Goal: Information Seeking & Learning: Learn about a topic

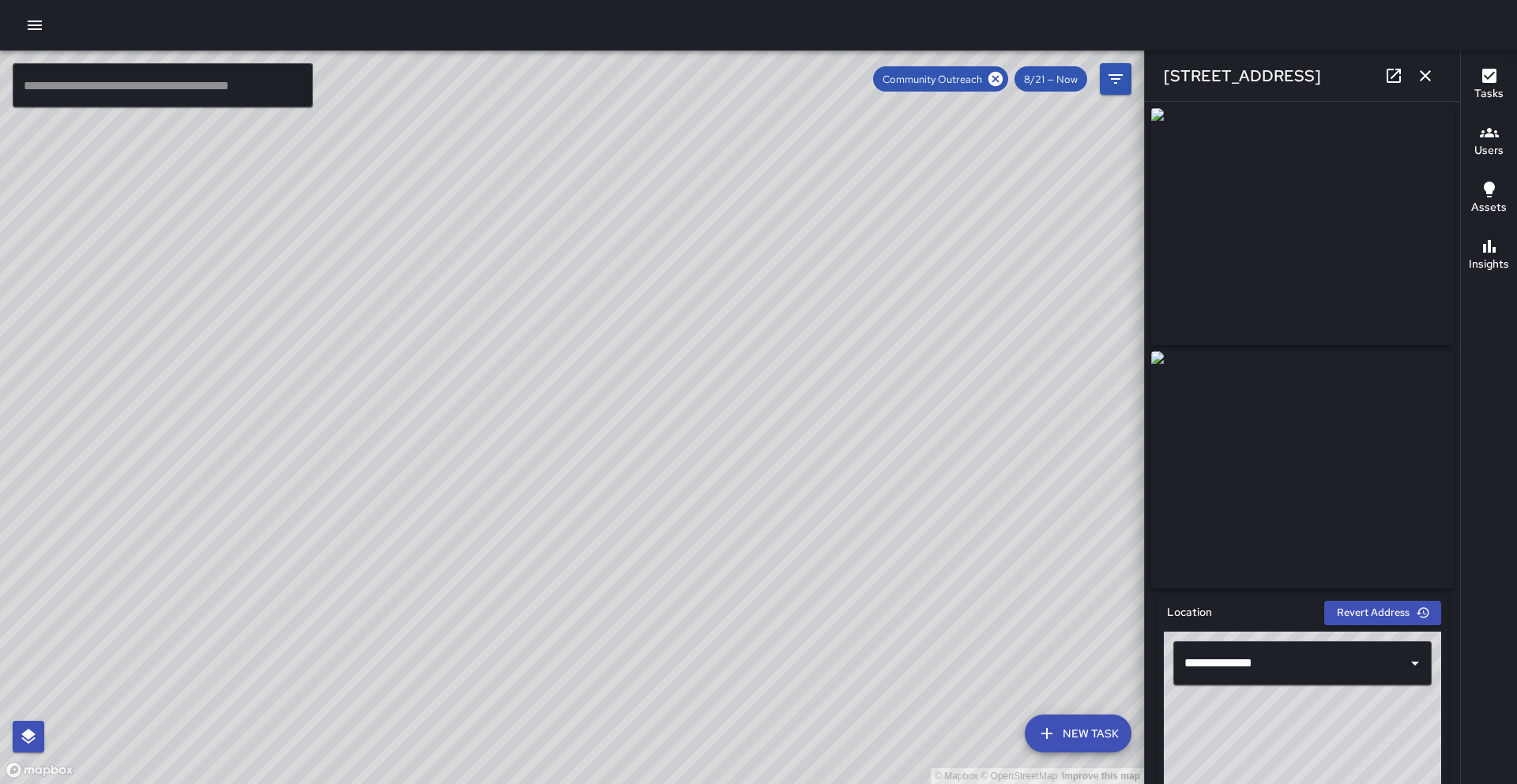
drag, startPoint x: 0, startPoint y: 0, endPoint x: 275, endPoint y: 418, distance: 500.3
click at [714, 303] on div "© Mapbox © OpenStreetMap Improve this map" at bounding box center [572, 417] width 1144 height 734
drag, startPoint x: 994, startPoint y: 79, endPoint x: 976, endPoint y: 87, distance: 19.7
click at [994, 79] on icon at bounding box center [995, 79] width 14 height 14
click at [46, 91] on input "text" at bounding box center [162, 85] width 301 height 44
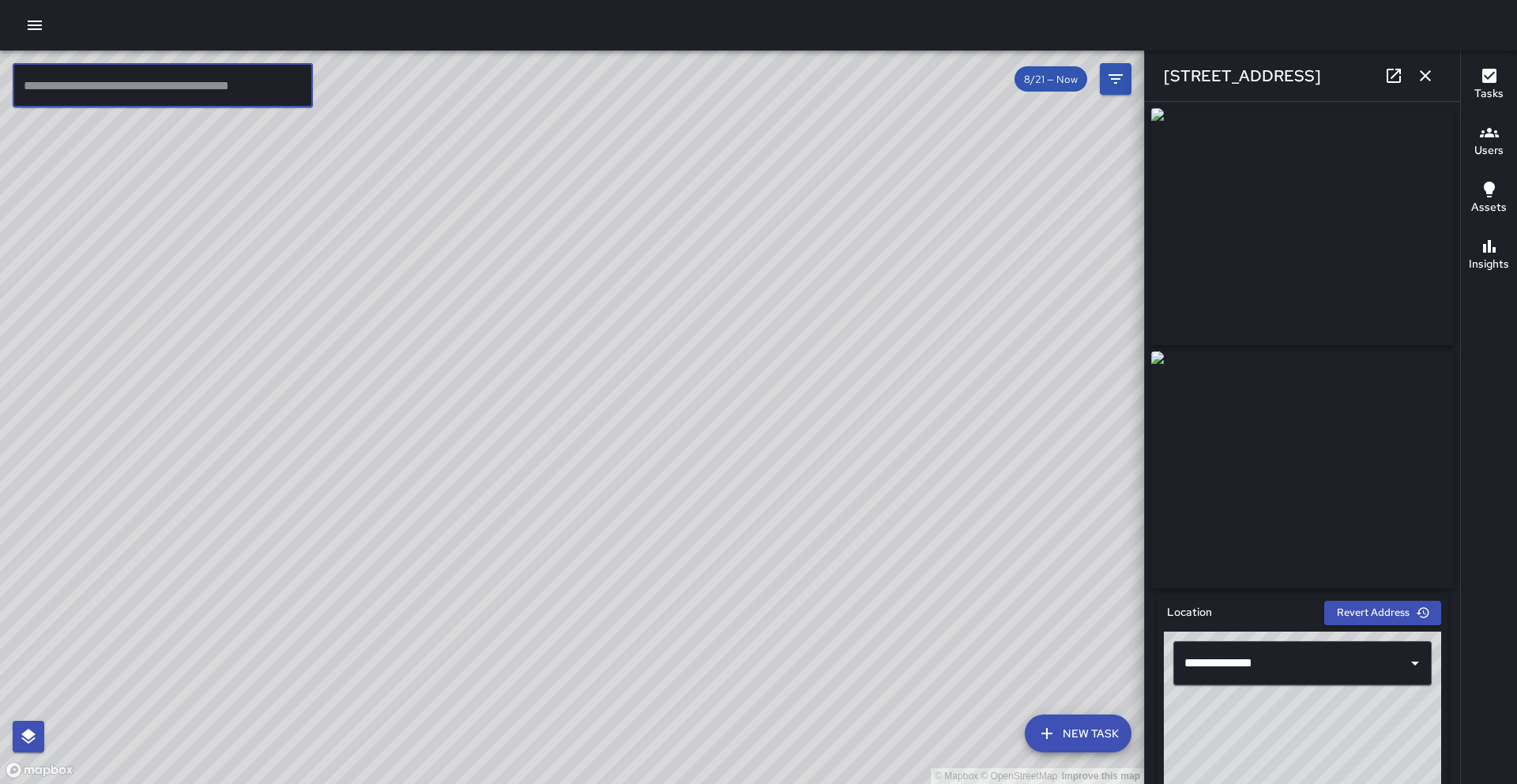
click at [97, 74] on input "text" at bounding box center [162, 85] width 301 height 44
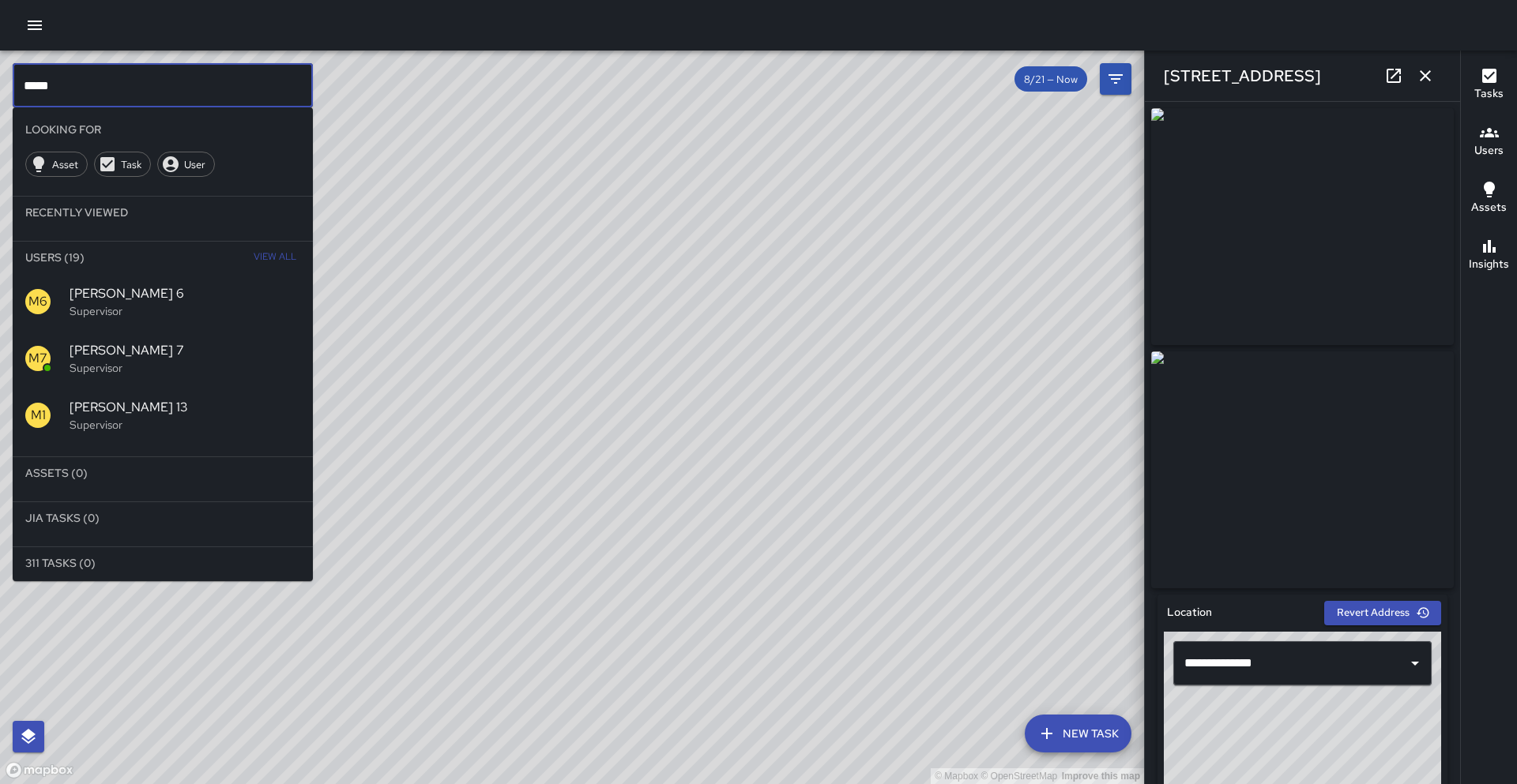
click at [107, 99] on input "****" at bounding box center [162, 85] width 301 height 44
type input "*"
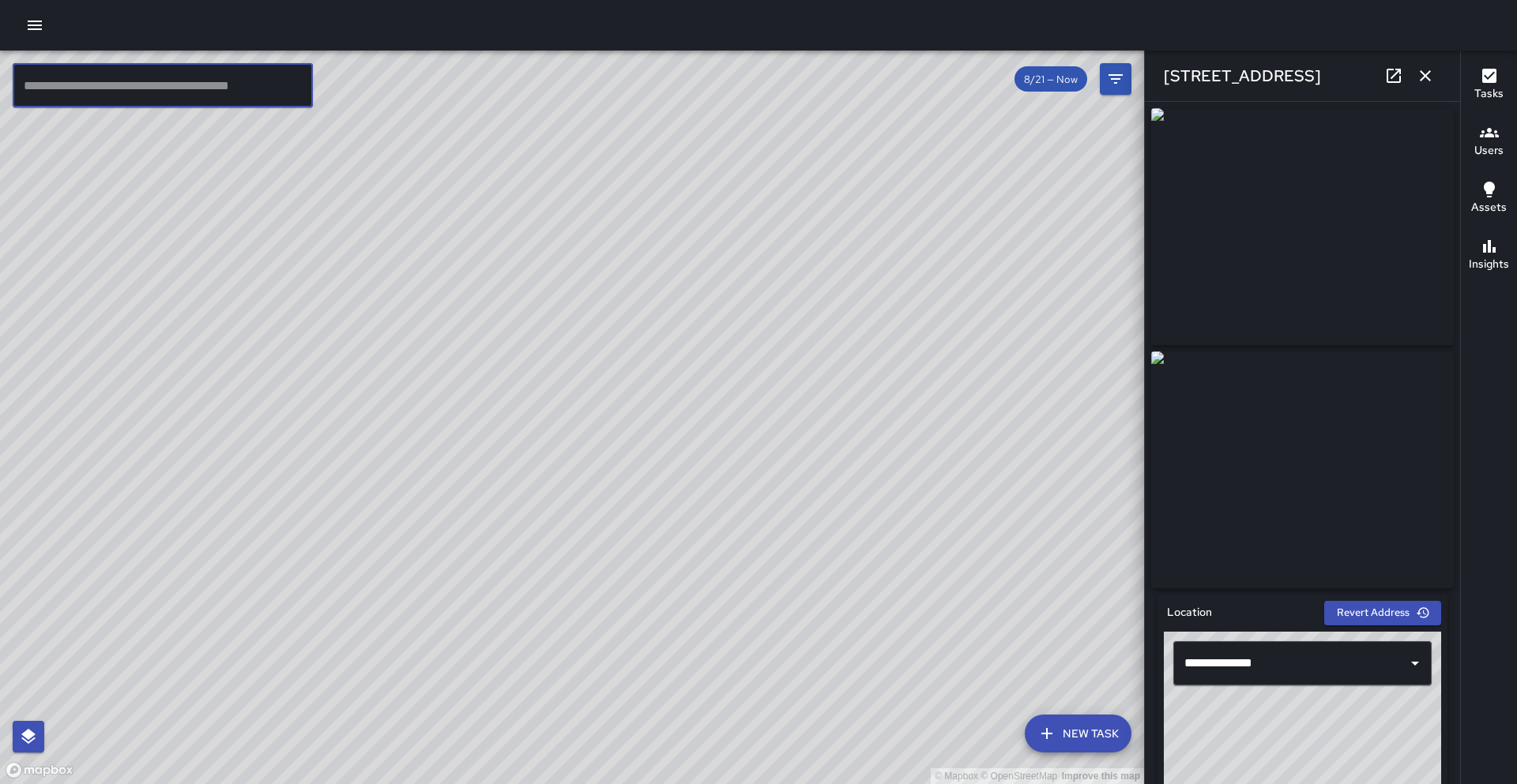
click at [1433, 79] on icon "button" at bounding box center [1425, 75] width 19 height 19
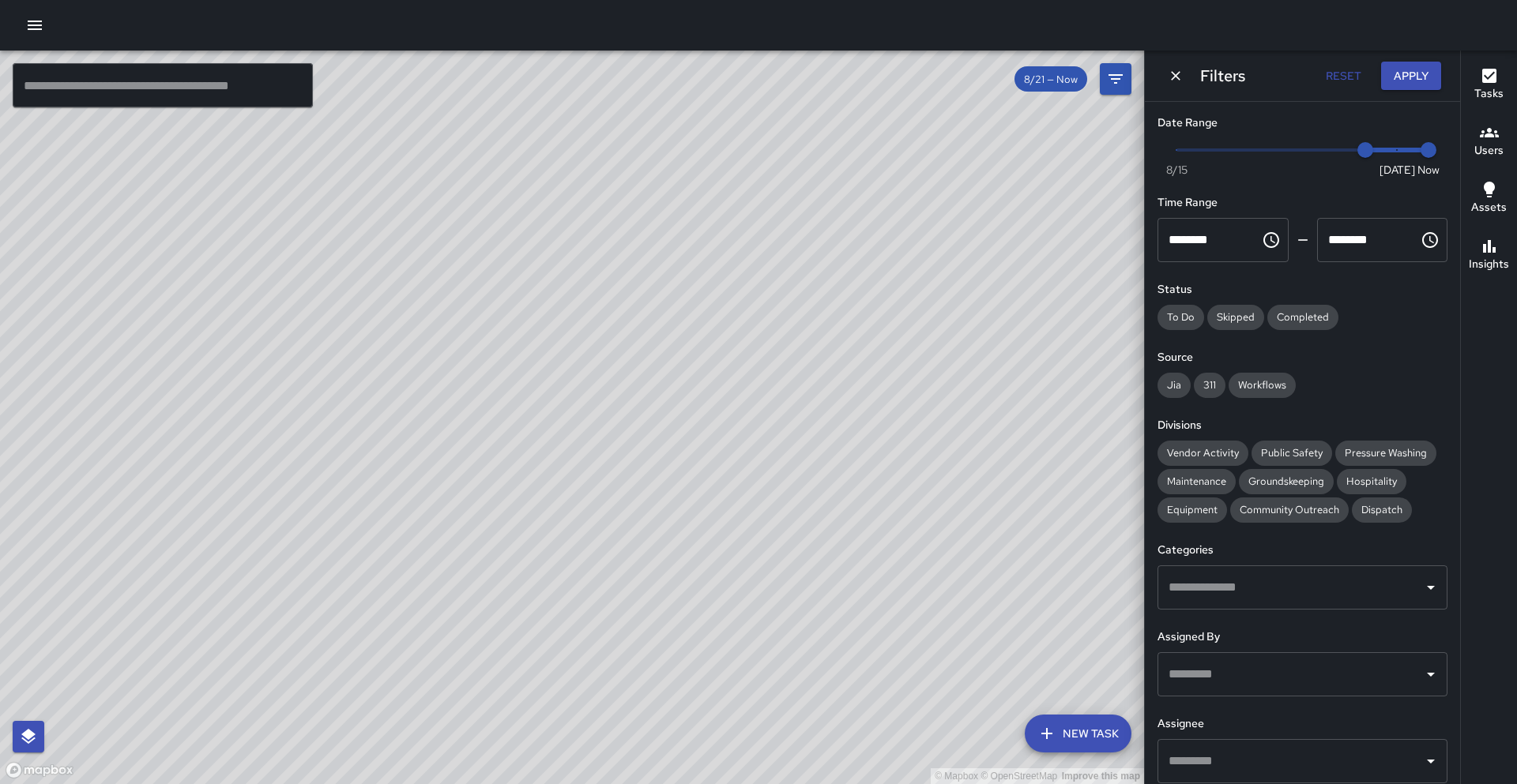
click at [1487, 130] on icon "button" at bounding box center [1489, 132] width 19 height 9
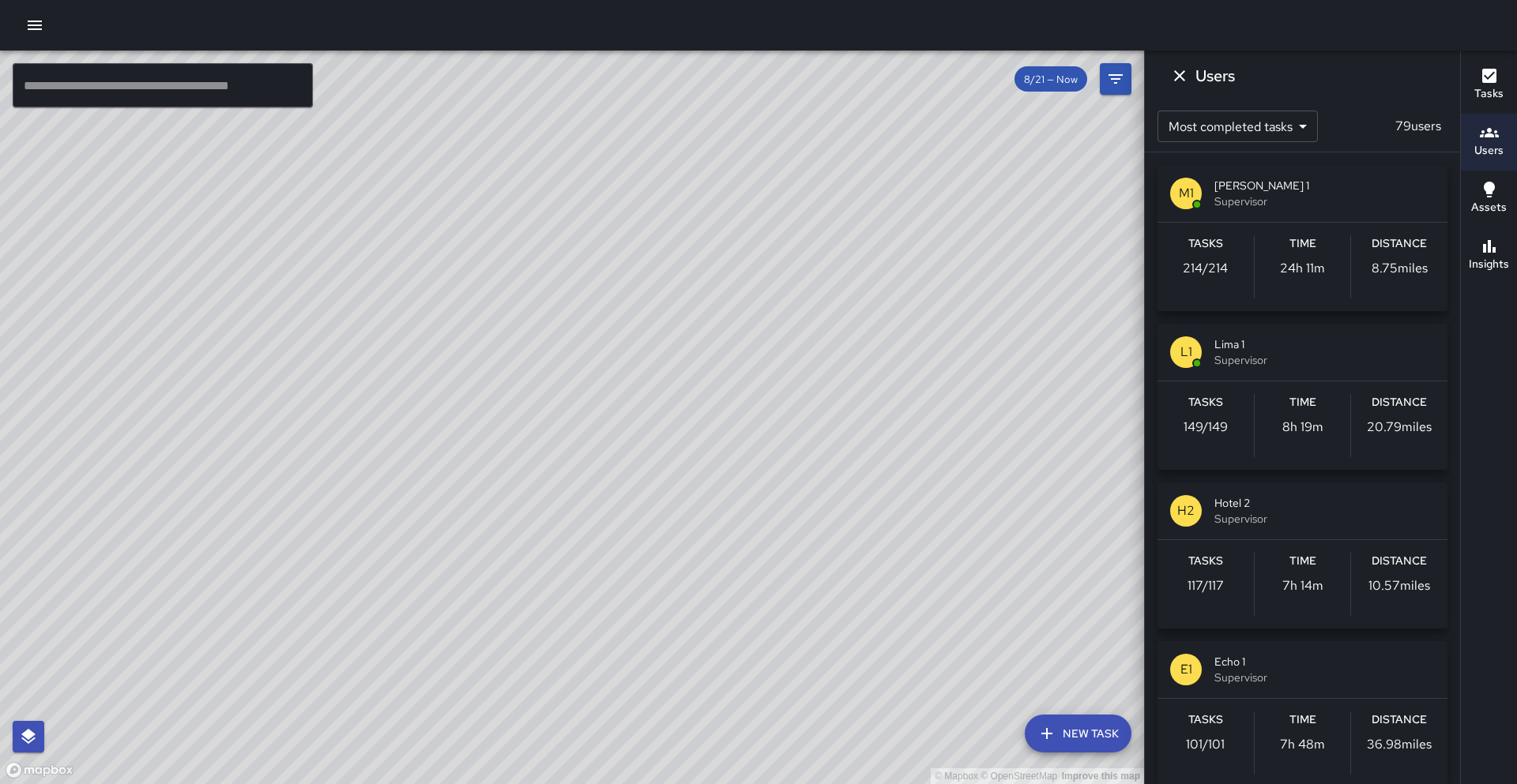
click at [1174, 196] on div "M1" at bounding box center [1186, 193] width 32 height 32
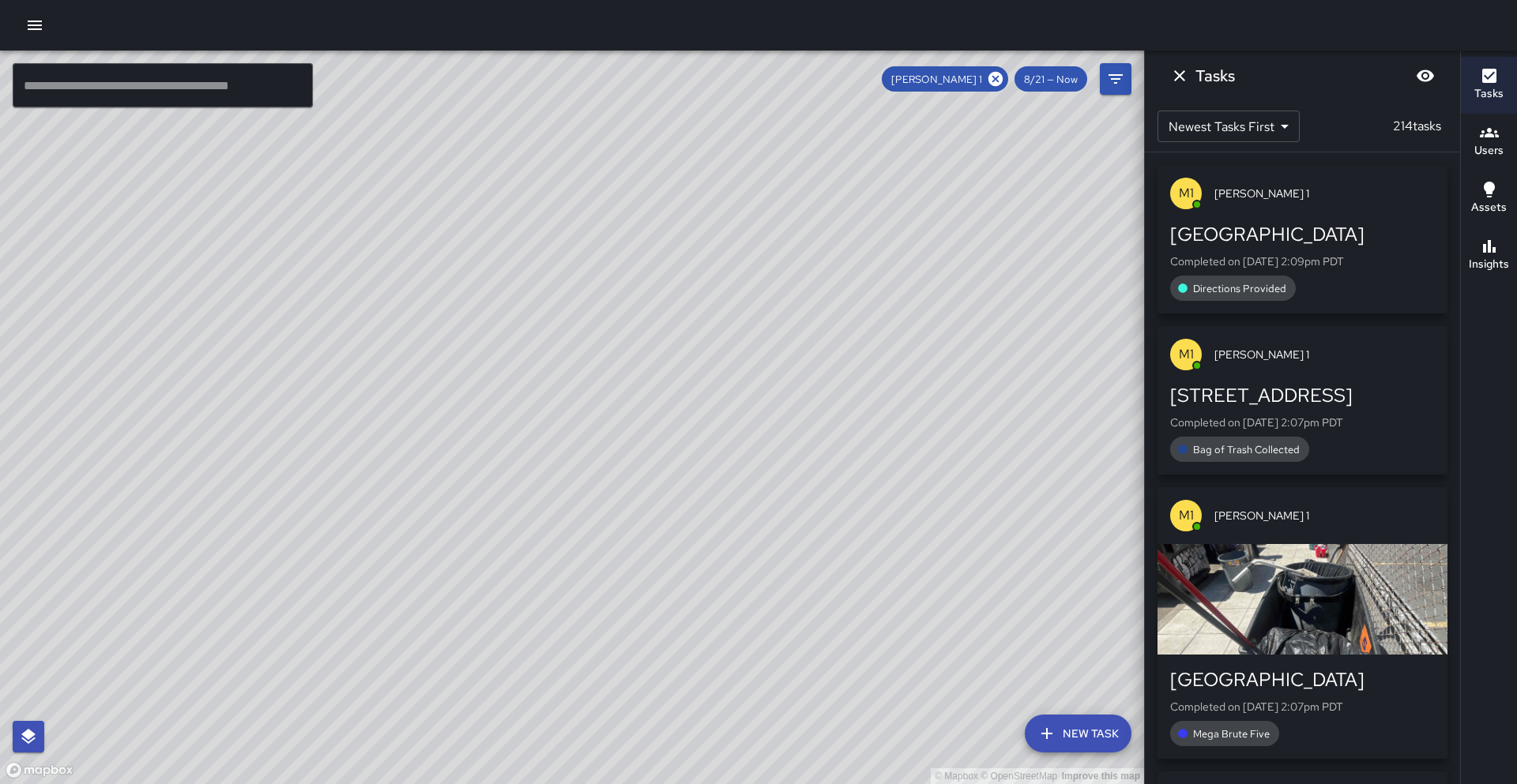
click at [1068, 88] on div "8/21 — Now" at bounding box center [1051, 79] width 73 height 25
click at [985, 75] on span "[PERSON_NAME] 1" at bounding box center [936, 79] width 110 height 13
click at [1004, 80] on icon at bounding box center [995, 79] width 18 height 18
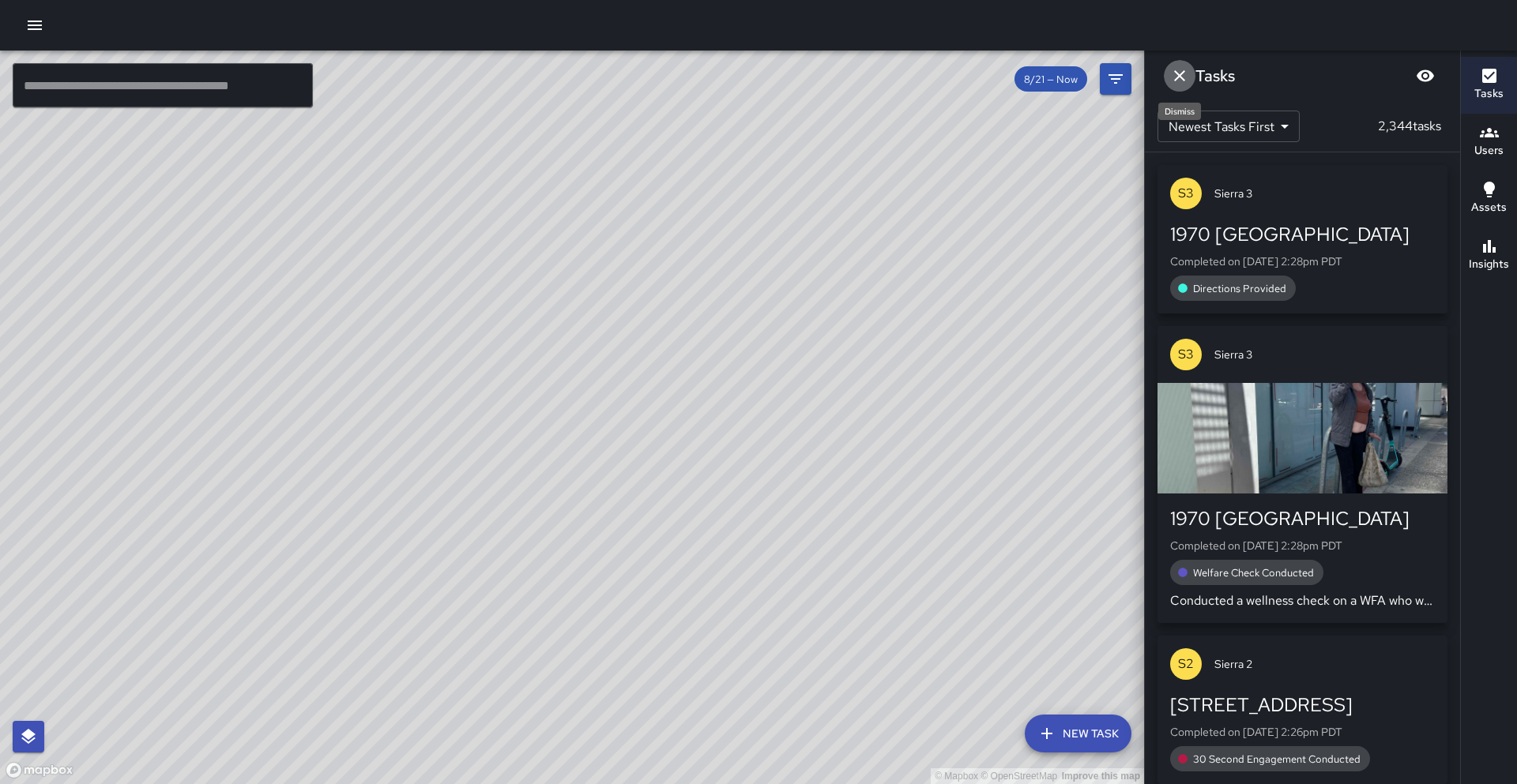
click at [1190, 78] on button "Dismiss" at bounding box center [1180, 76] width 32 height 32
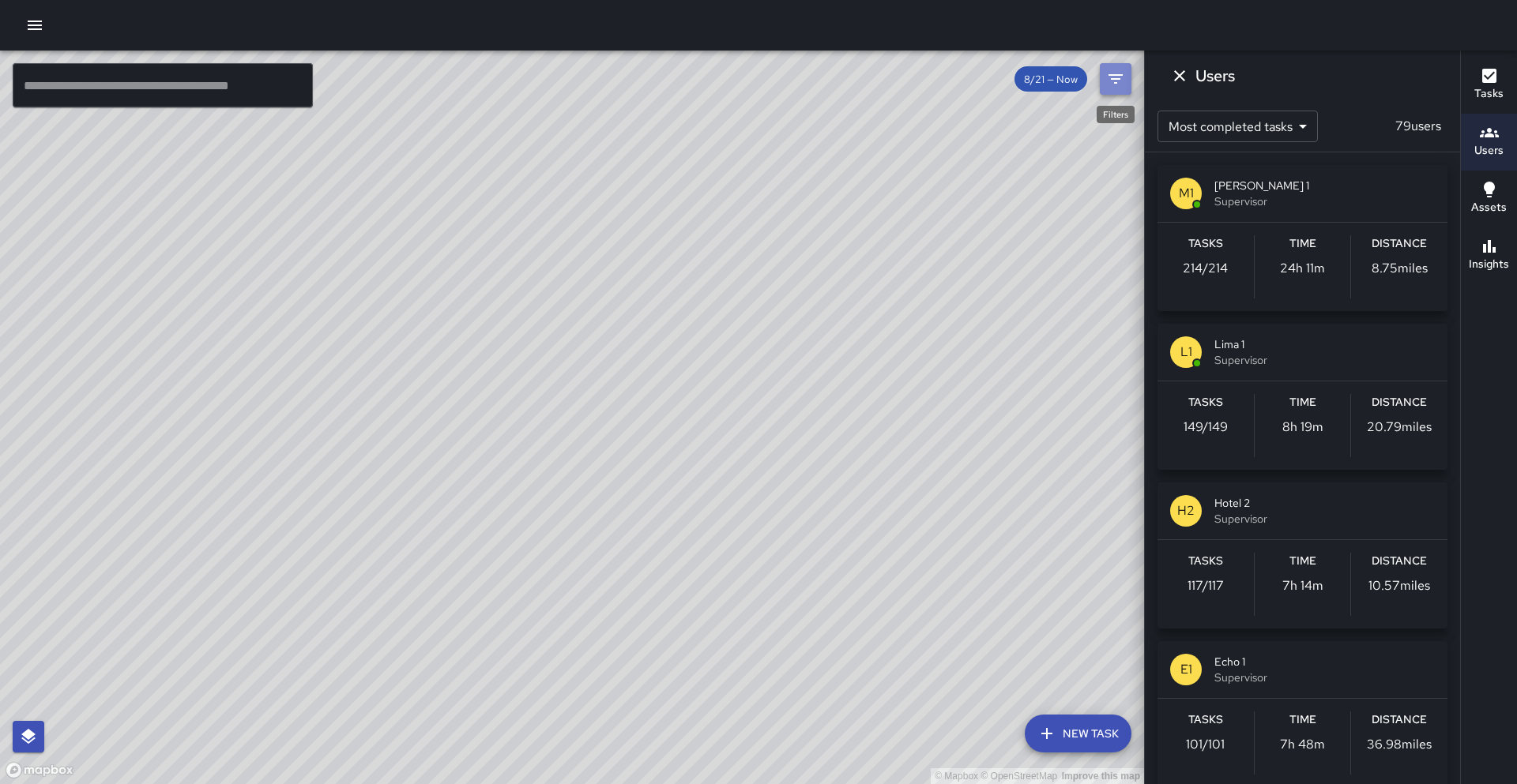
click at [1107, 83] on icon "Filters" at bounding box center [1115, 79] width 19 height 19
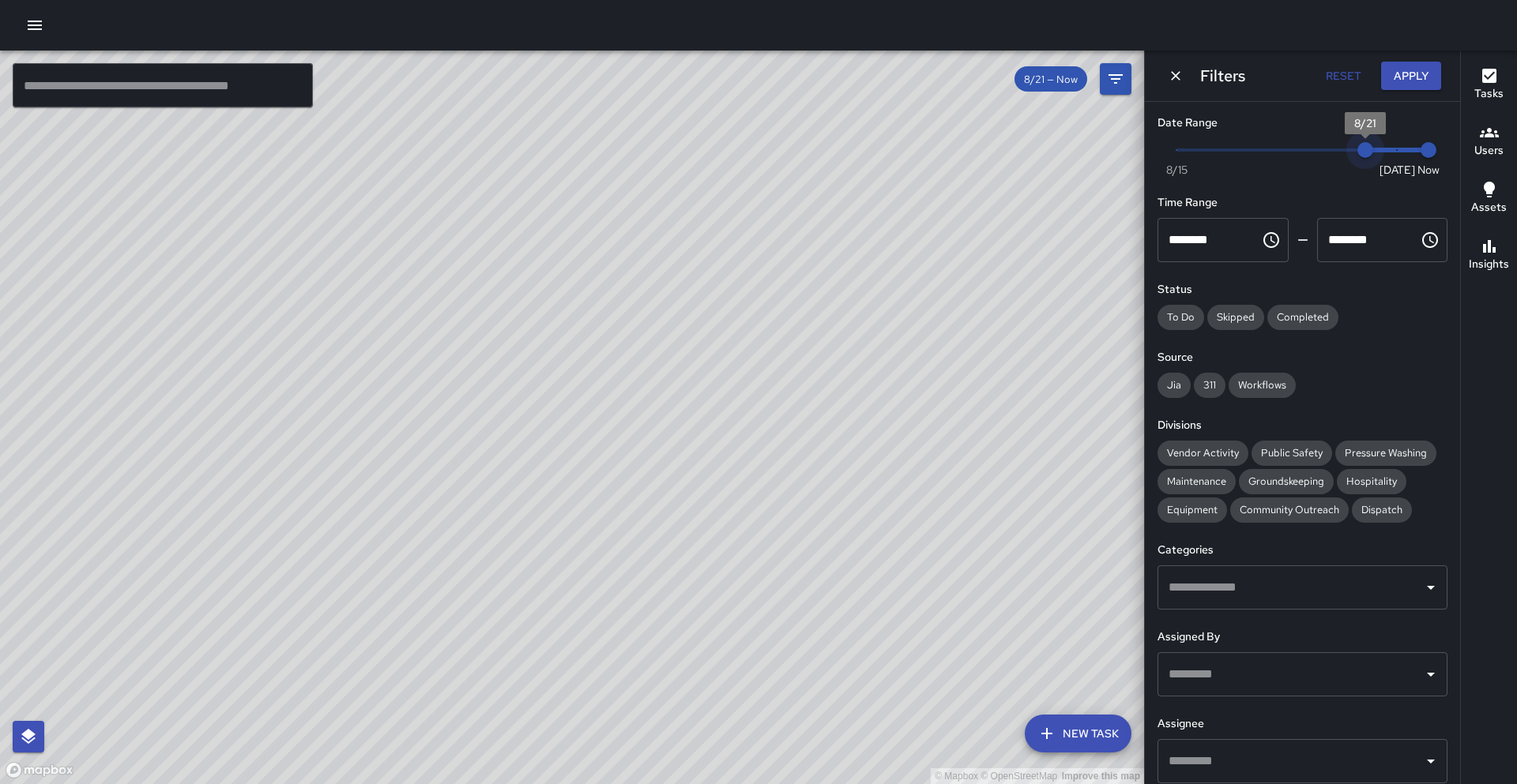
drag, startPoint x: 1363, startPoint y: 151, endPoint x: 1512, endPoint y: 177, distance: 151.3
click at [1516, 176] on div "© Mapbox © OpenStreetMap Improve this map ​ New Task 8/21 — Now Map Layers Task…" at bounding box center [758, 417] width 1517 height 734
type input "*"
drag, startPoint x: 1372, startPoint y: 149, endPoint x: 1429, endPoint y: 153, distance: 57.1
click at [1430, 152] on div "Now [DATE] [DATE] 2:30 pm" at bounding box center [1302, 160] width 290 height 44
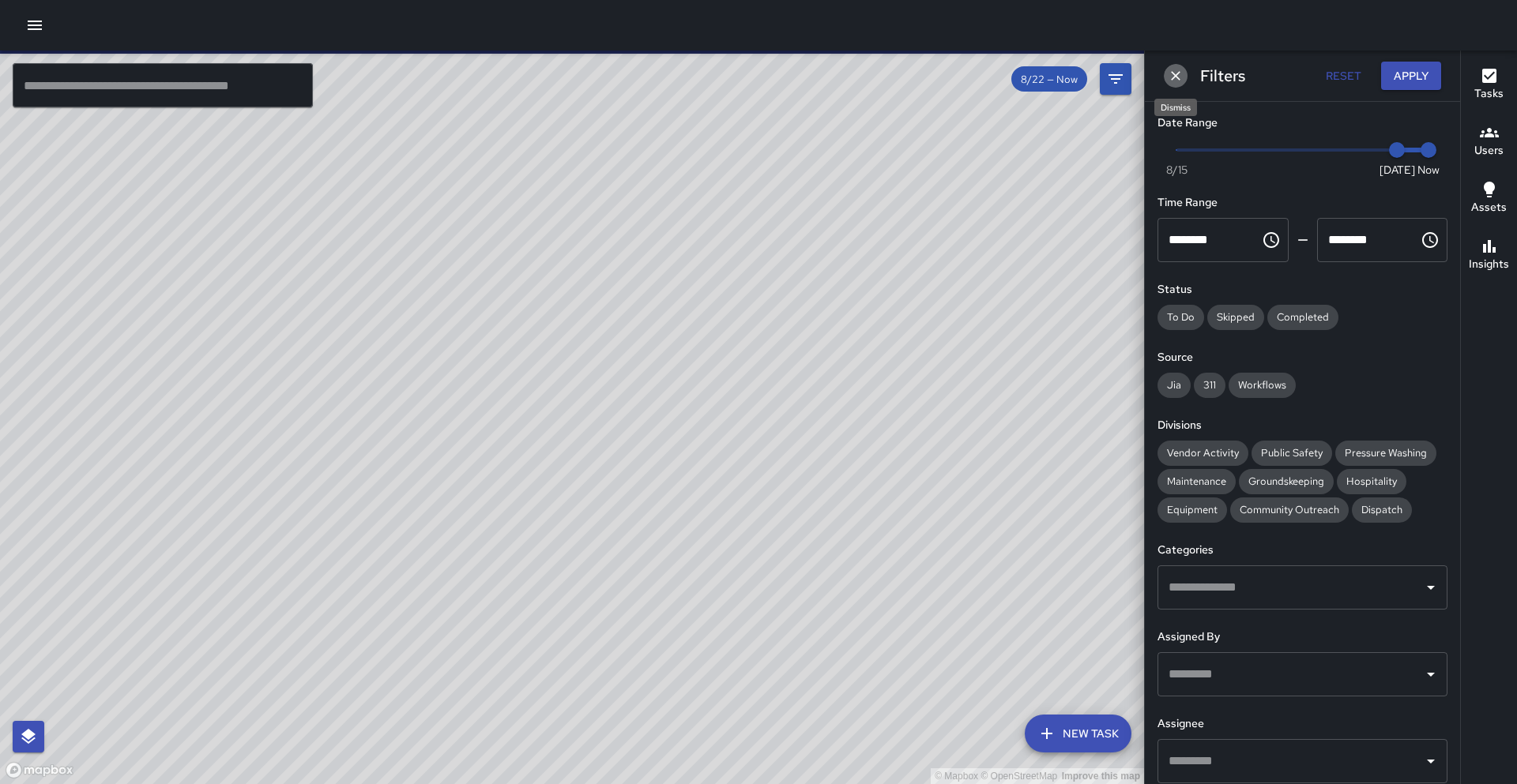
click at [1171, 76] on button "Dismiss" at bounding box center [1175, 75] width 23 height 23
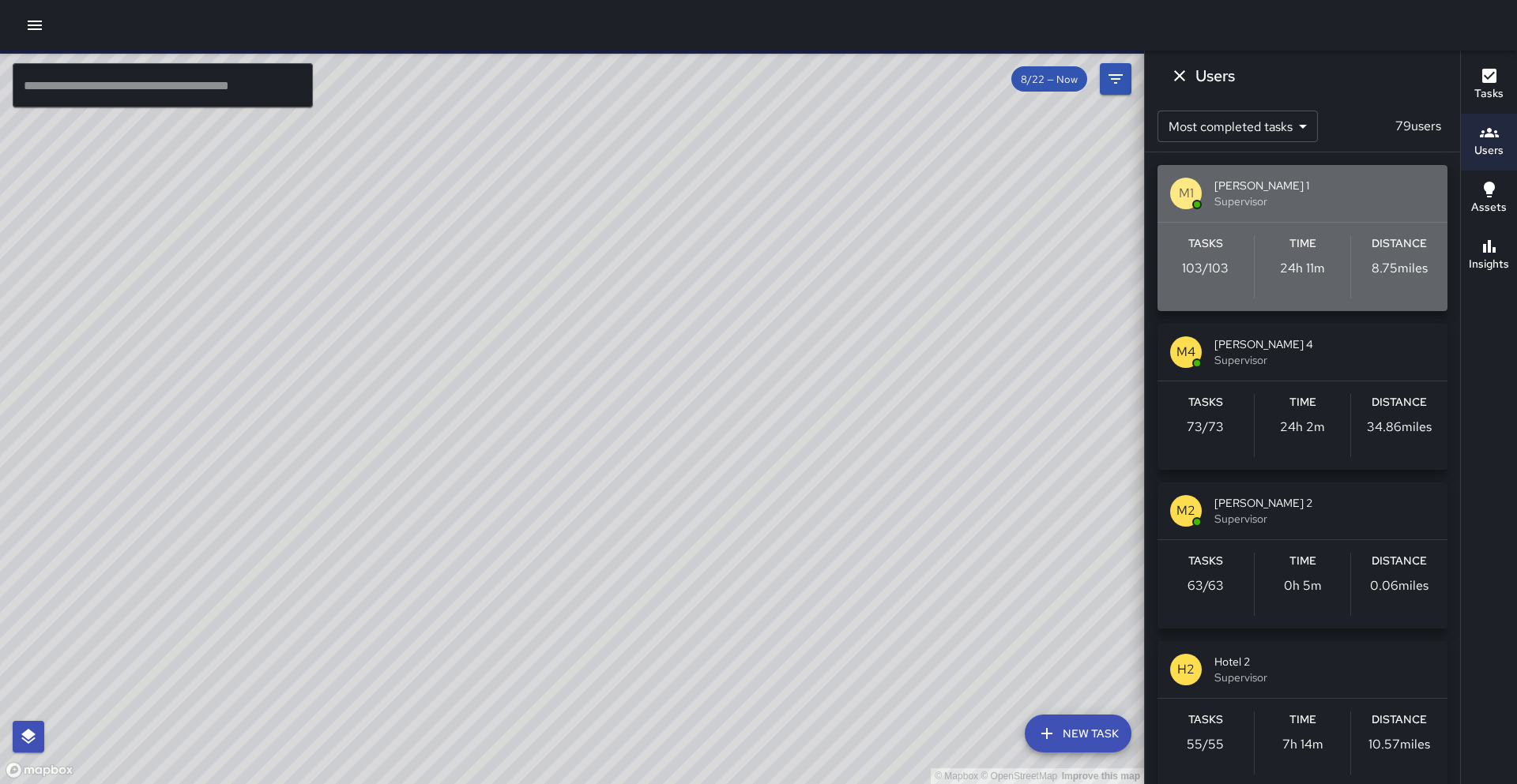
click at [1242, 198] on span "Supervisor" at bounding box center [1324, 201] width 220 height 16
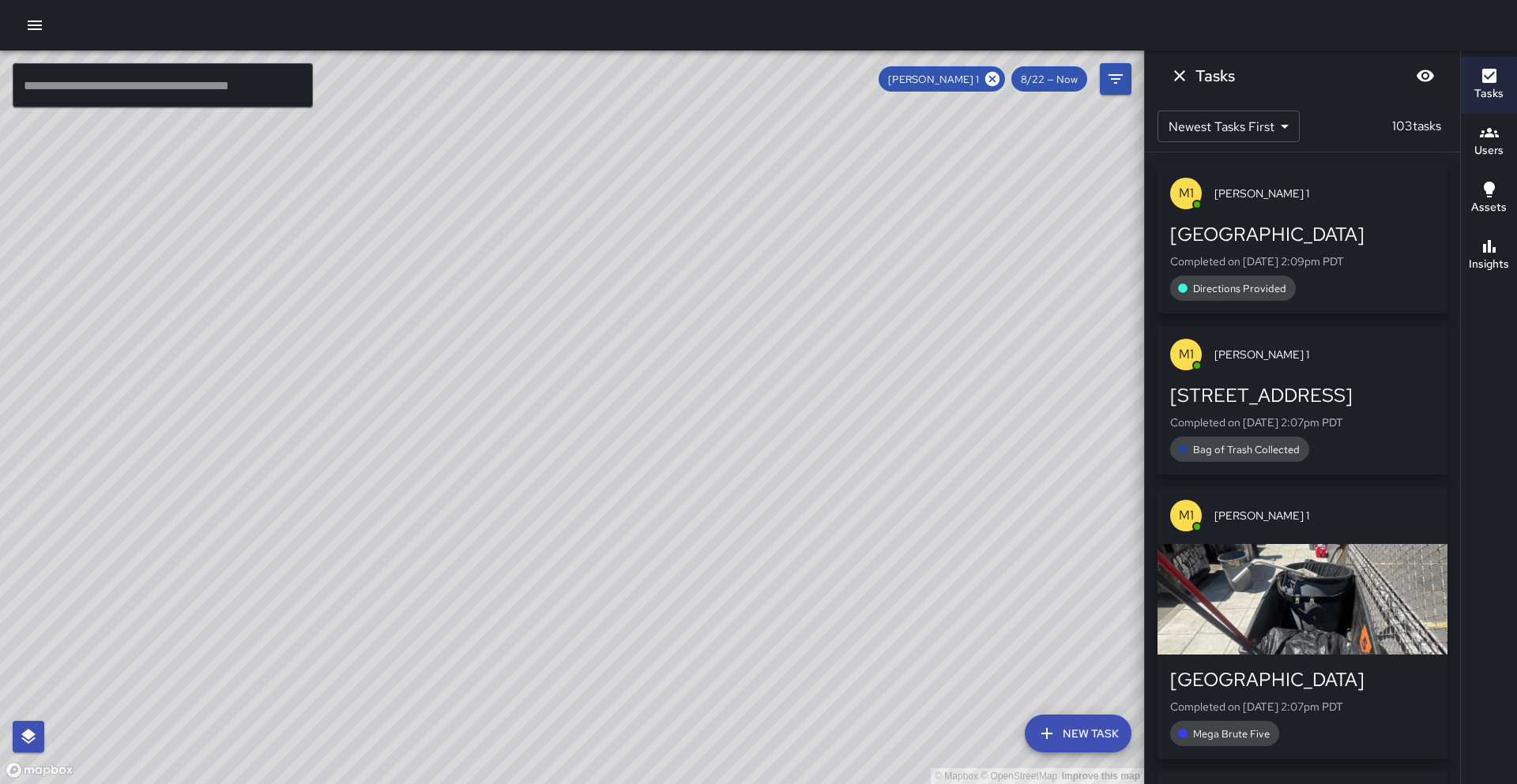
click at [999, 79] on icon at bounding box center [992, 79] width 14 height 14
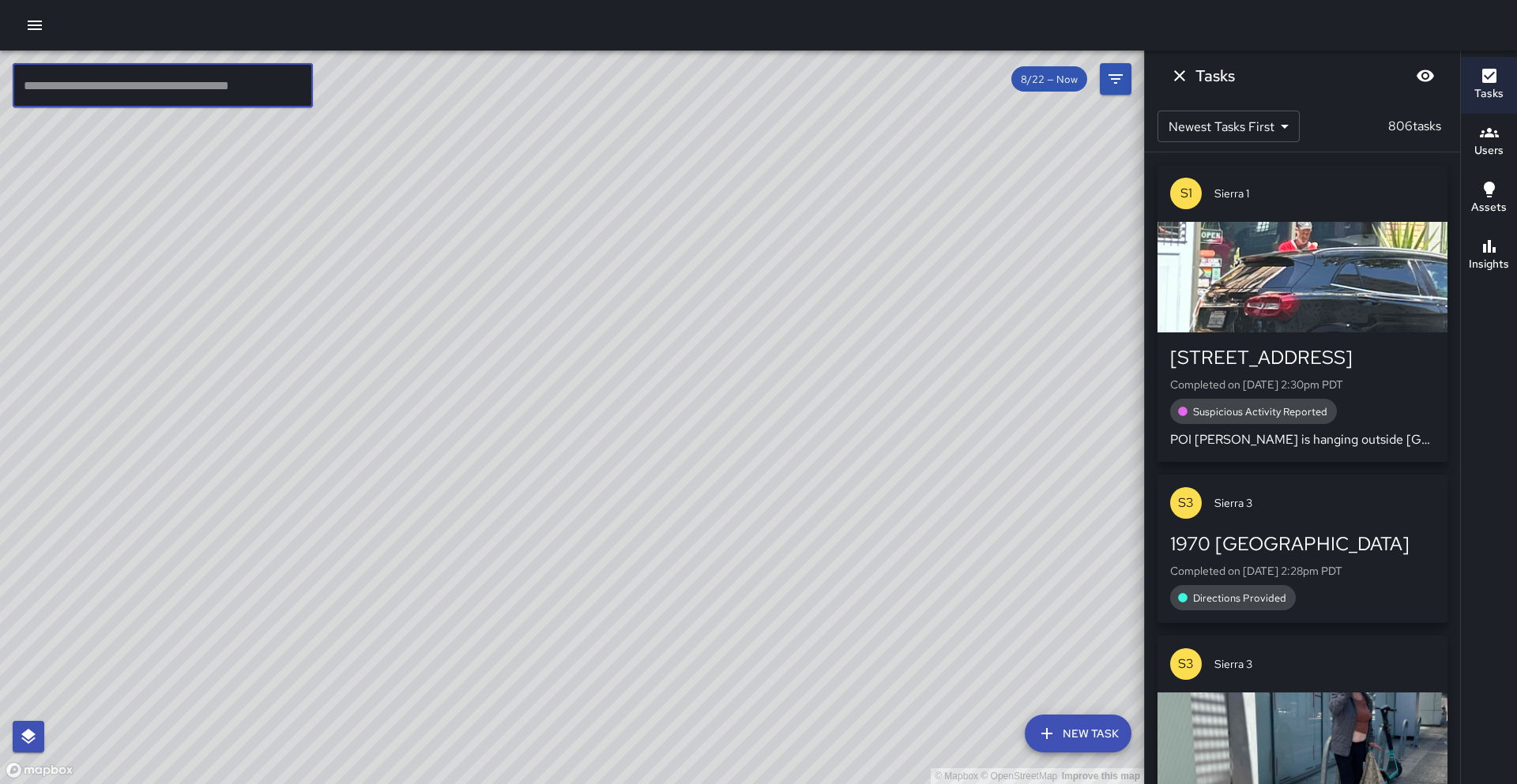
click at [219, 88] on input "text" at bounding box center [162, 85] width 301 height 44
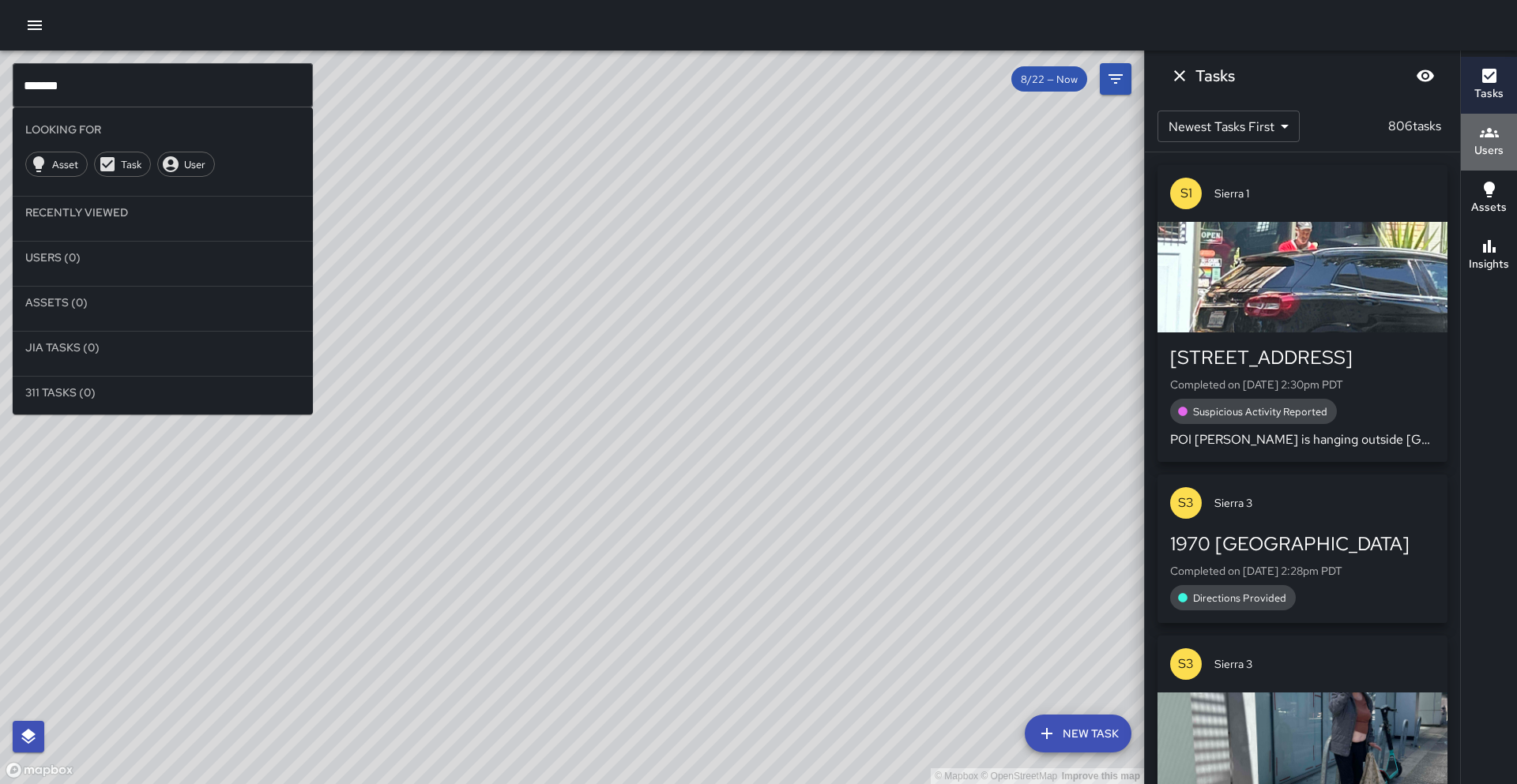
click at [1487, 129] on icon "button" at bounding box center [1489, 132] width 19 height 9
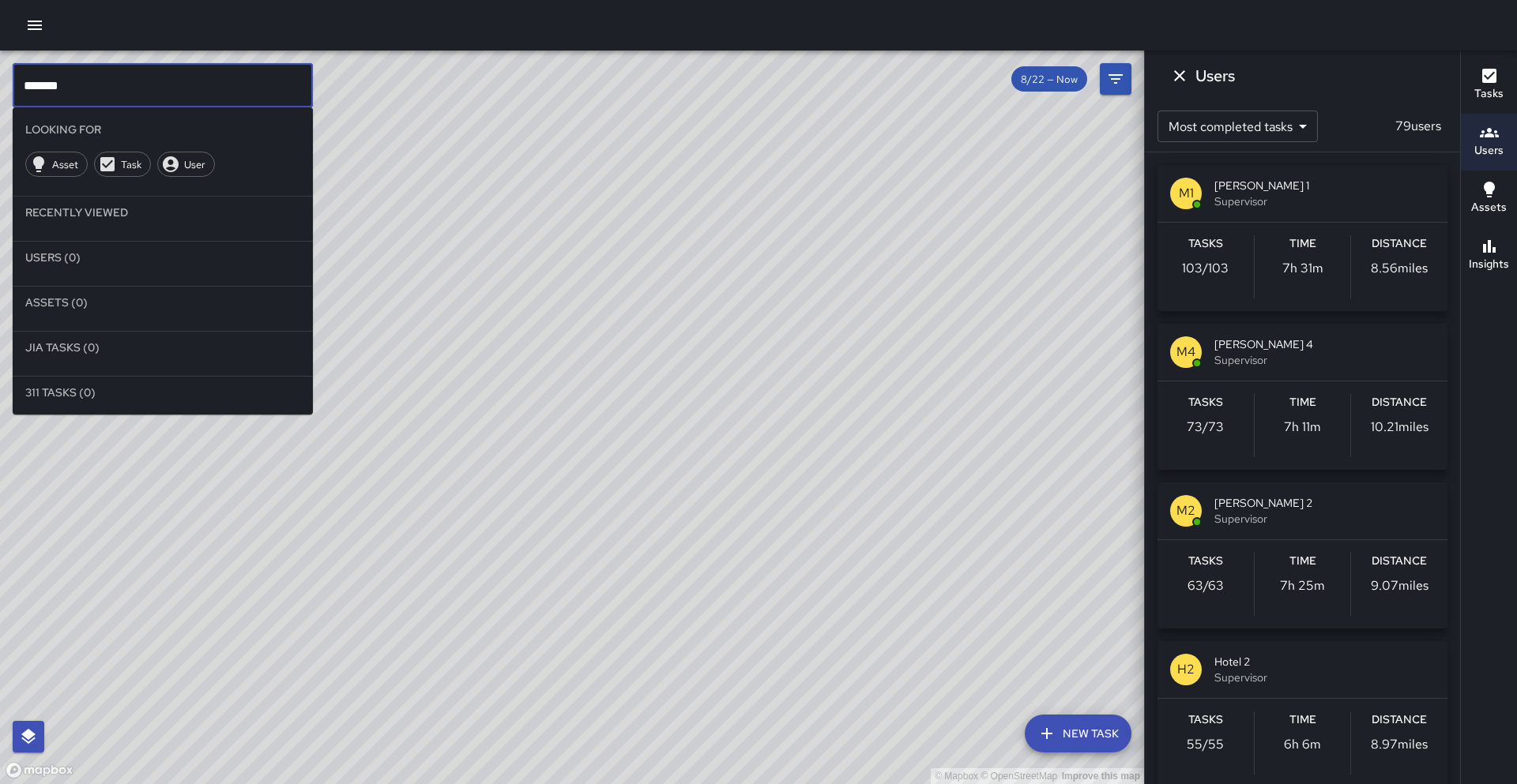
click at [165, 102] on input "******" at bounding box center [162, 85] width 301 height 44
click at [186, 167] on span "User" at bounding box center [194, 165] width 39 height 13
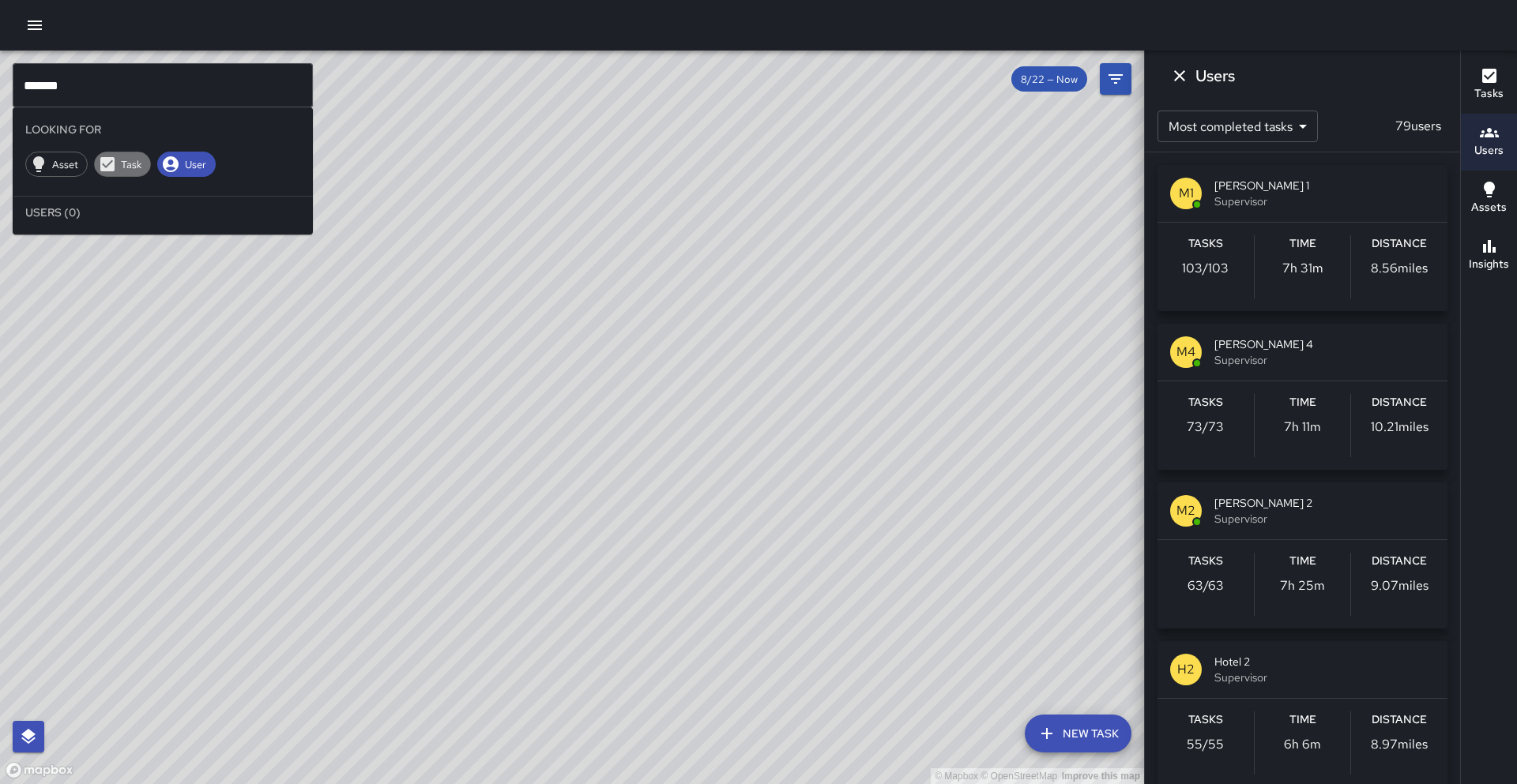
click at [98, 168] on icon at bounding box center [107, 164] width 19 height 19
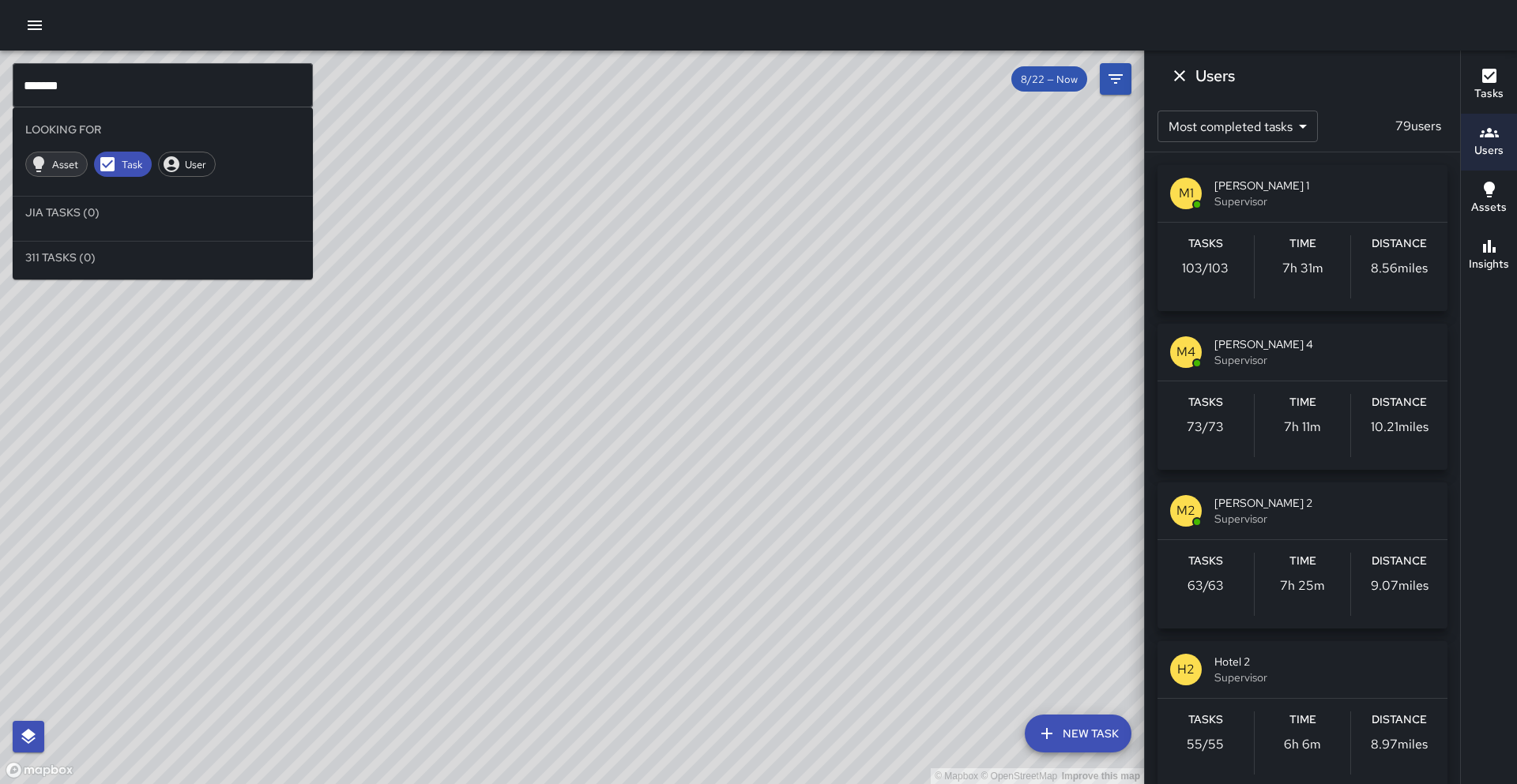
click at [52, 172] on div "Asset" at bounding box center [56, 164] width 63 height 25
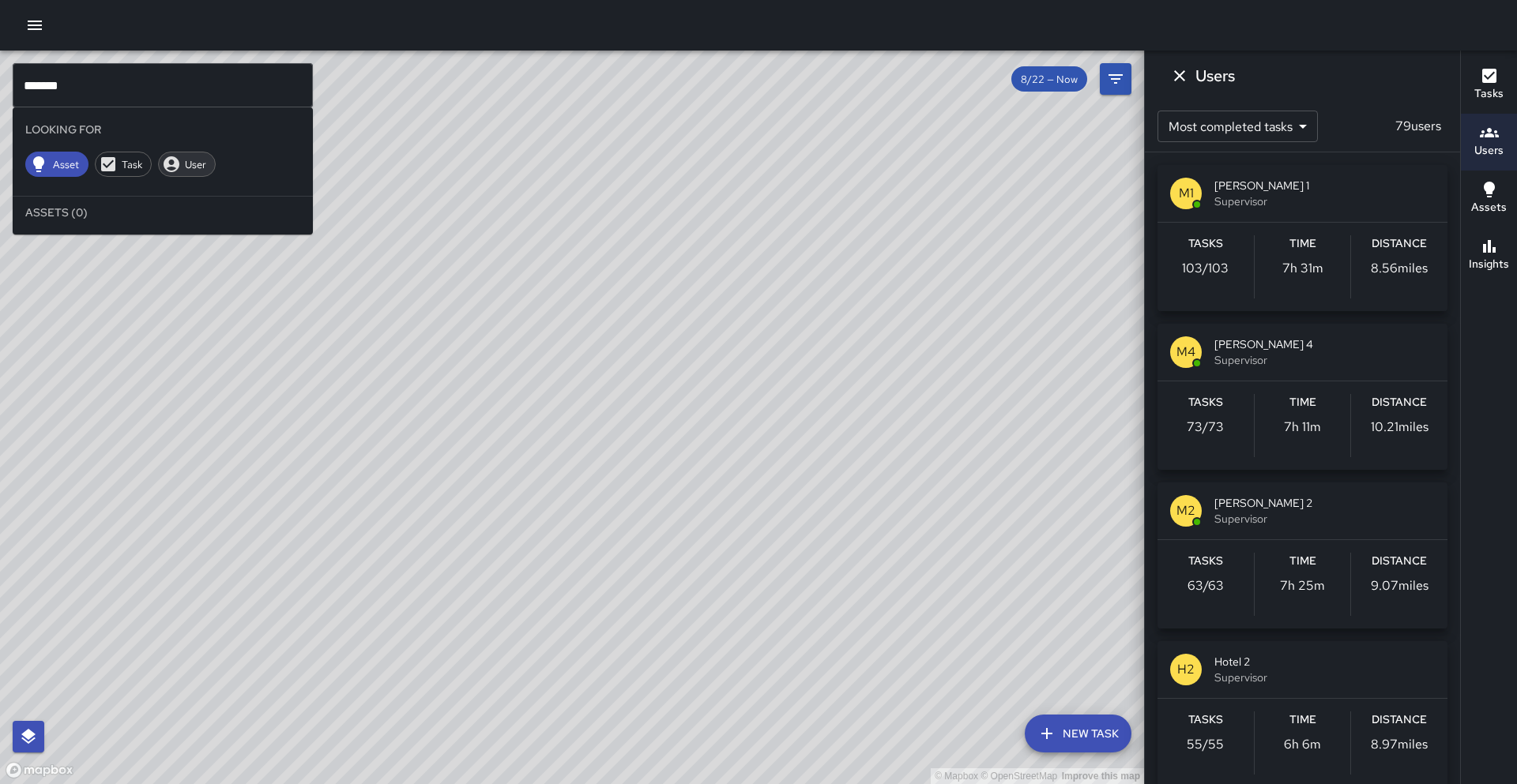
click at [193, 161] on span "User" at bounding box center [195, 165] width 39 height 13
click at [1227, 504] on span "[PERSON_NAME] 2" at bounding box center [1324, 503] width 220 height 16
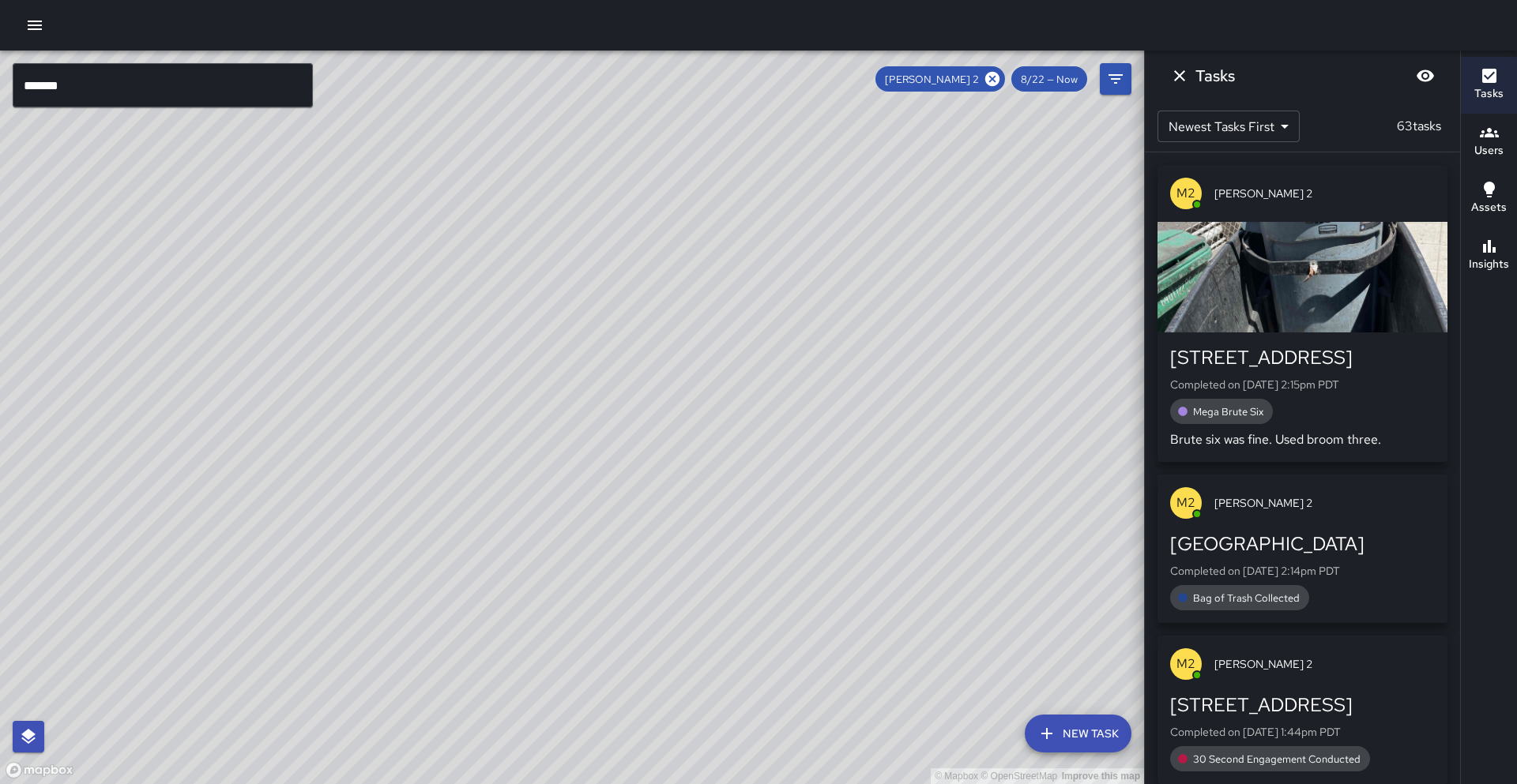
click at [990, 82] on icon at bounding box center [992, 79] width 14 height 14
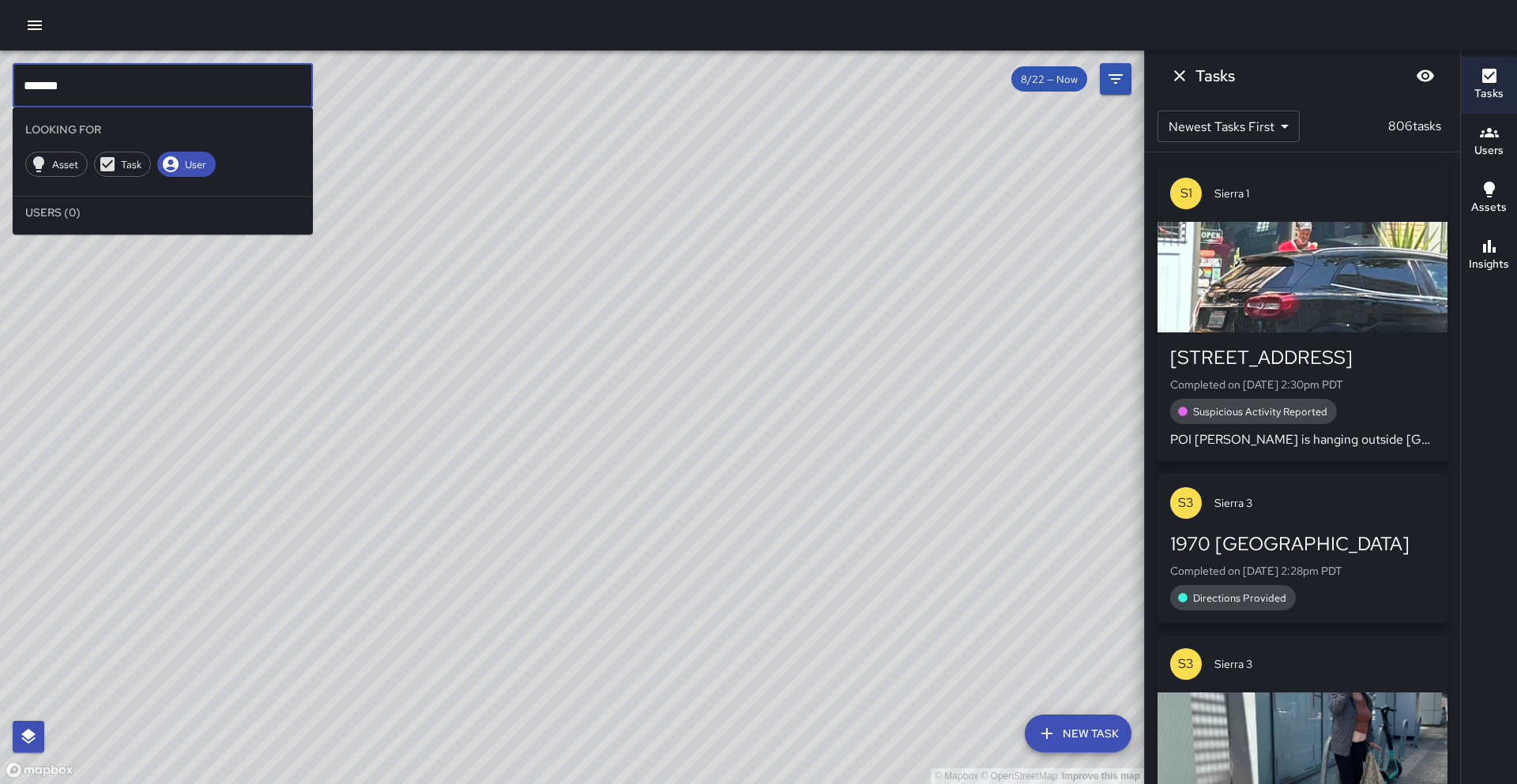
click at [187, 92] on input "******" at bounding box center [162, 85] width 301 height 44
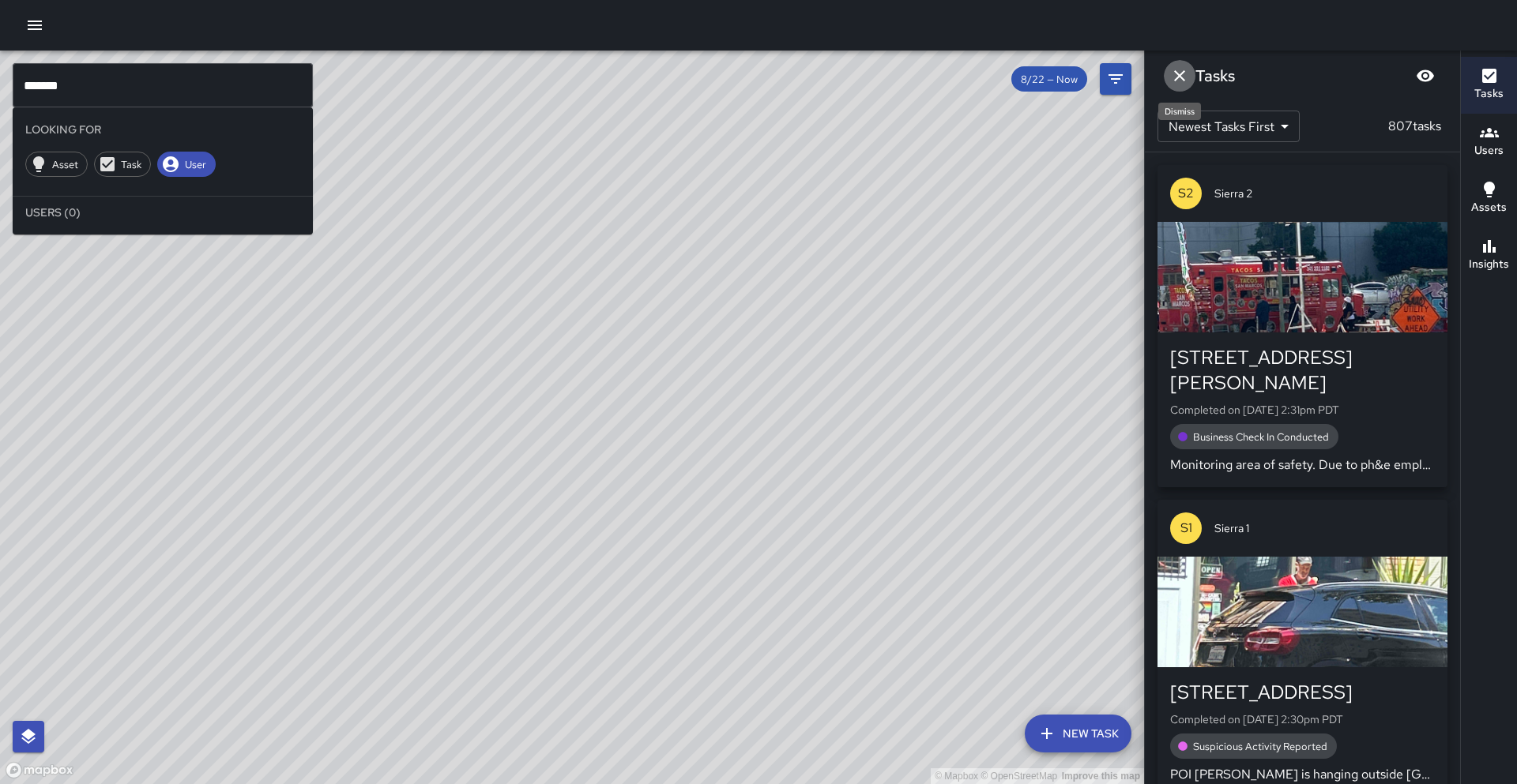
click at [1190, 79] on button "Dismiss" at bounding box center [1180, 76] width 32 height 32
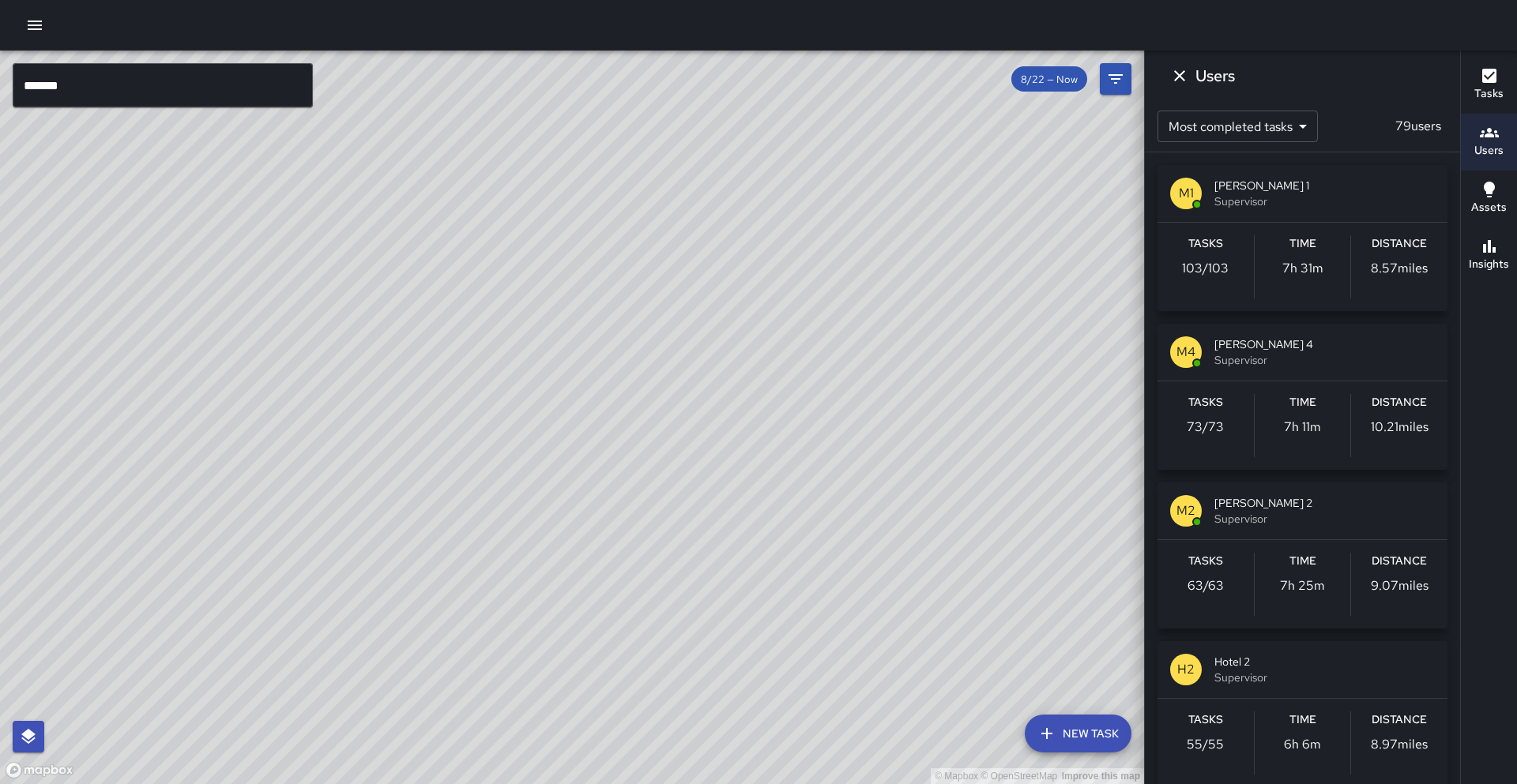
click at [1303, 364] on span "Supervisor" at bounding box center [1324, 360] width 220 height 16
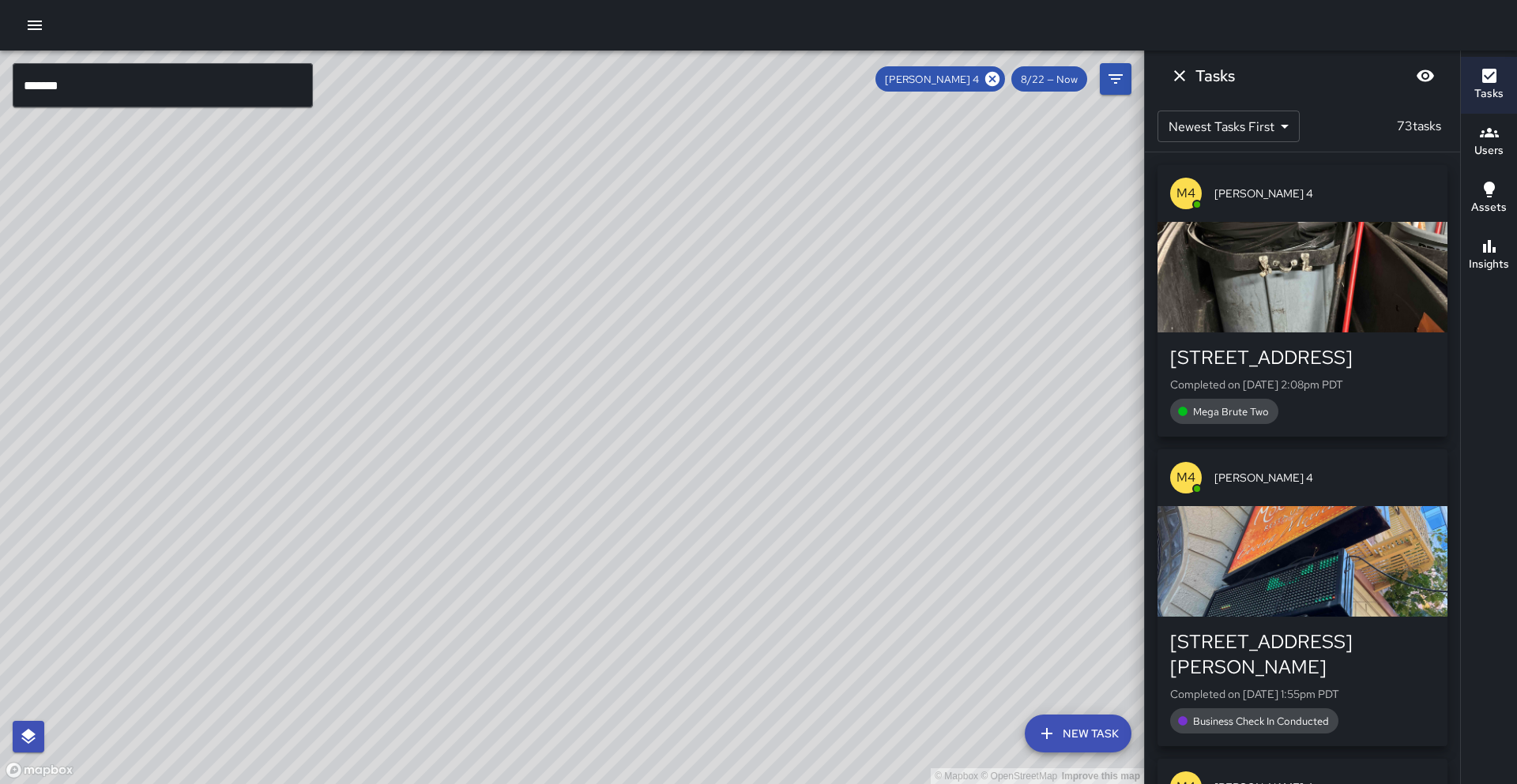
click at [594, 362] on div "© Mapbox © OpenStreetMap Improve this map" at bounding box center [572, 417] width 1144 height 734
click at [596, 360] on div "© Mapbox © OpenStreetMap Improve this map" at bounding box center [572, 417] width 1144 height 734
click at [593, 387] on div "© Mapbox © OpenStreetMap Improve this map" at bounding box center [572, 417] width 1144 height 734
click at [989, 79] on icon at bounding box center [992, 79] width 14 height 14
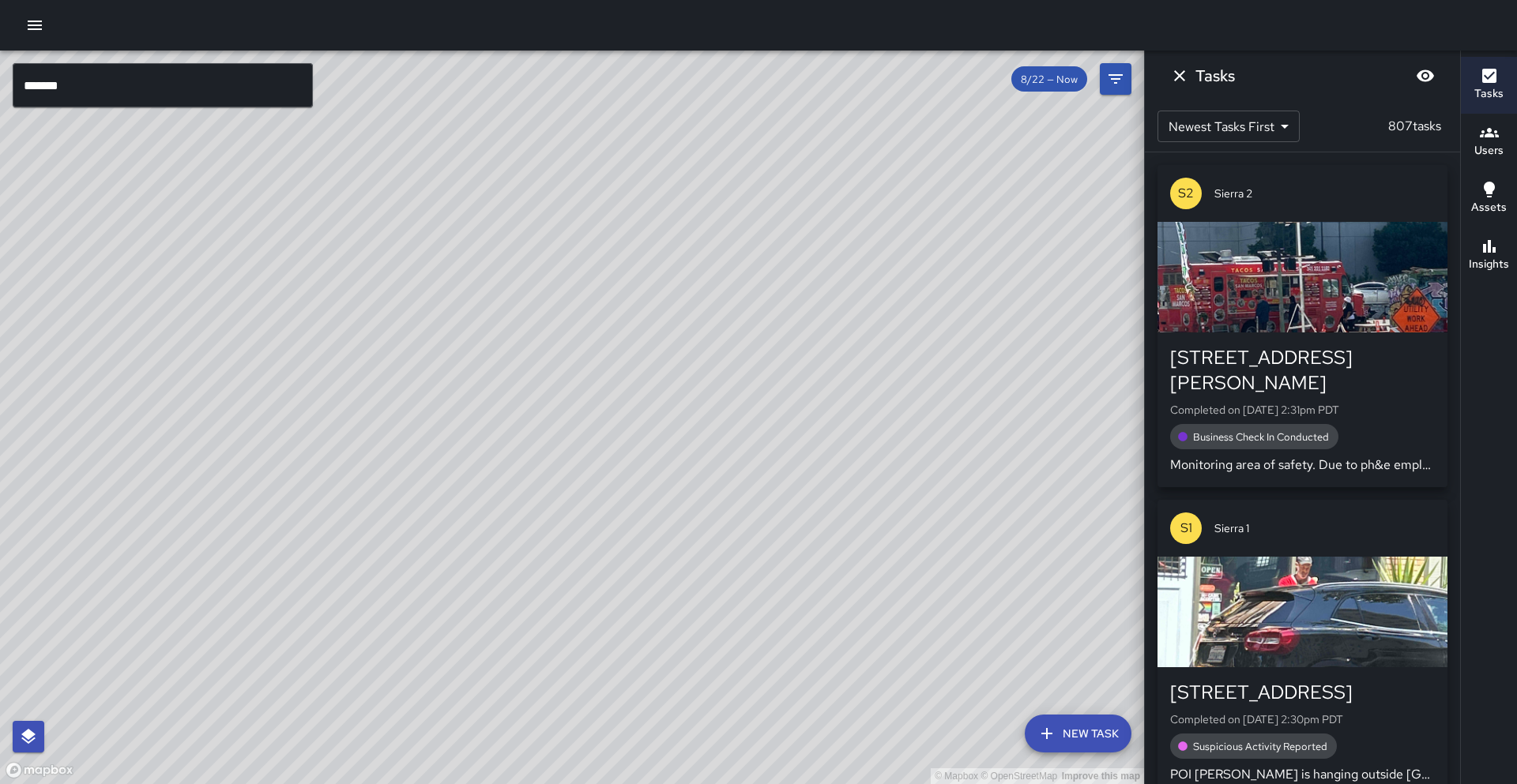
click at [121, 74] on input "******" at bounding box center [162, 85] width 301 height 44
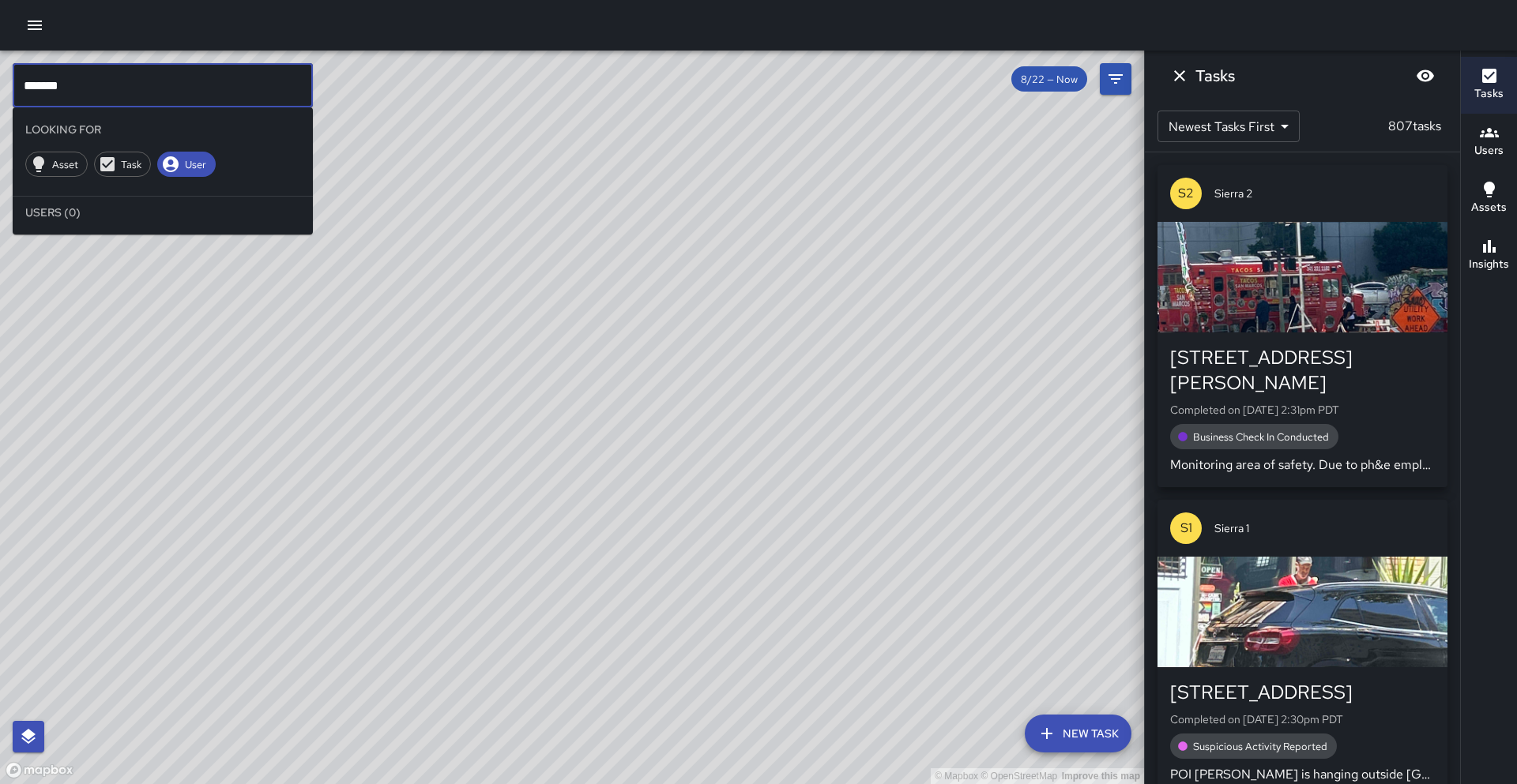
click at [104, 85] on input "******" at bounding box center [162, 85] width 301 height 44
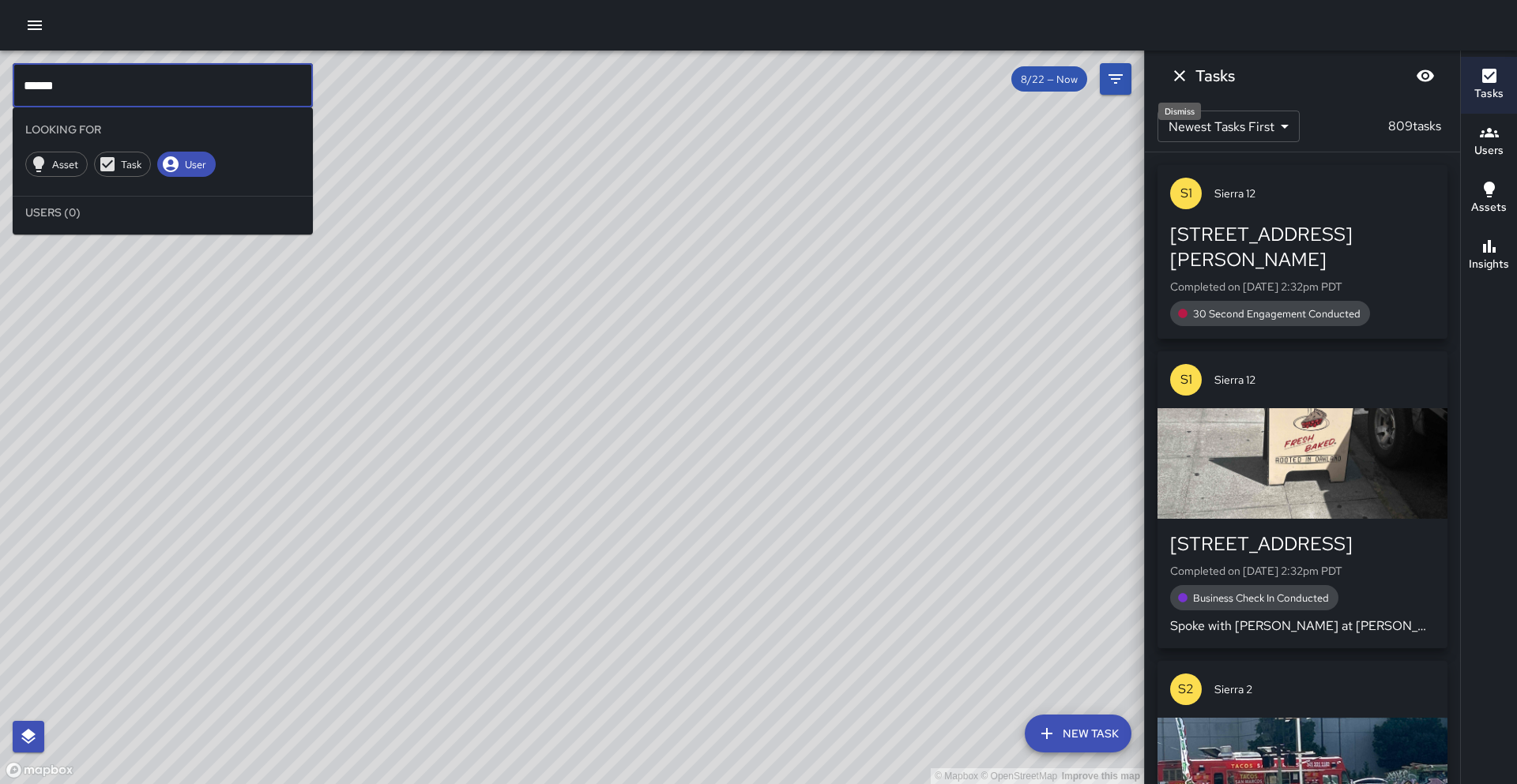
click at [1183, 81] on icon "Dismiss" at bounding box center [1180, 75] width 19 height 19
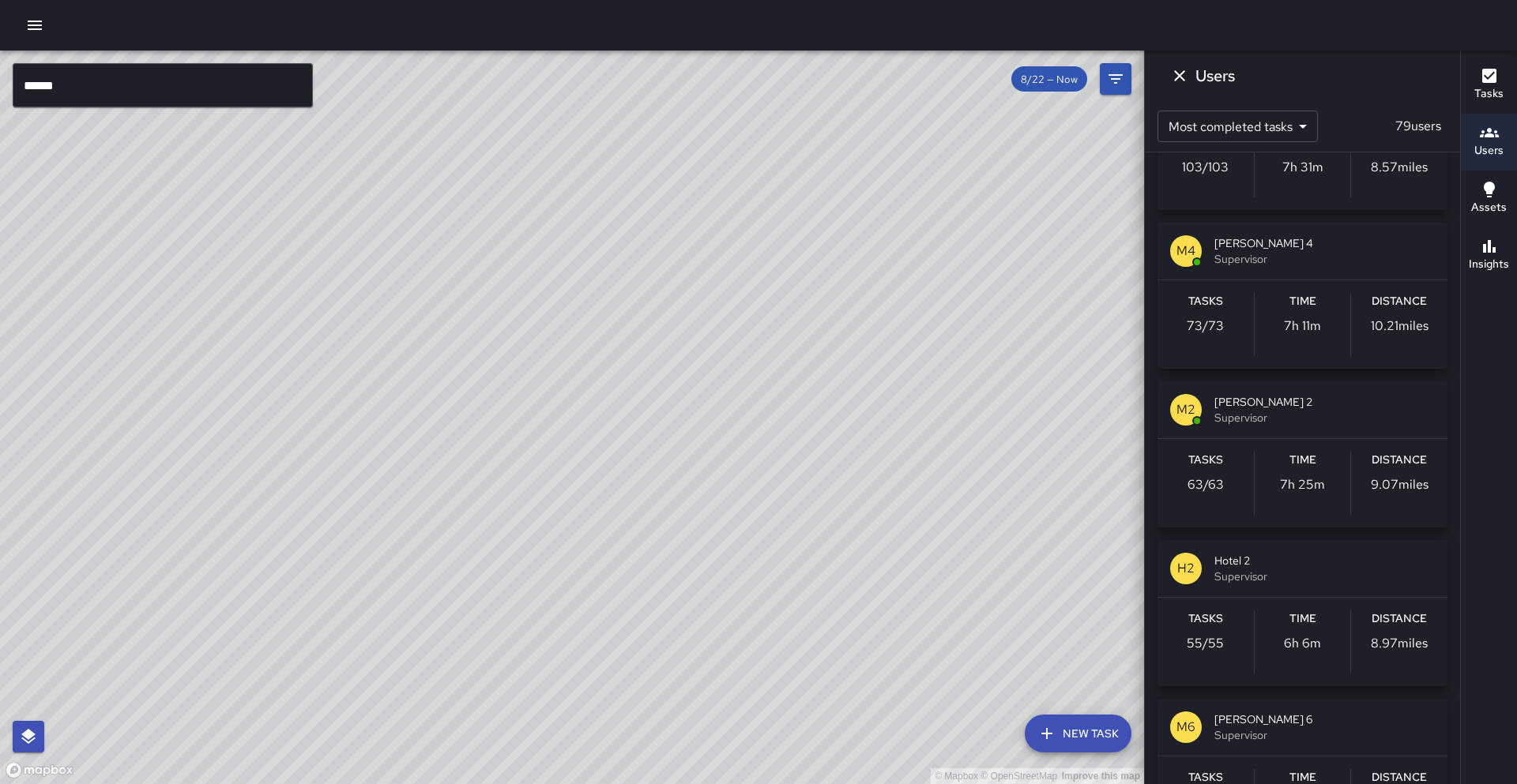
click at [1283, 572] on span "Supervisor" at bounding box center [1324, 576] width 220 height 16
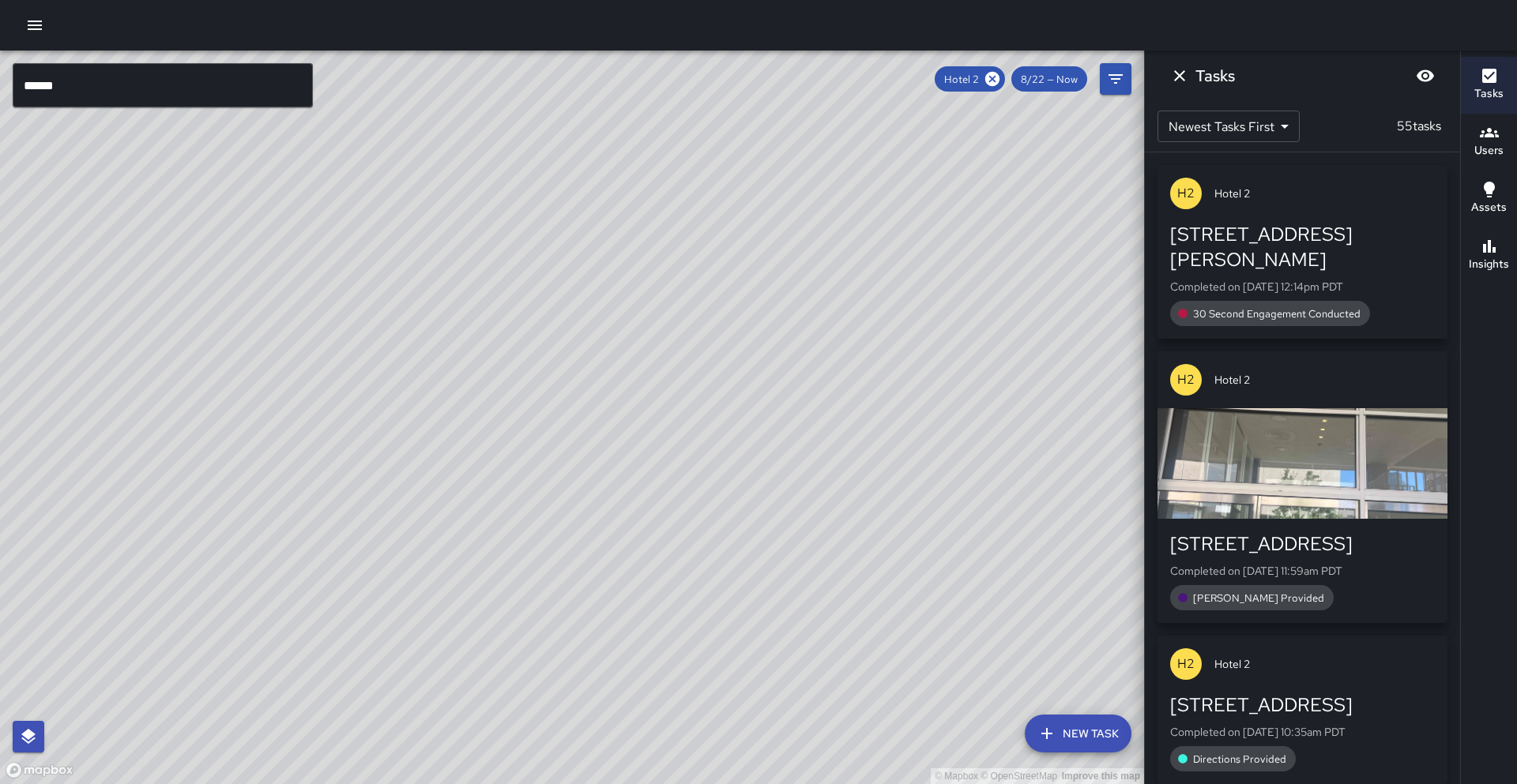
click at [990, 79] on icon at bounding box center [992, 79] width 14 height 14
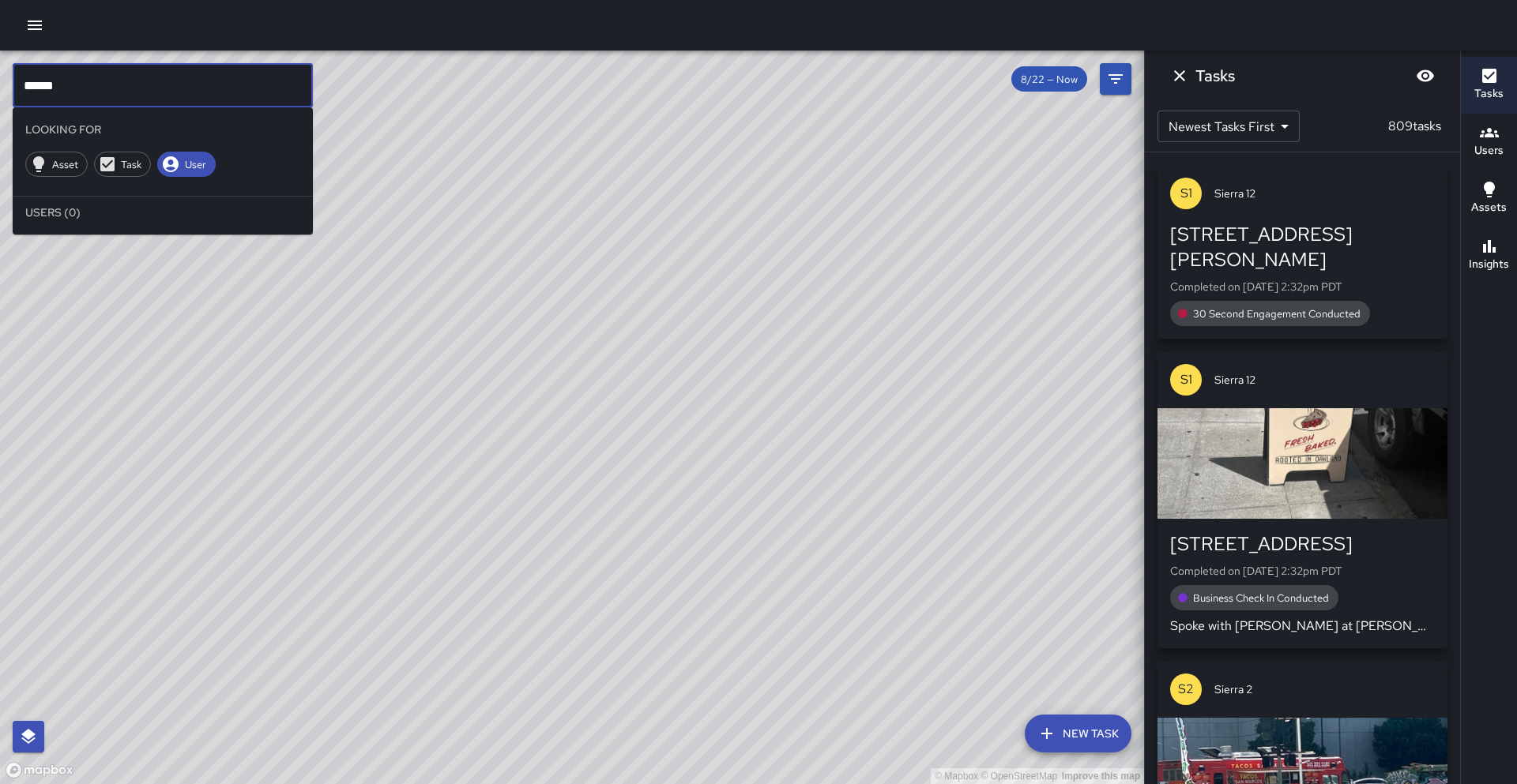
click at [85, 85] on input "****" at bounding box center [162, 85] width 301 height 44
click at [1187, 78] on icon "Dismiss" at bounding box center [1180, 75] width 19 height 19
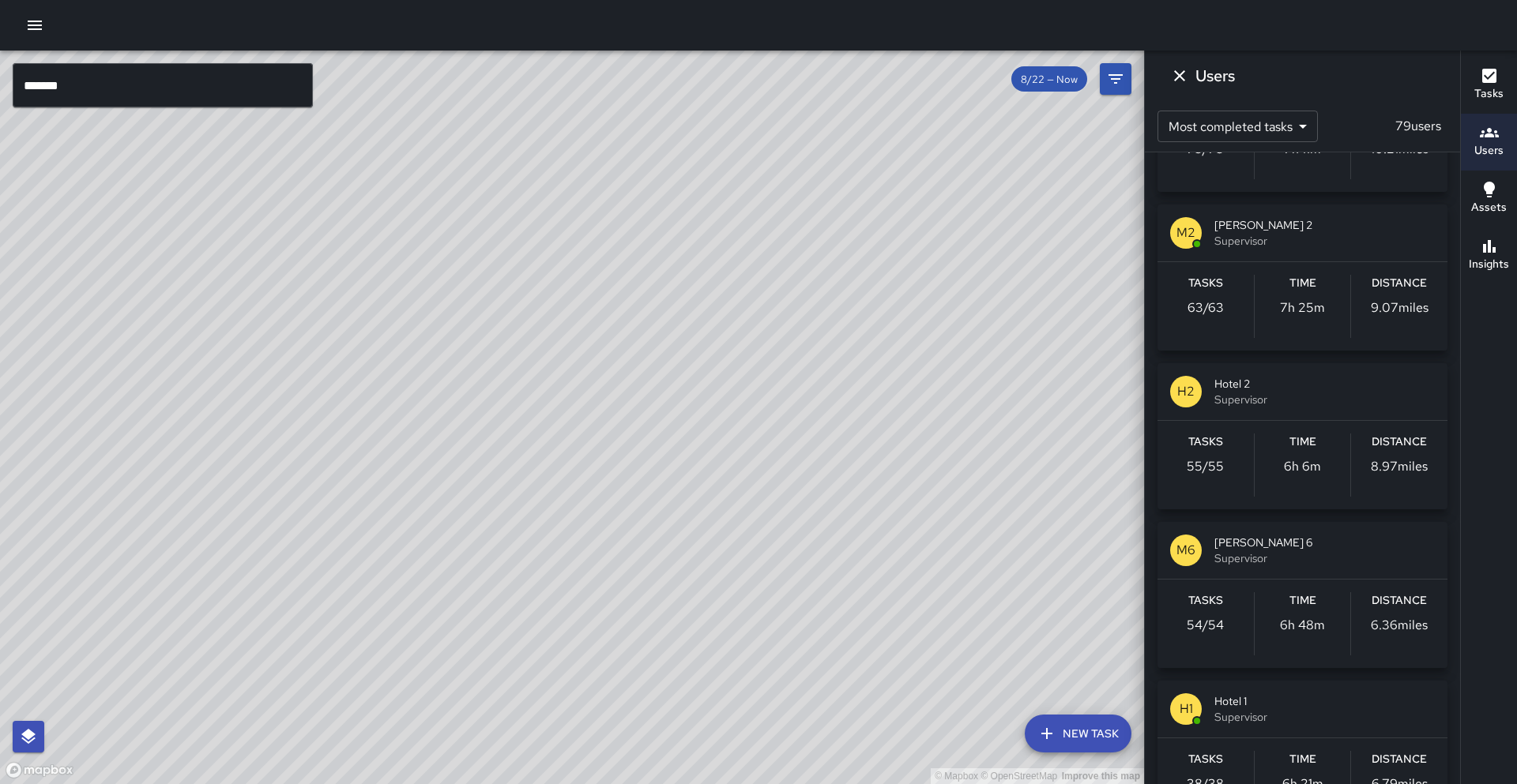
scroll to position [280, 0]
click at [1286, 300] on p "7h 25m" at bounding box center [1303, 305] width 45 height 19
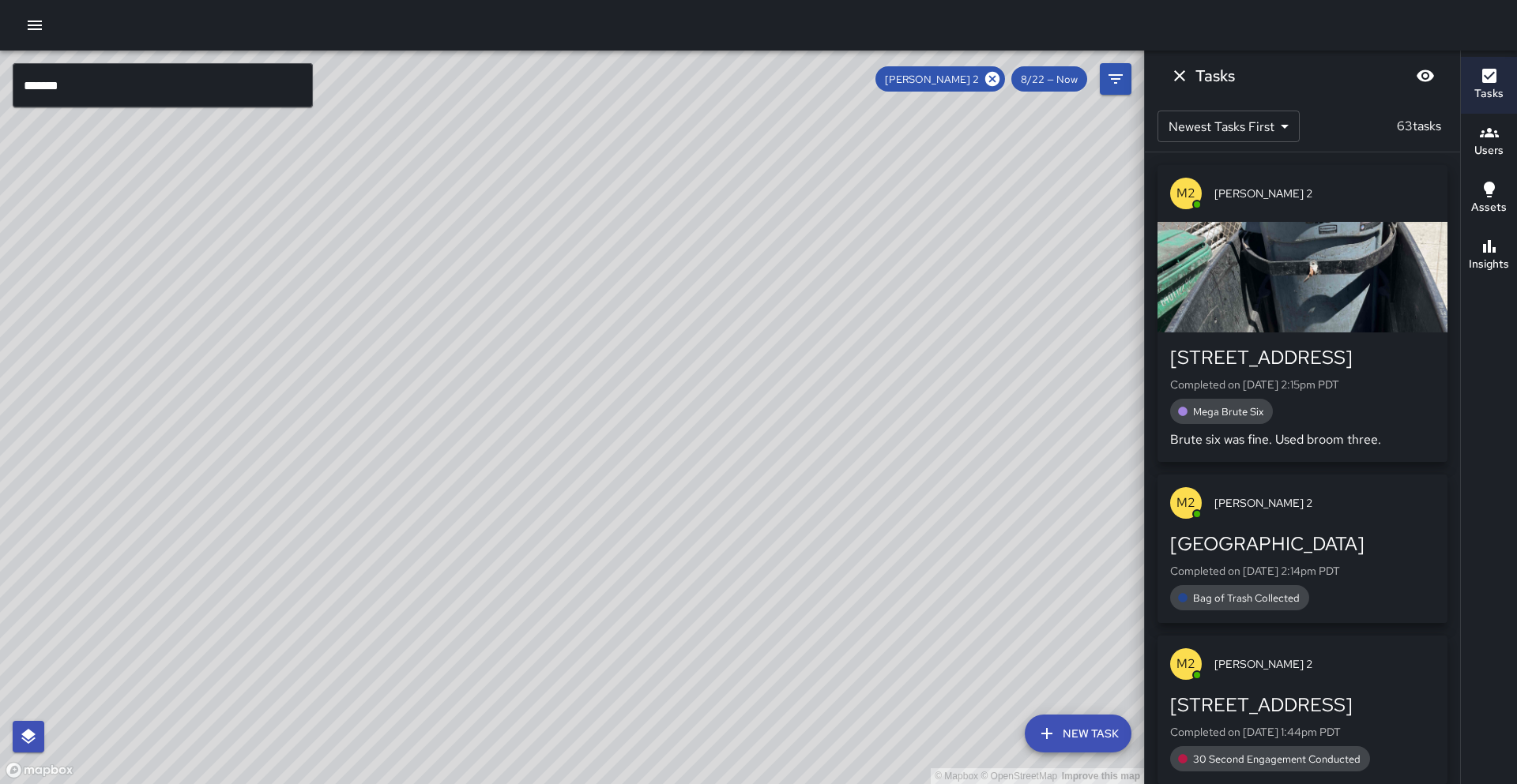
scroll to position [0, 0]
click at [995, 79] on icon at bounding box center [992, 79] width 18 height 18
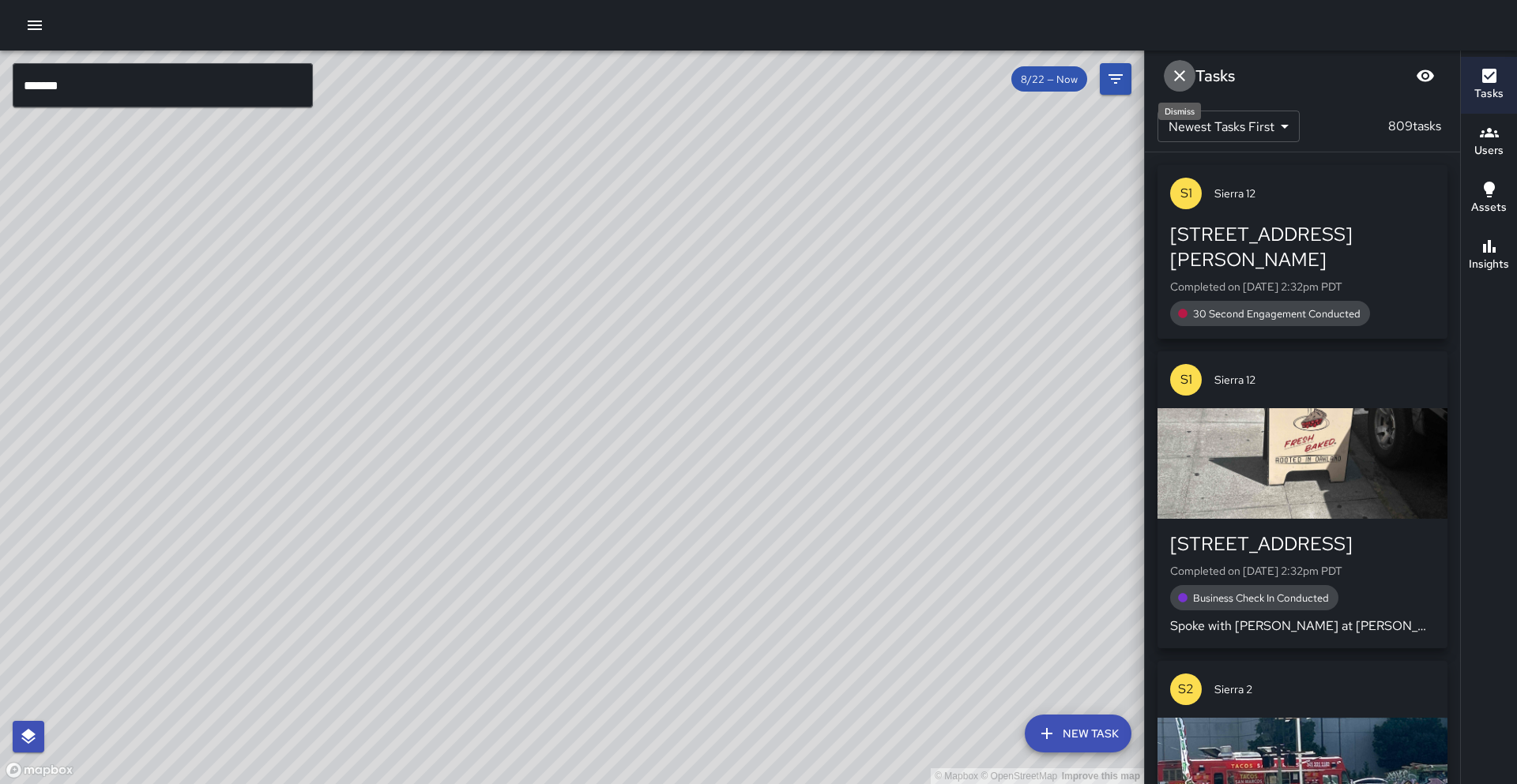
click at [1186, 79] on icon "Dismiss" at bounding box center [1180, 75] width 19 height 19
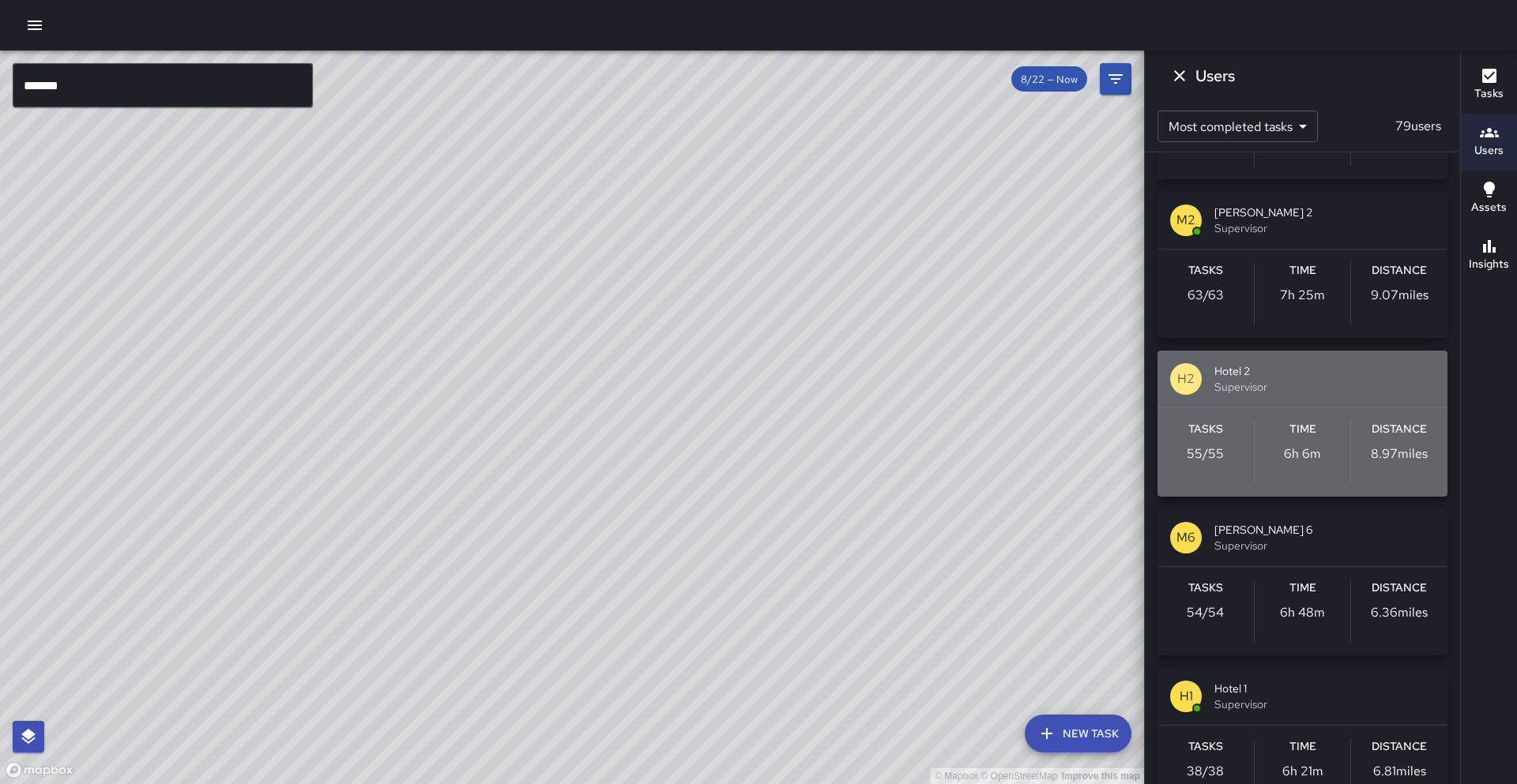
scroll to position [339, 0]
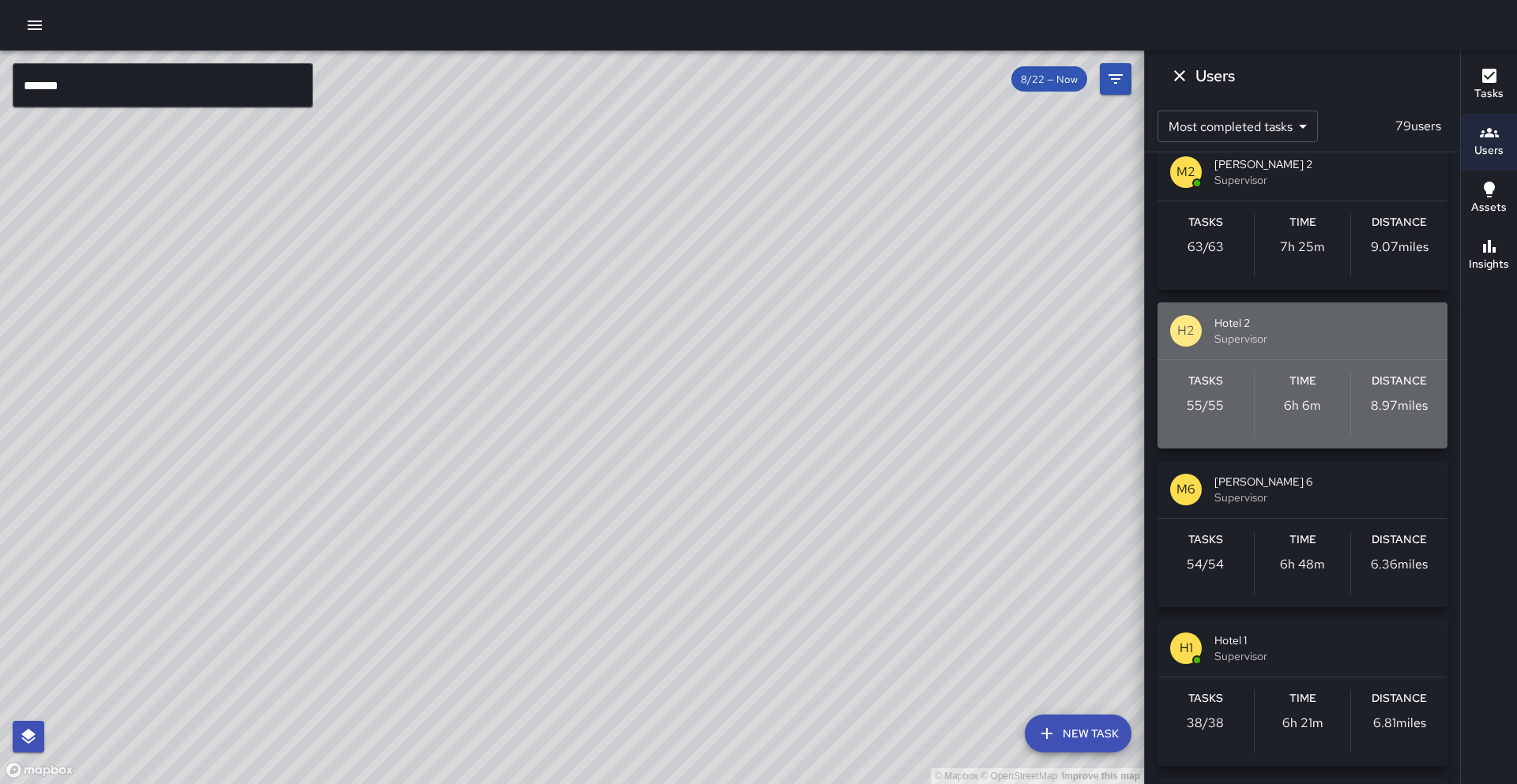
click at [1255, 391] on div "Tasks 55 / 55 Time 6h 6m Distance 8.97 miles" at bounding box center [1302, 404] width 290 height 89
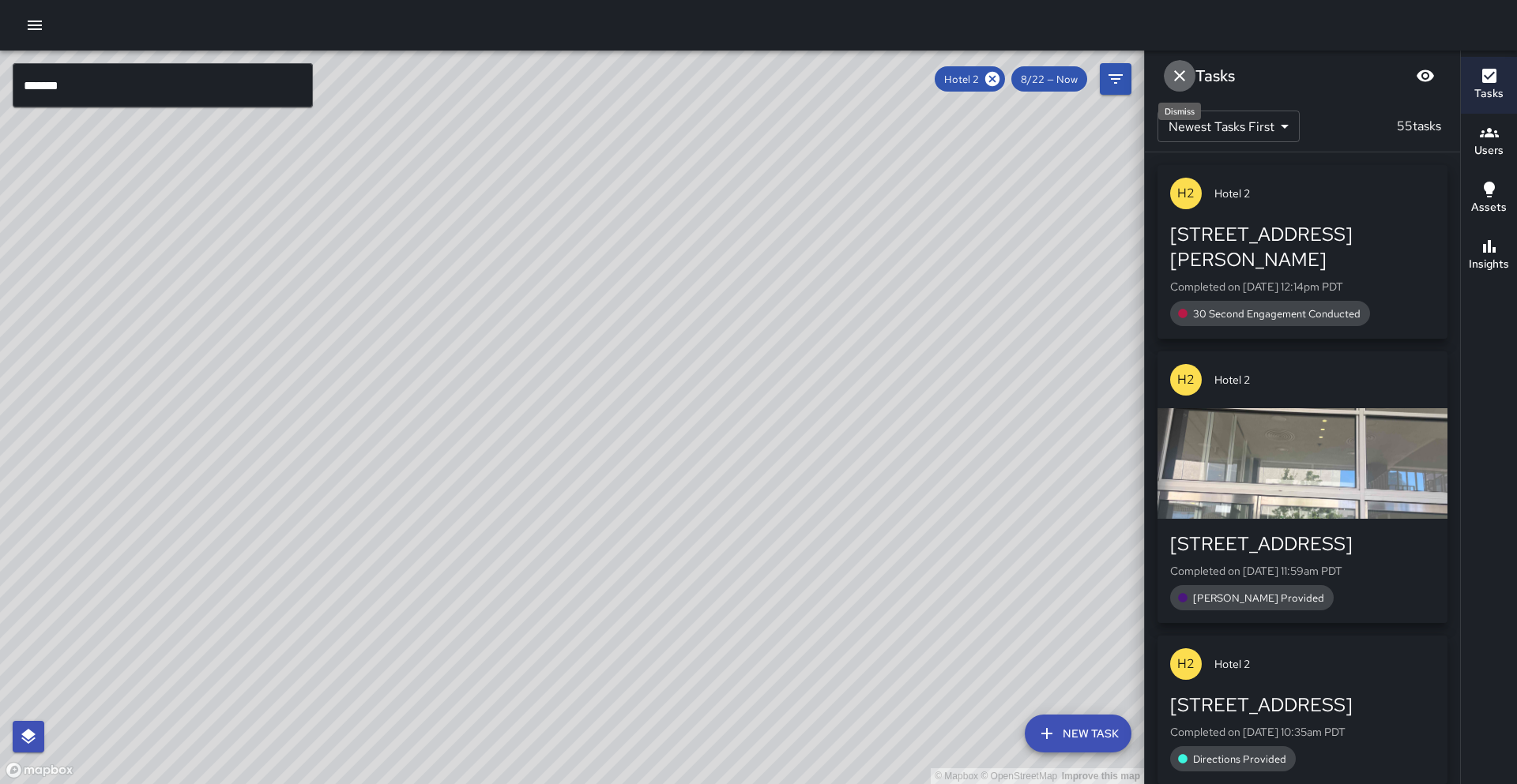
click at [1180, 70] on icon "Dismiss" at bounding box center [1180, 75] width 19 height 19
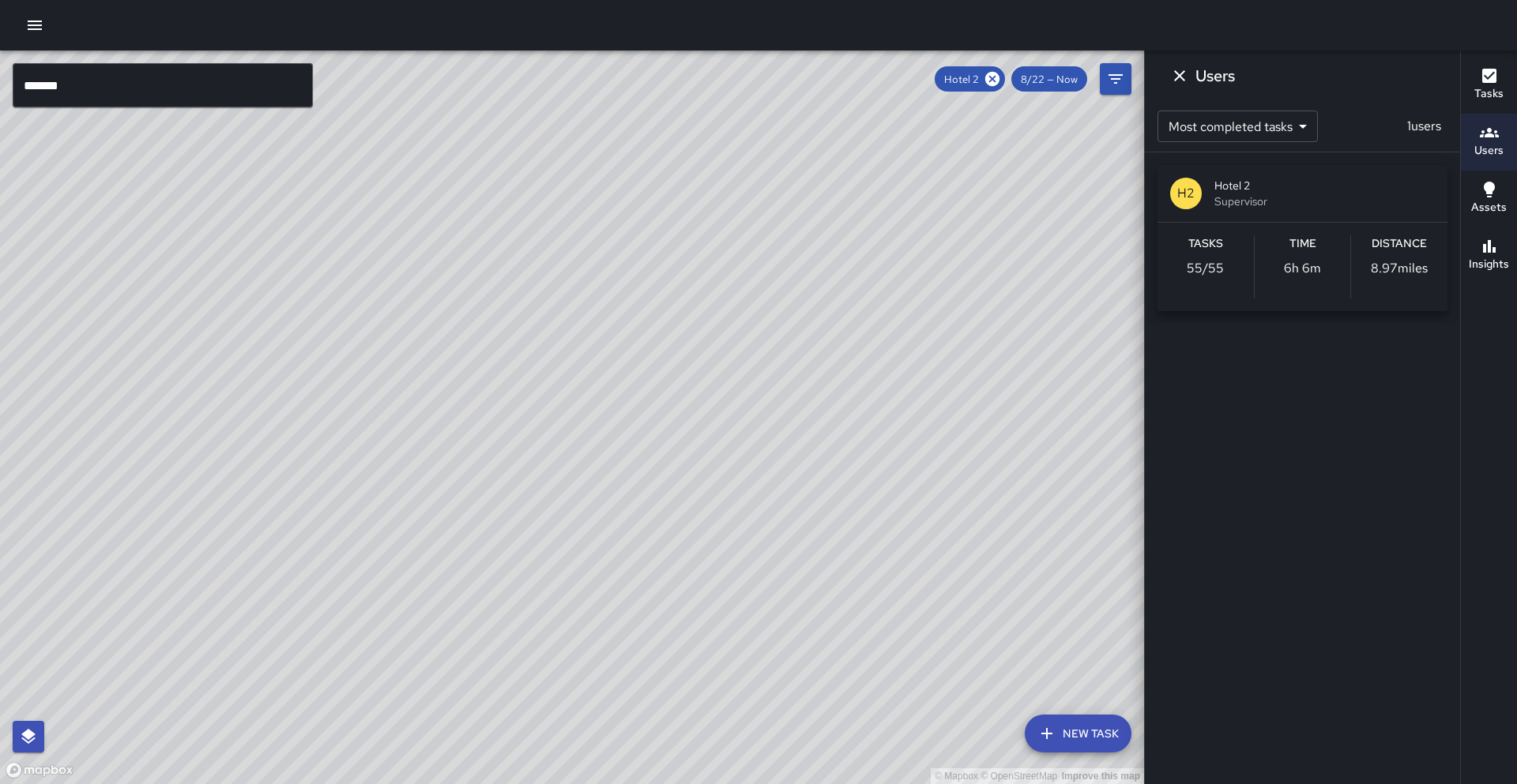
click at [86, 75] on input "******" at bounding box center [162, 85] width 301 height 44
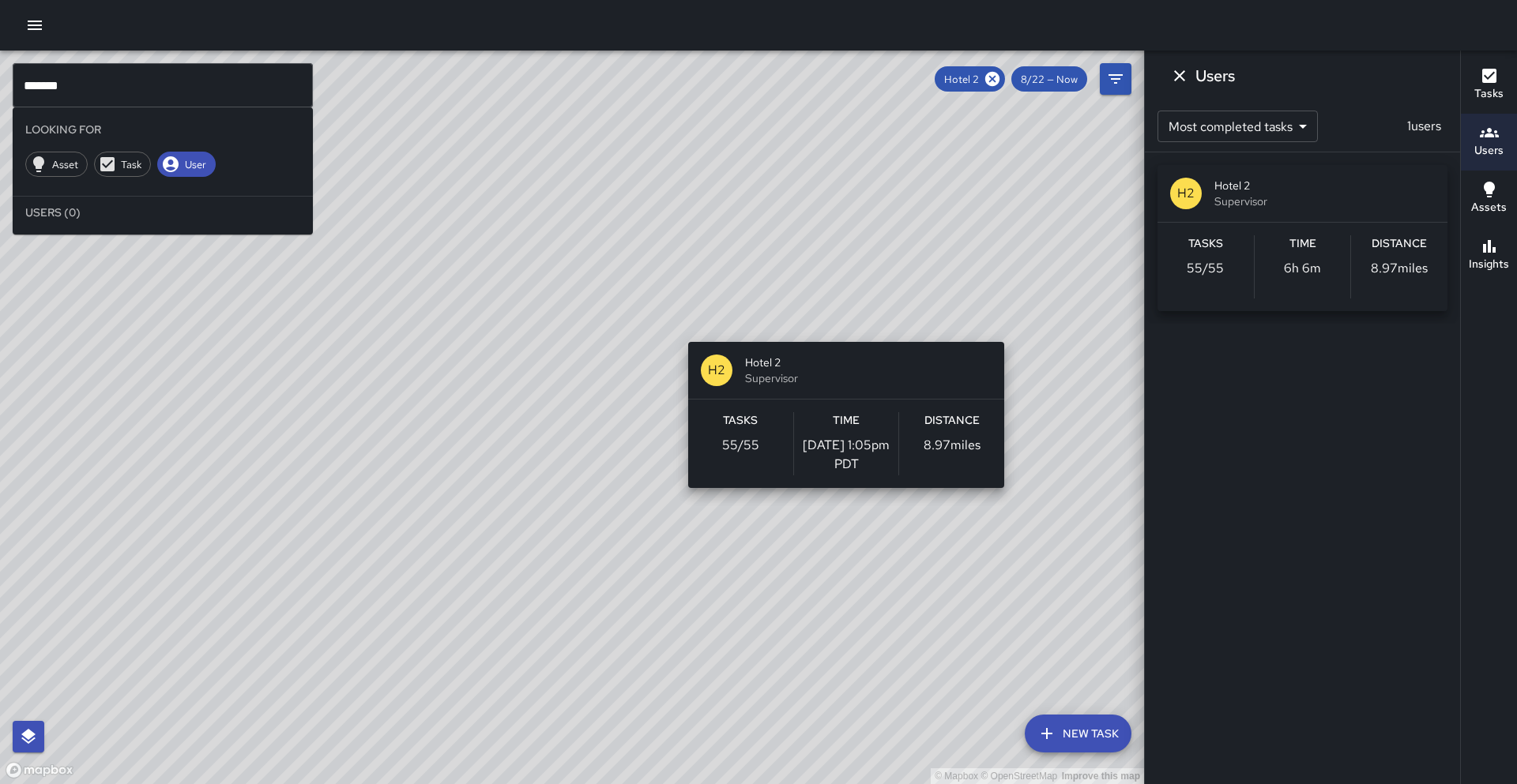
click at [1010, 332] on div "© Mapbox © OpenStreetMap Improve this map H2 Hotel 2 Supervisor Tasks 55 / 55 T…" at bounding box center [572, 417] width 1144 height 734
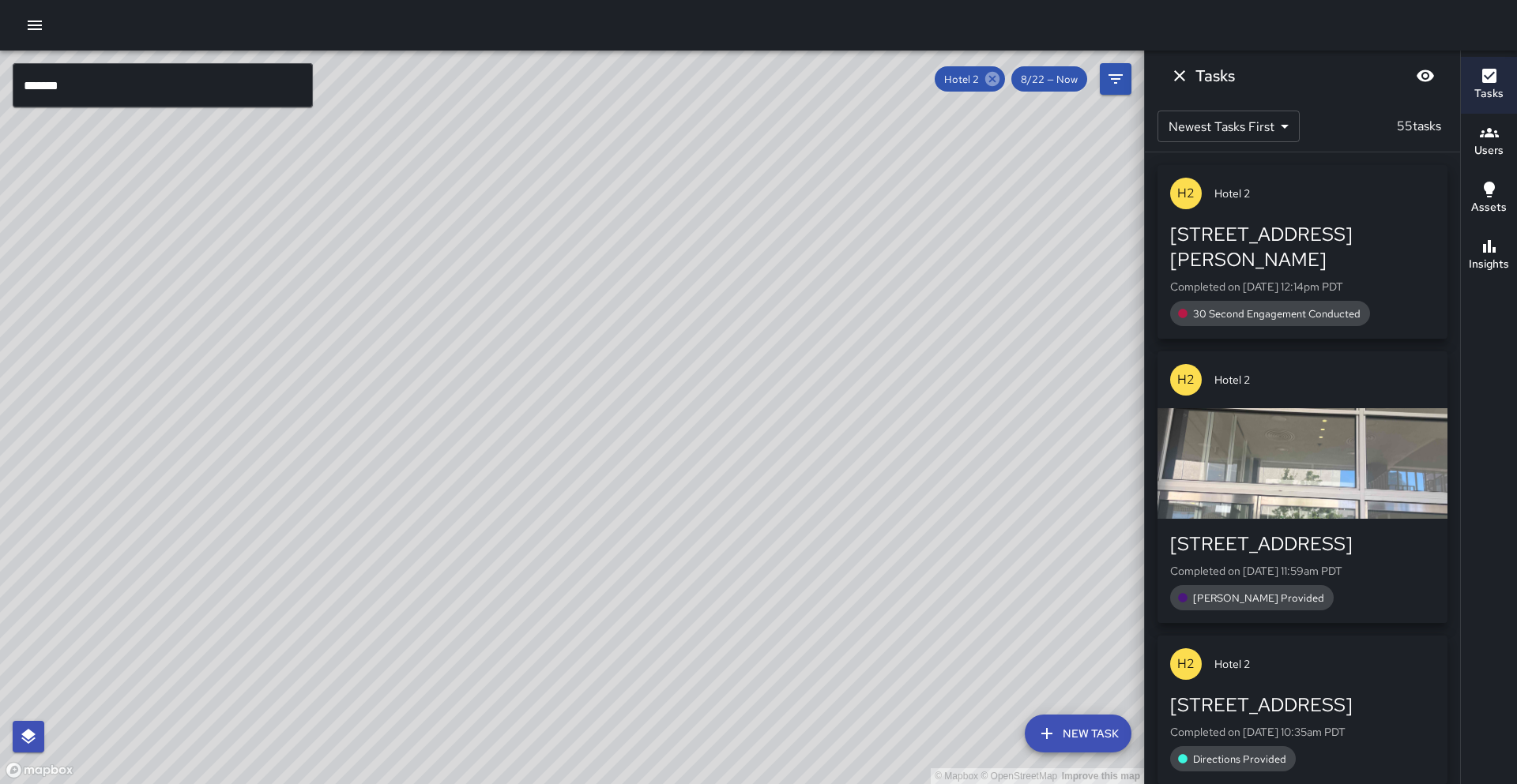
click at [999, 83] on icon at bounding box center [992, 79] width 14 height 14
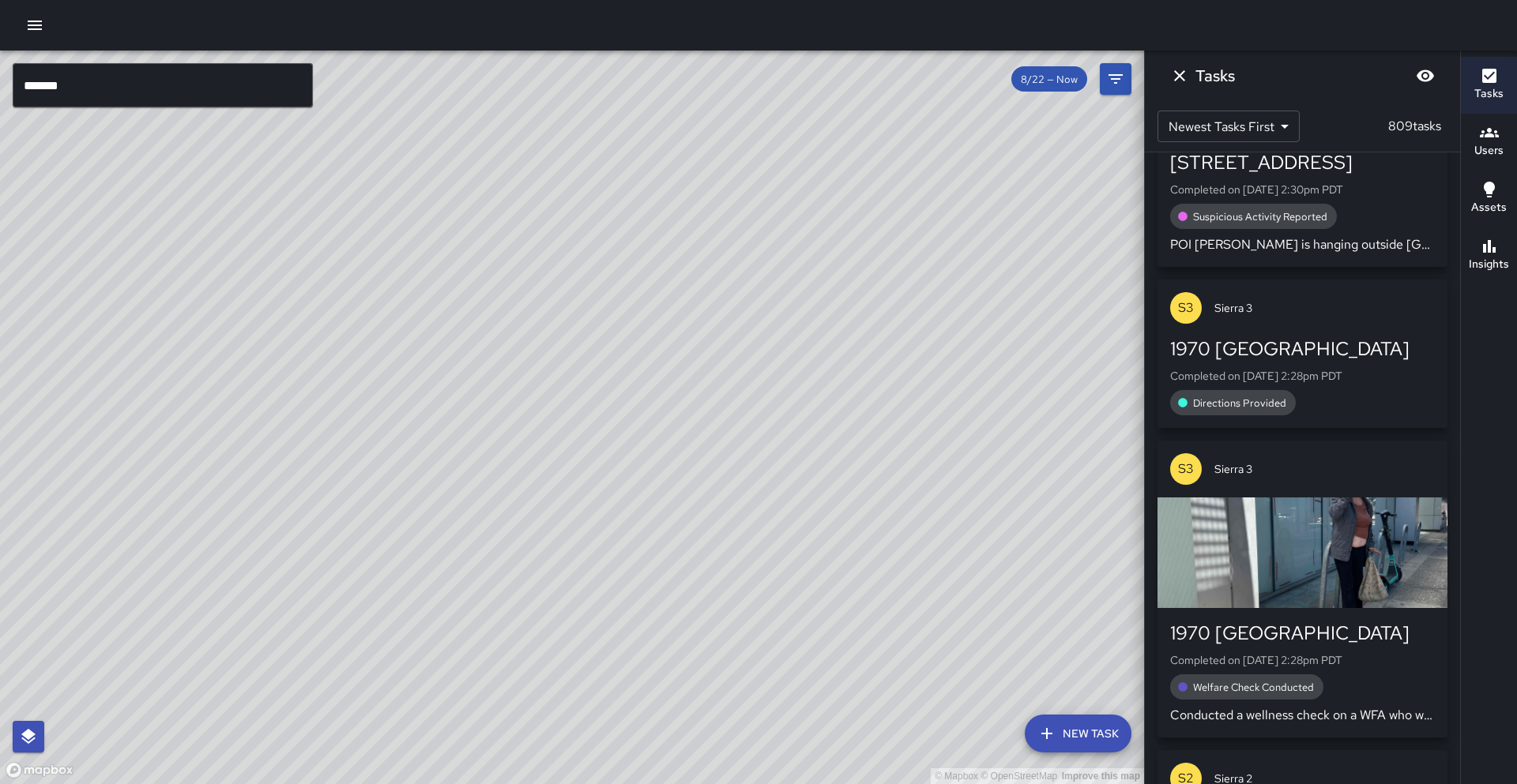
scroll to position [1030, 0]
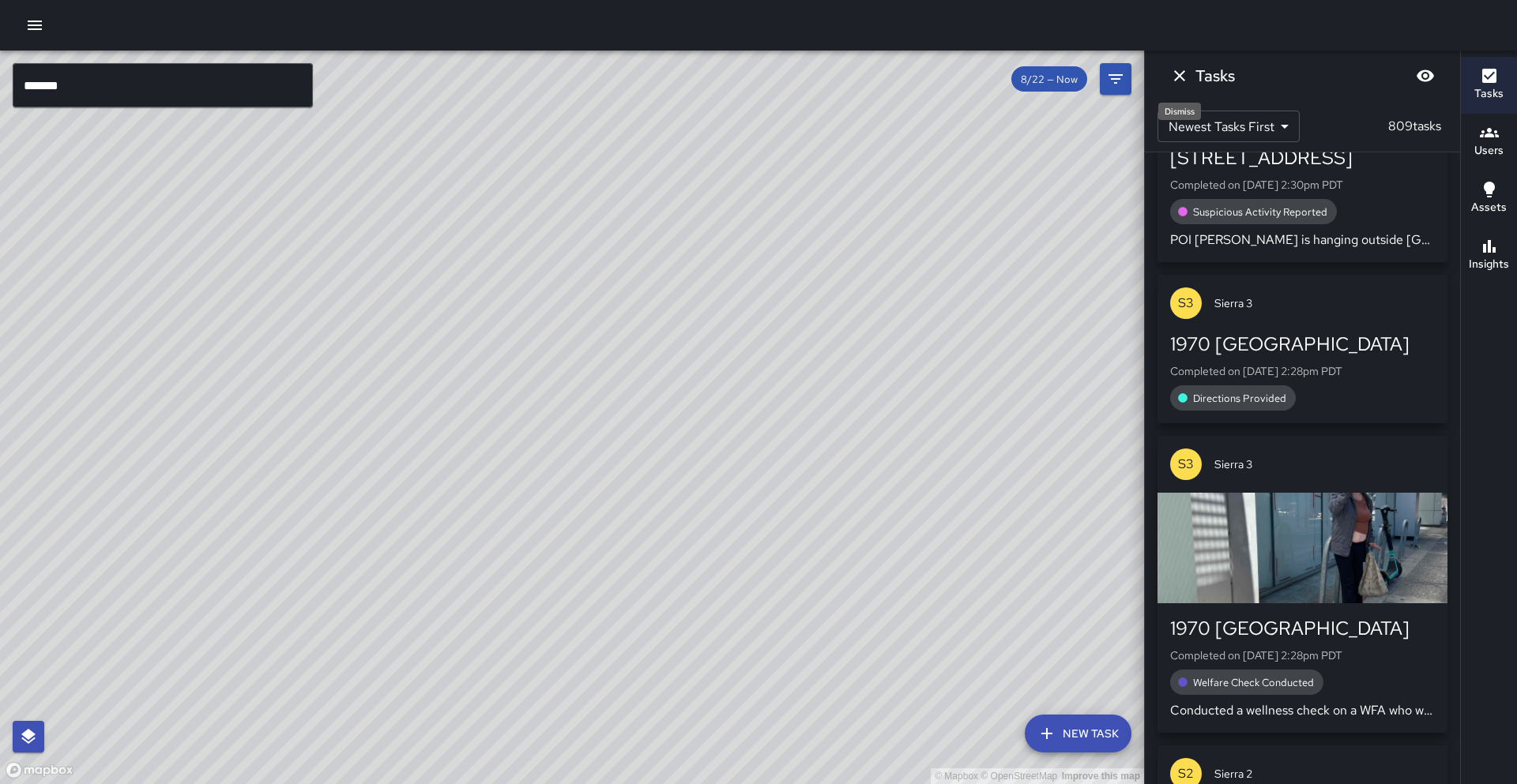
click at [1182, 79] on icon "Dismiss" at bounding box center [1180, 75] width 19 height 19
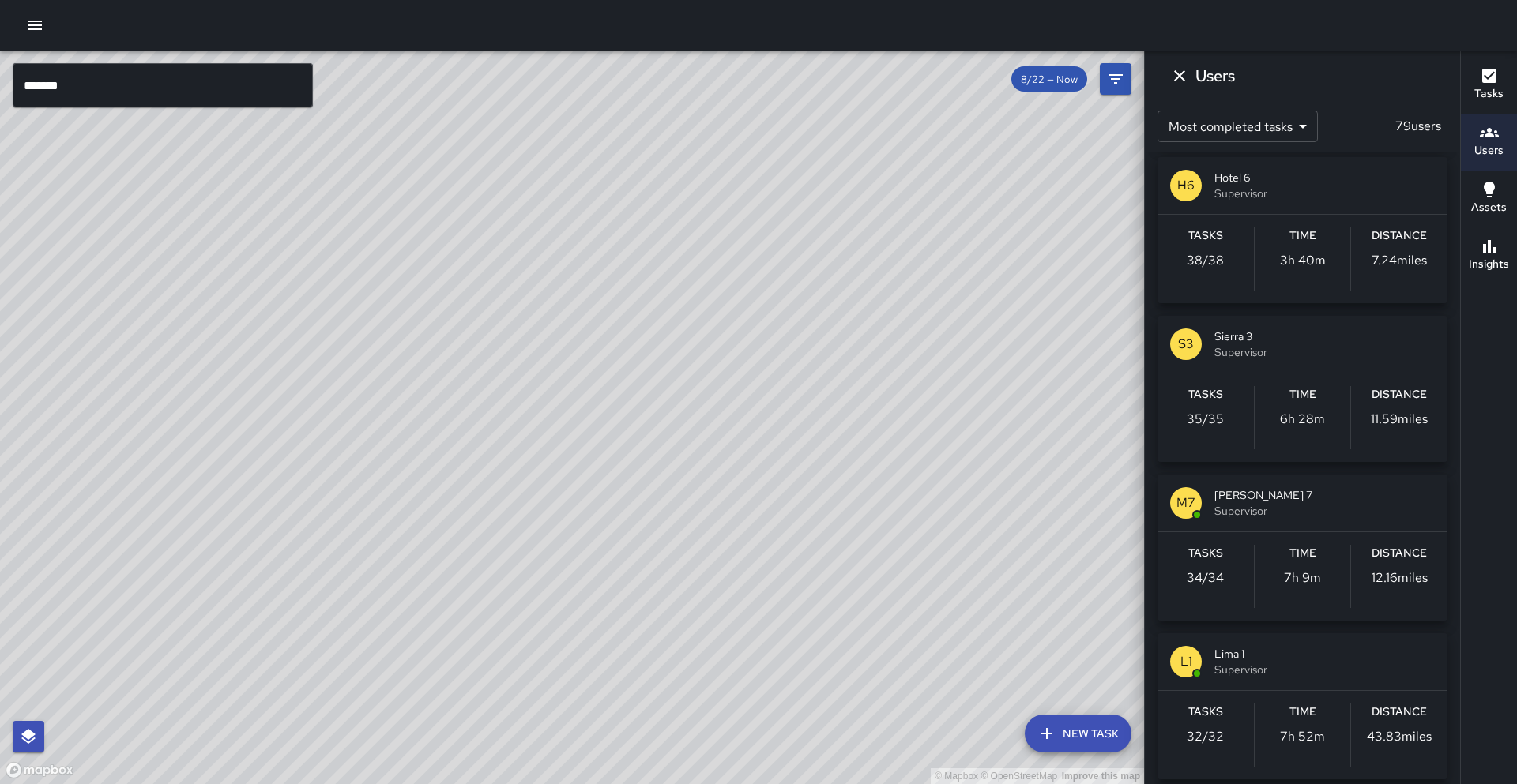
scroll to position [973, 0]
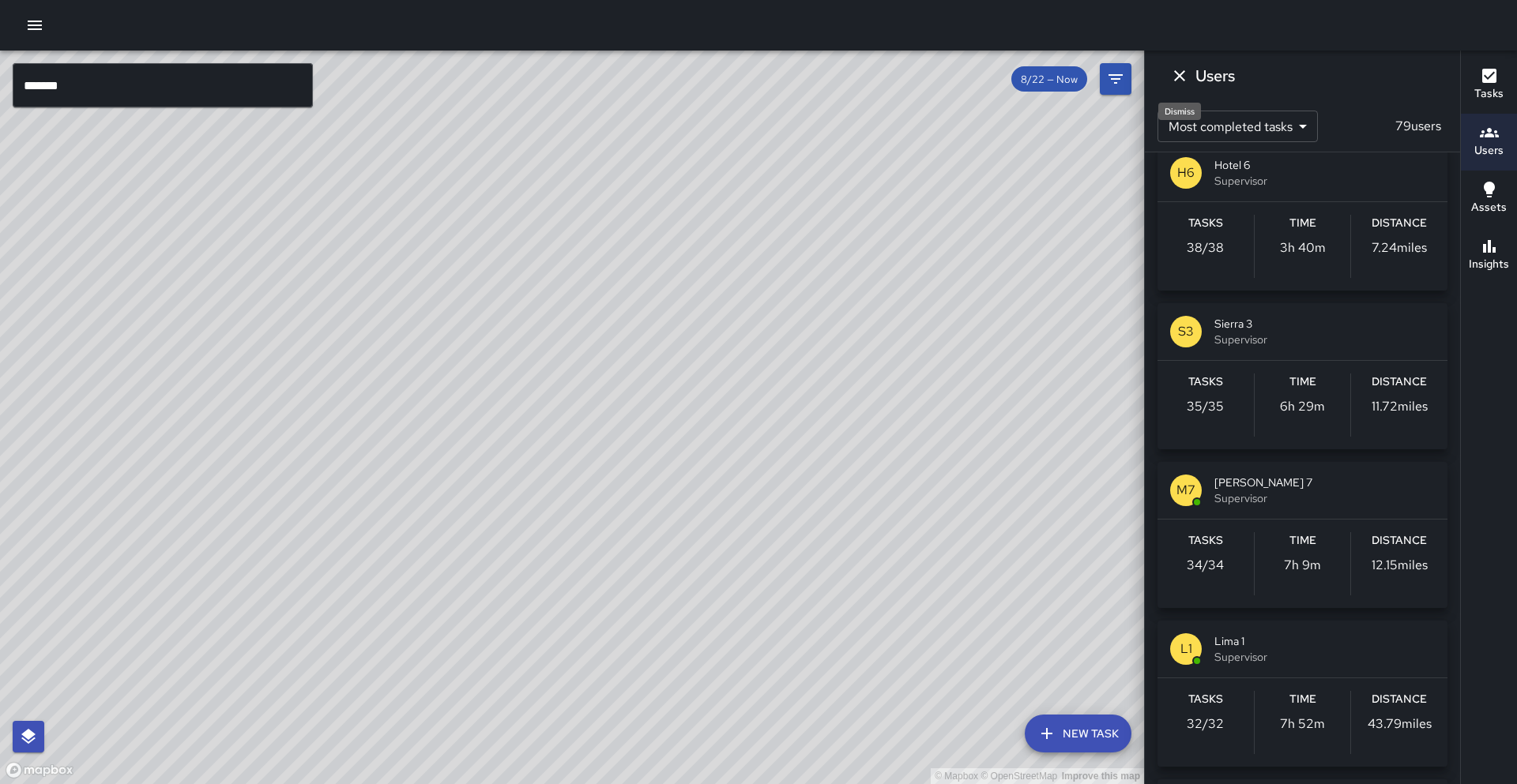
click at [1176, 74] on icon "Dismiss" at bounding box center [1179, 75] width 11 height 11
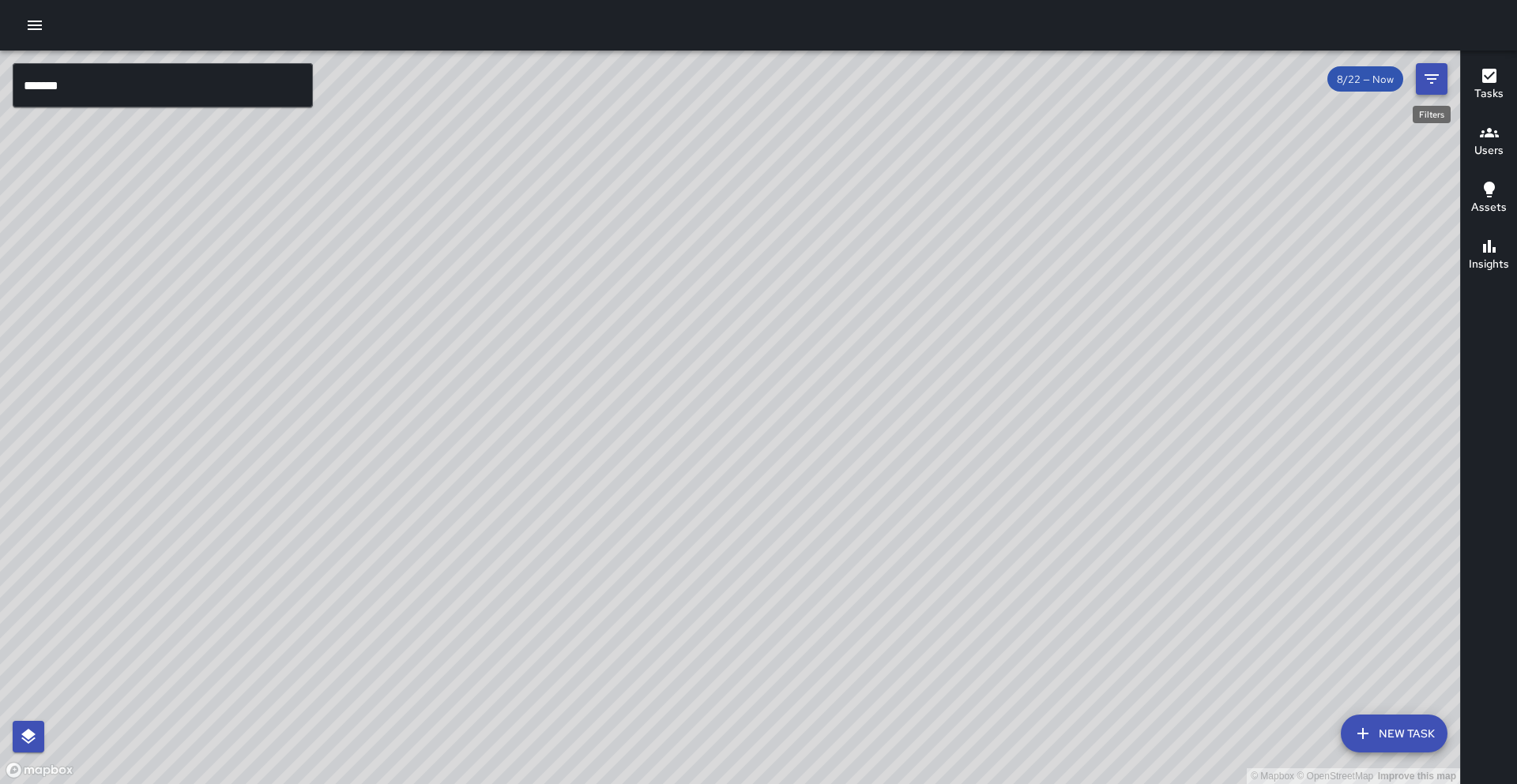
click at [1437, 82] on icon "Filters" at bounding box center [1432, 79] width 19 height 19
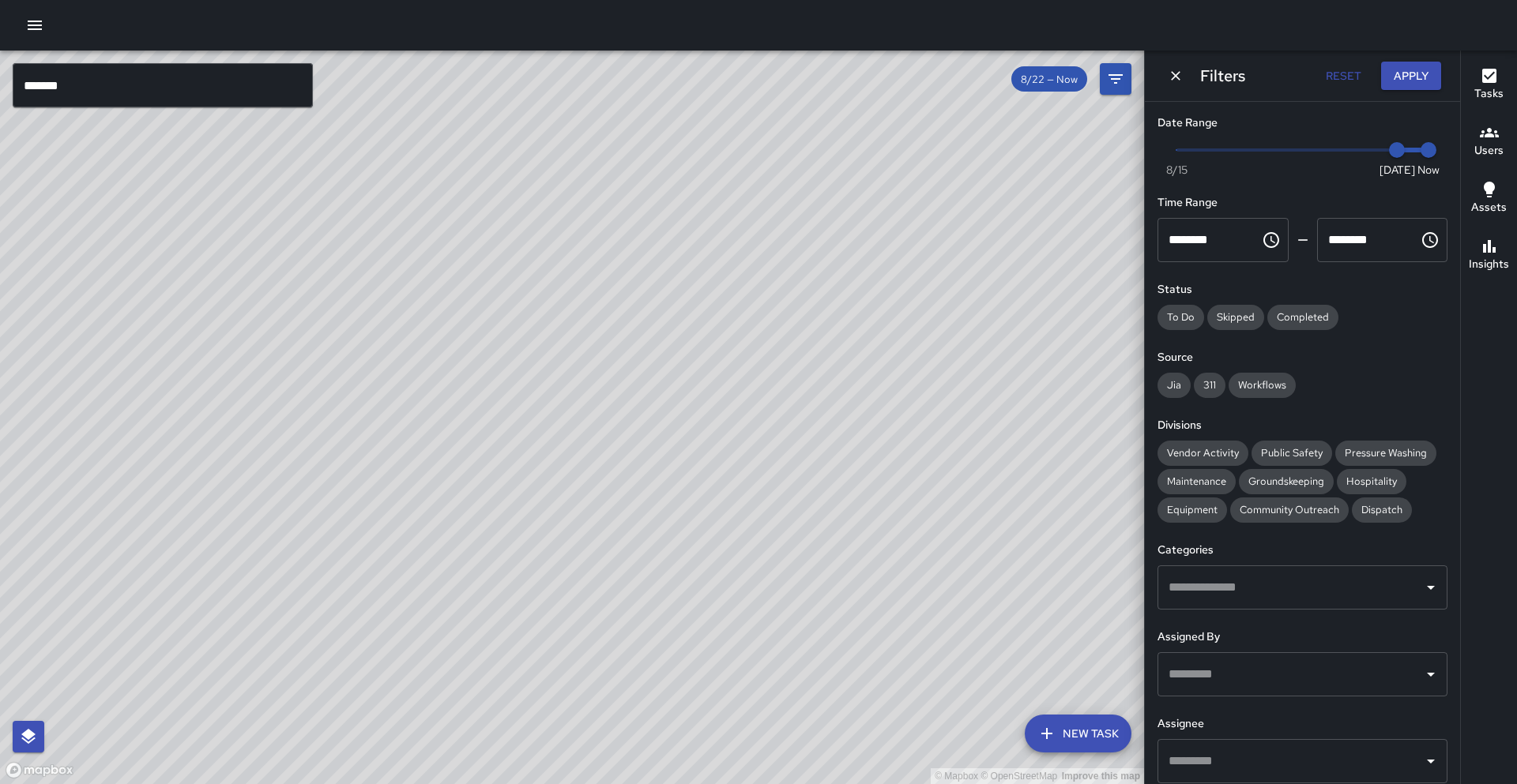
click at [79, 90] on input "******" at bounding box center [162, 85] width 301 height 44
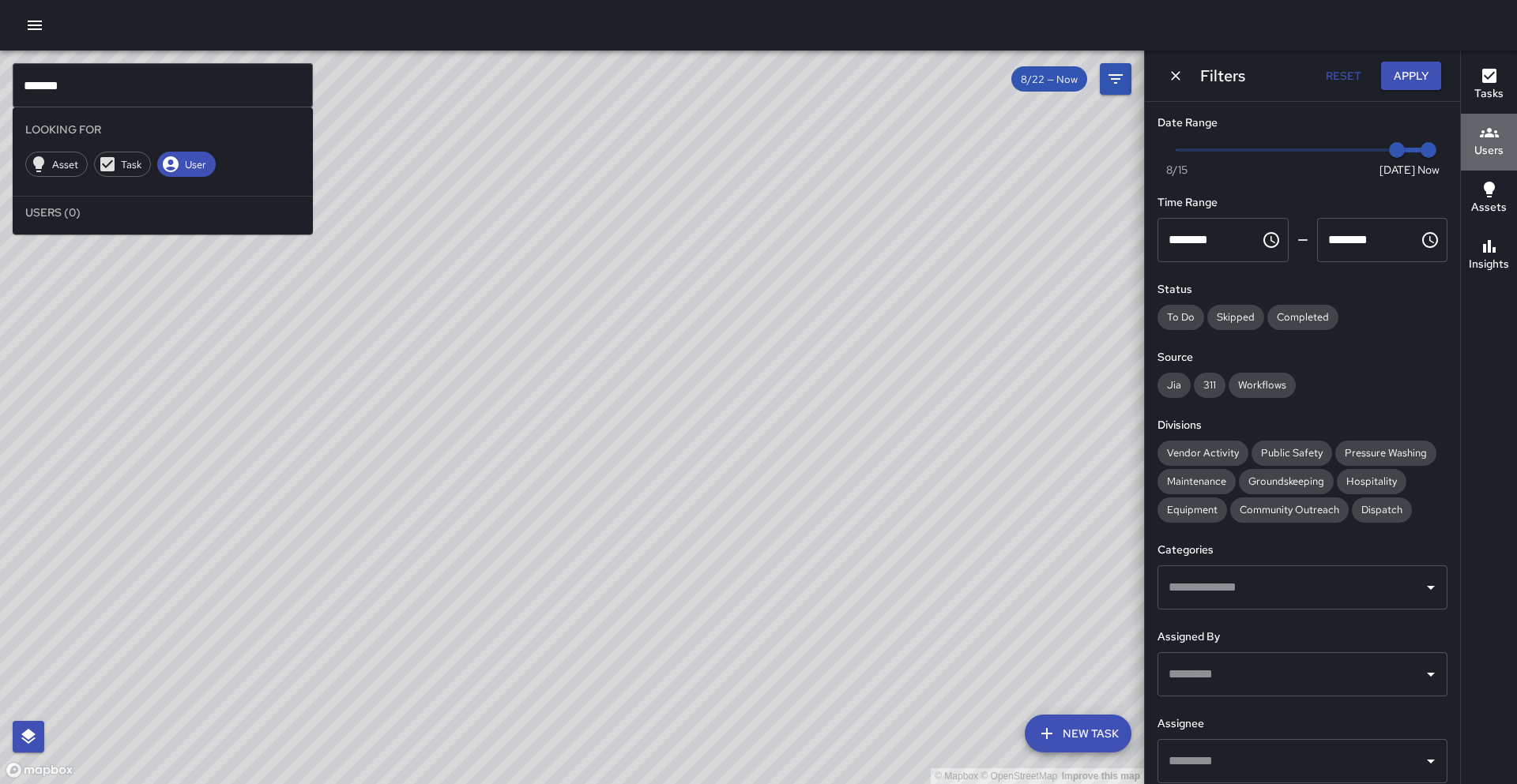
click at [1499, 135] on div "Users" at bounding box center [1489, 141] width 29 height 36
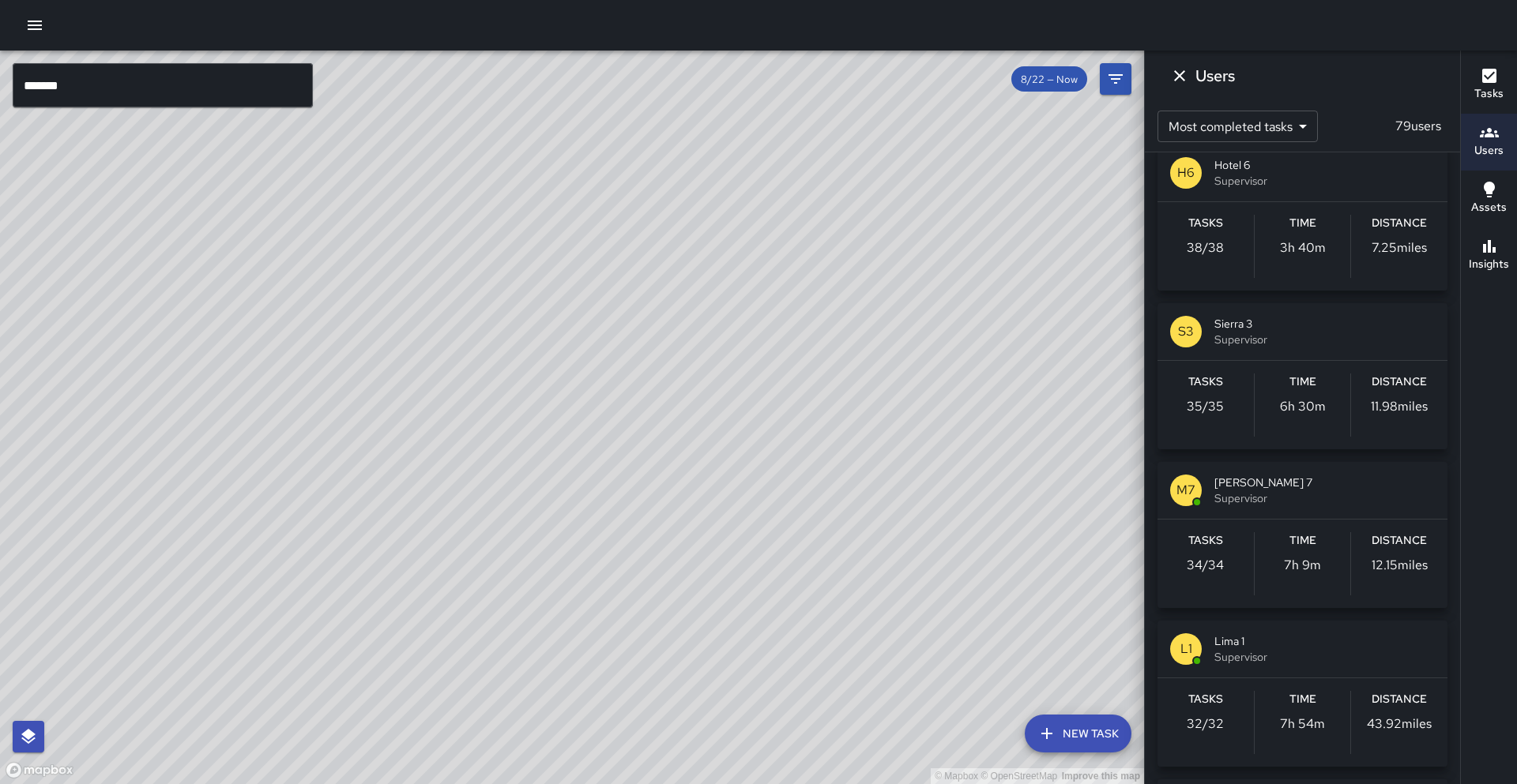
click at [98, 82] on input "******" at bounding box center [162, 85] width 301 height 44
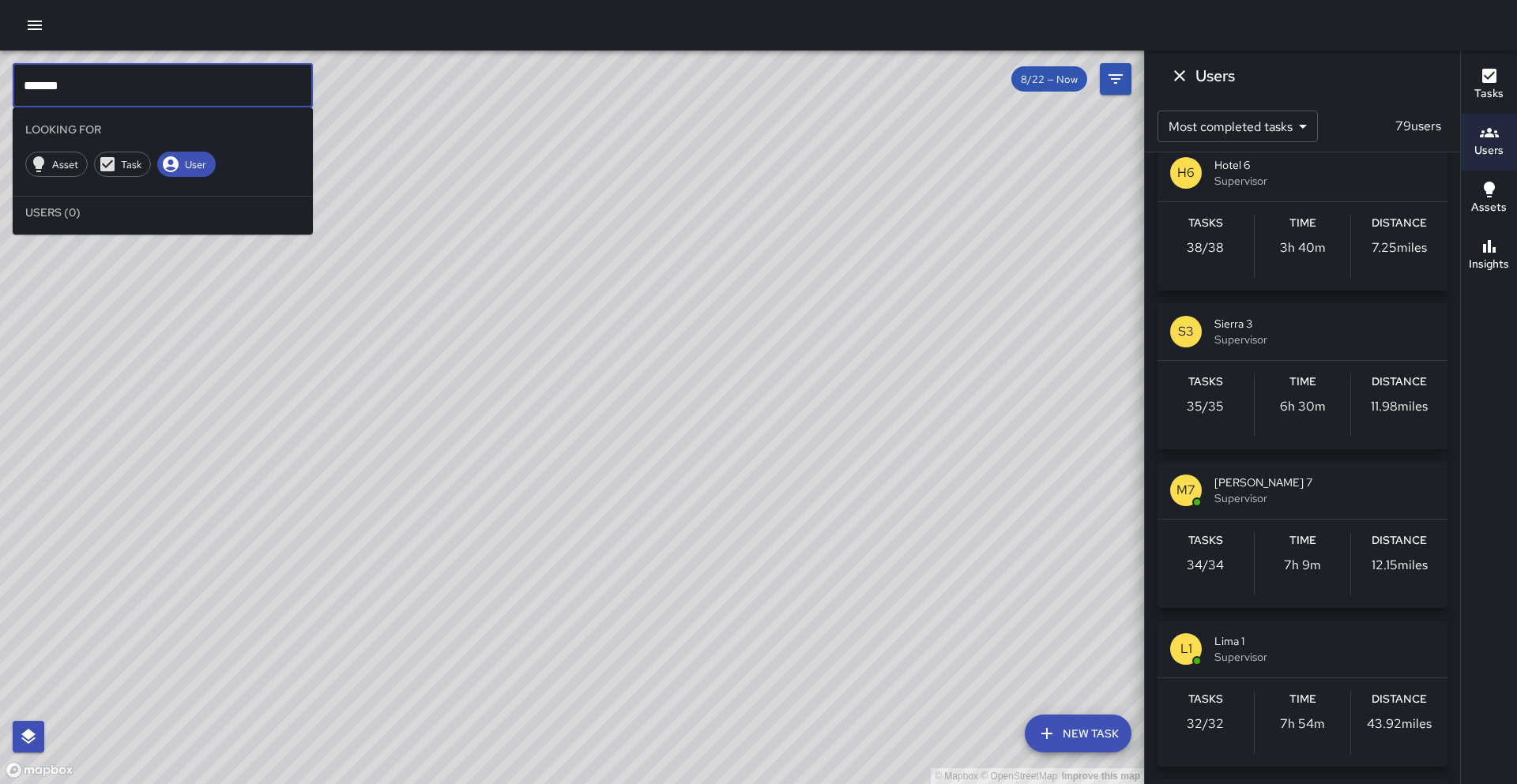
scroll to position [1012, 0]
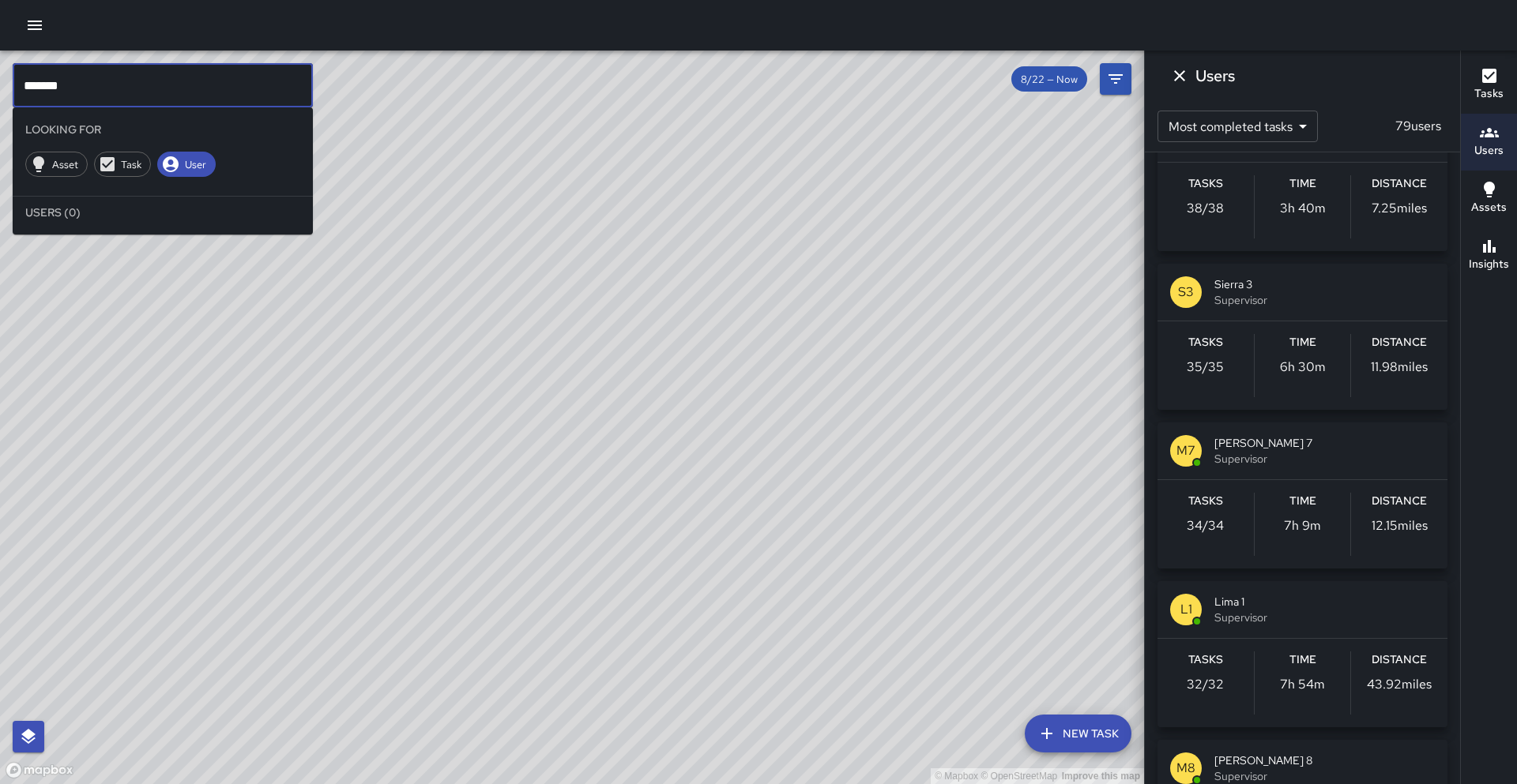
click at [1277, 488] on div "Tasks 34 / 34 Time 7h 9m Distance 12.15 miles" at bounding box center [1302, 525] width 290 height 89
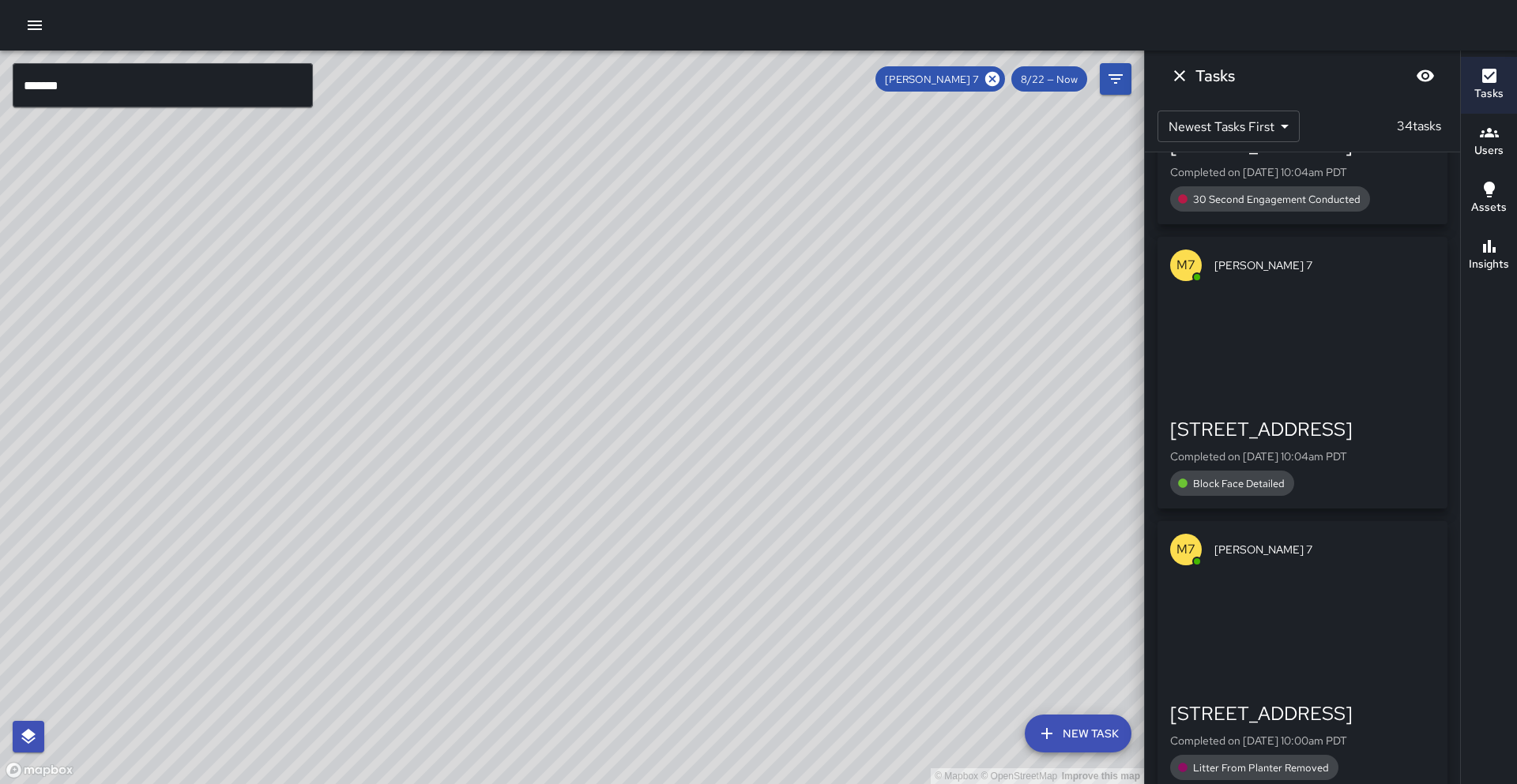
scroll to position [0, 0]
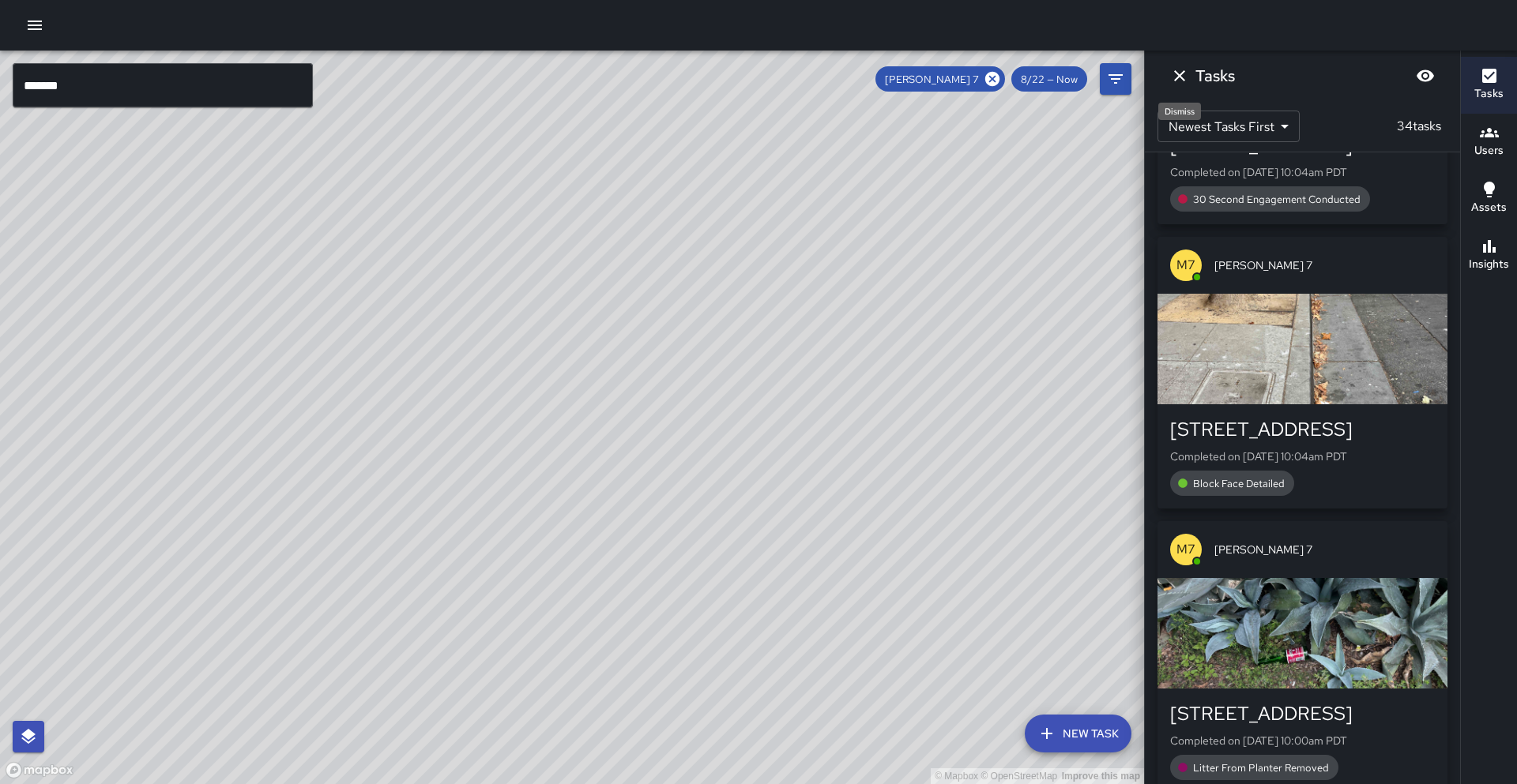
click at [1182, 76] on icon "Dismiss" at bounding box center [1180, 75] width 19 height 19
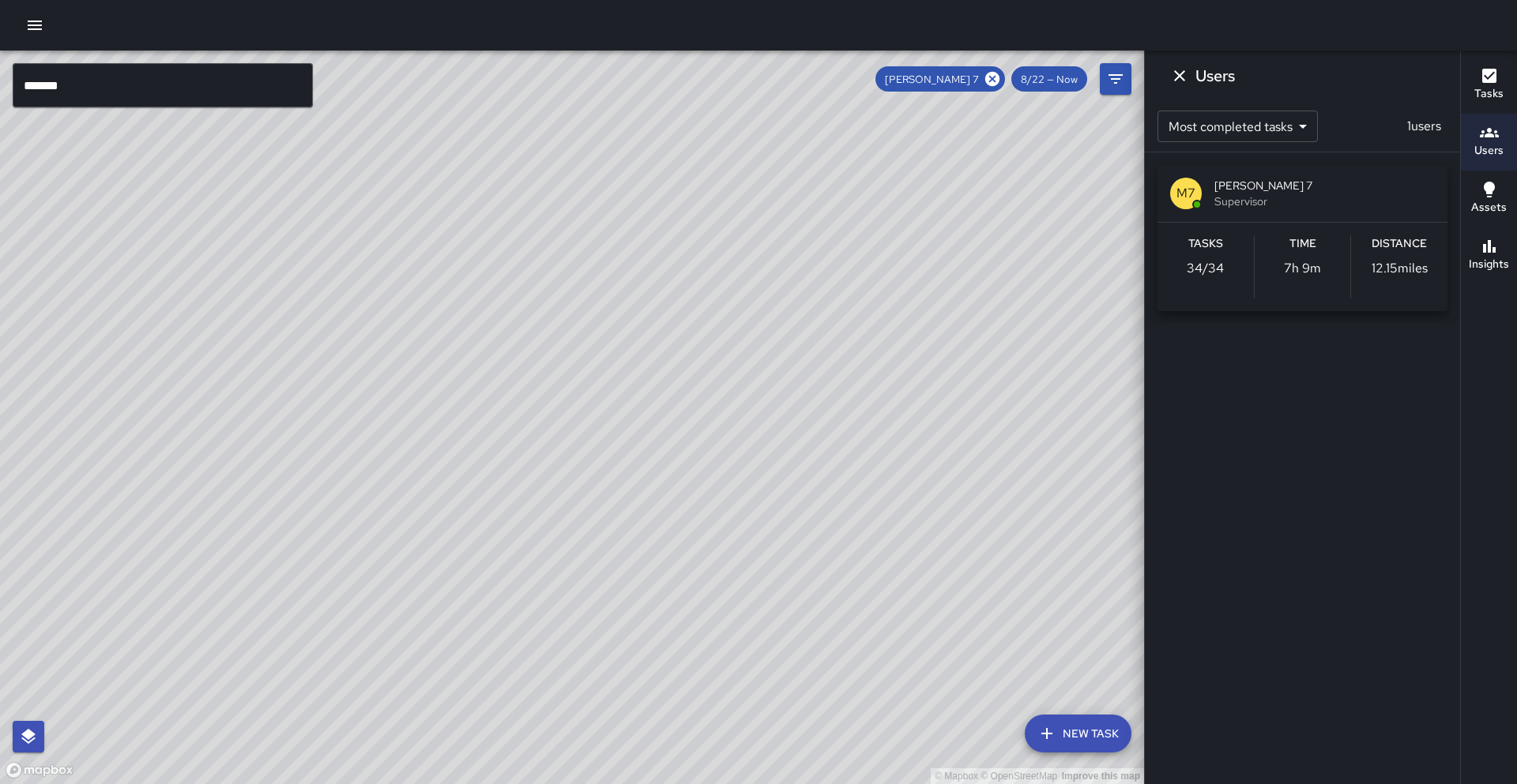
click at [993, 82] on icon at bounding box center [992, 79] width 14 height 14
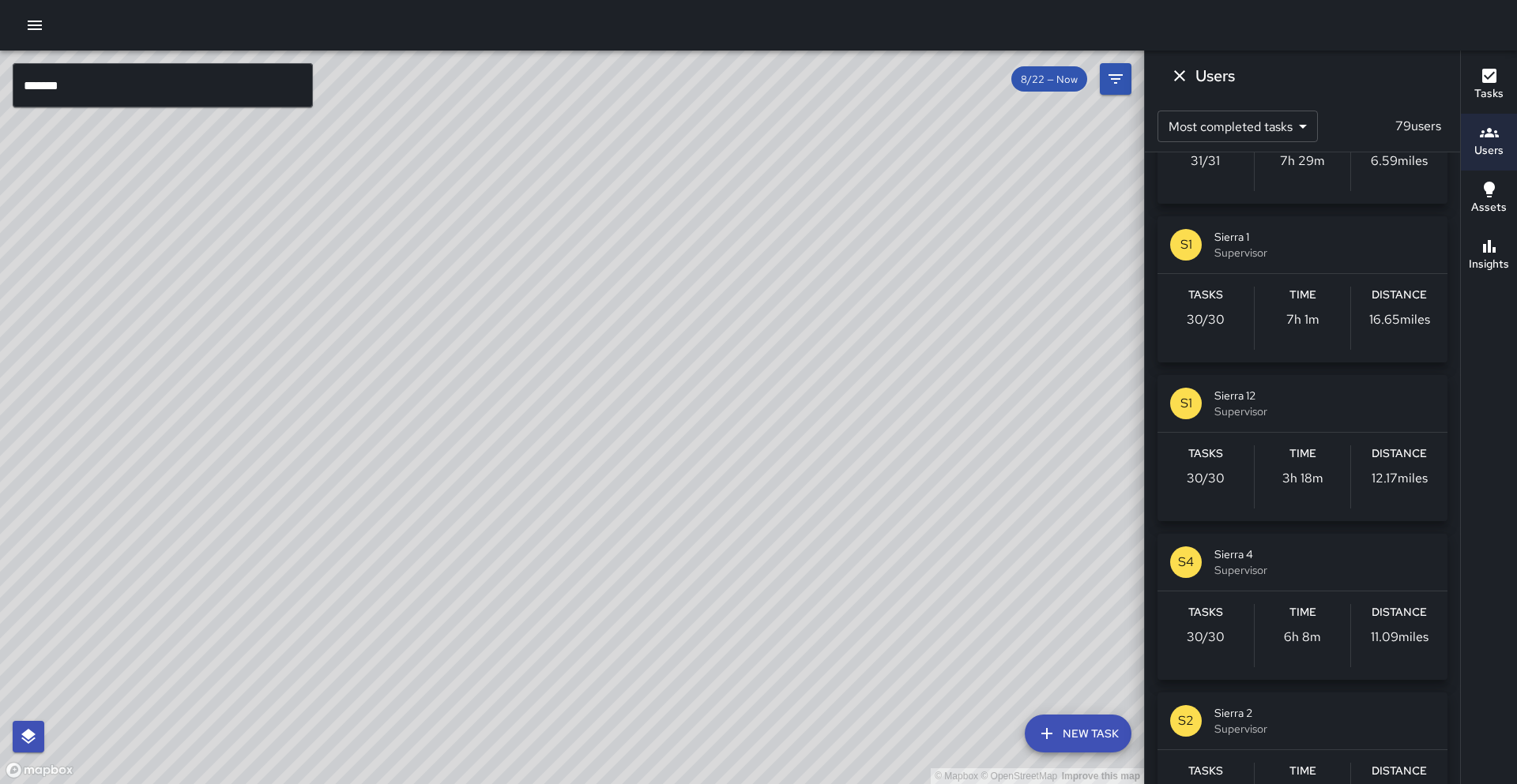
scroll to position [1709, 0]
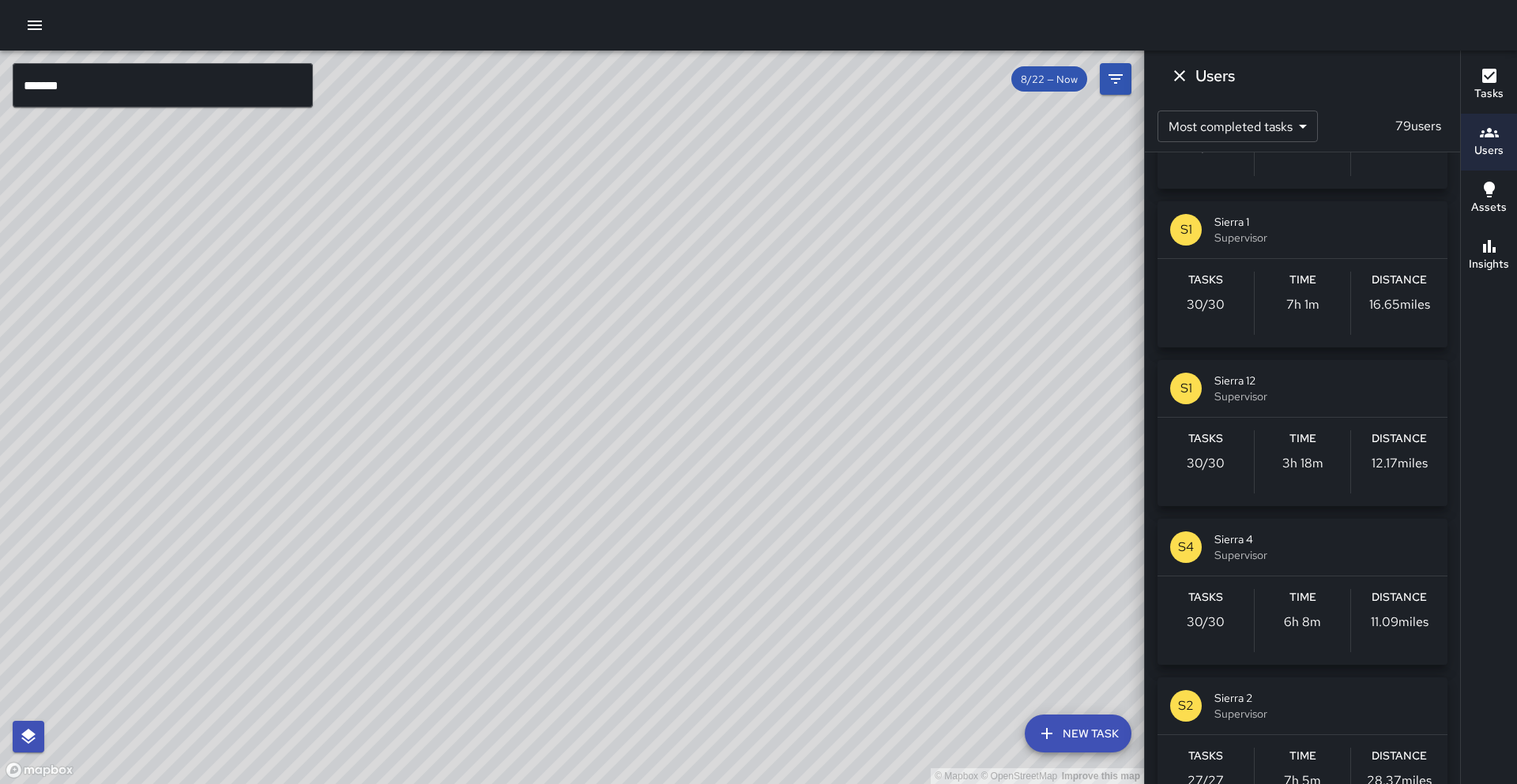
click at [1225, 535] on button "S4 Sierra 4 Supervisor Tasks 30 / 30 Time 6h 8m Distance 11.09 miles" at bounding box center [1302, 592] width 290 height 146
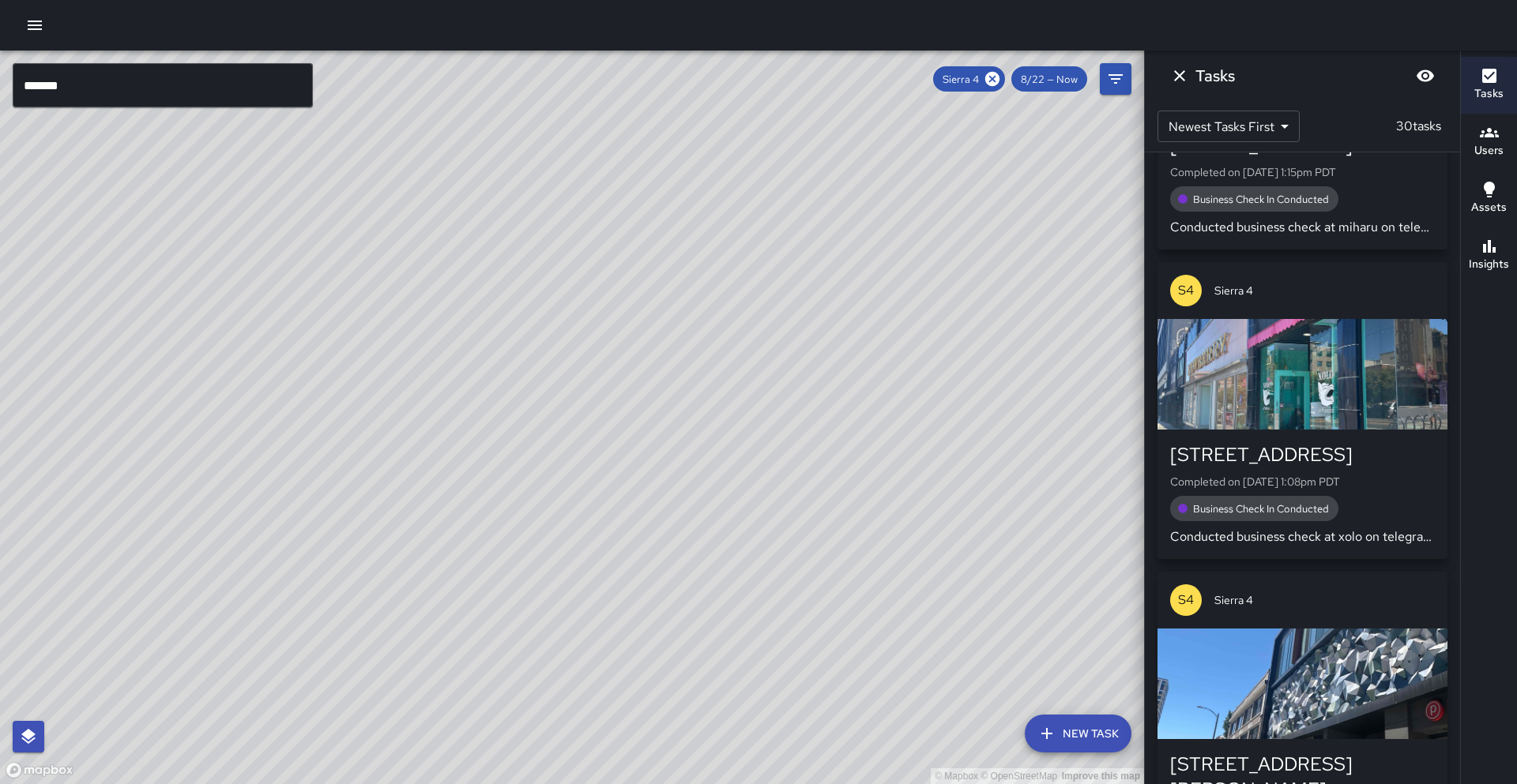
scroll to position [0, 0]
click at [1182, 79] on icon "Dismiss" at bounding box center [1180, 75] width 19 height 19
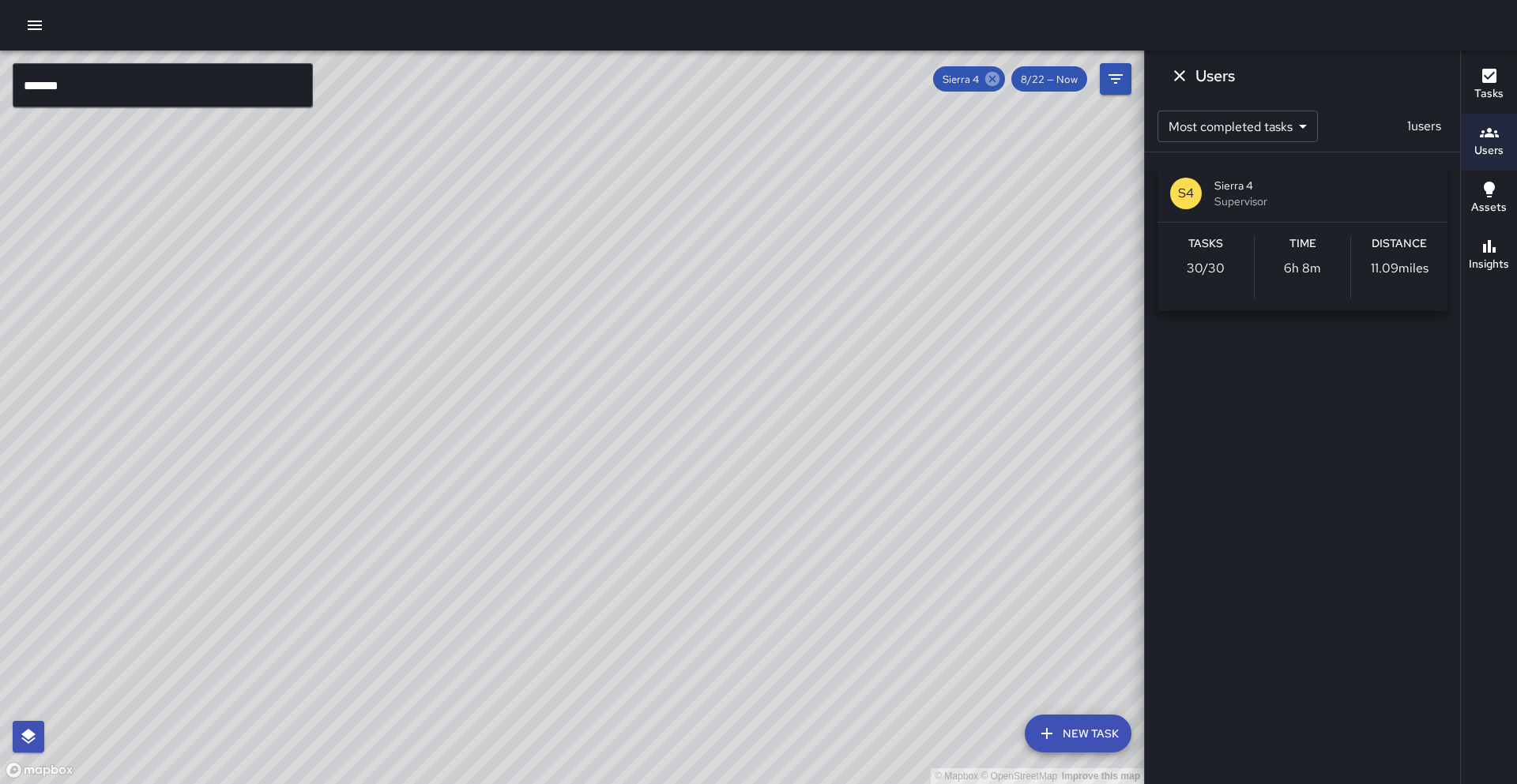
click at [999, 75] on icon at bounding box center [992, 79] width 14 height 14
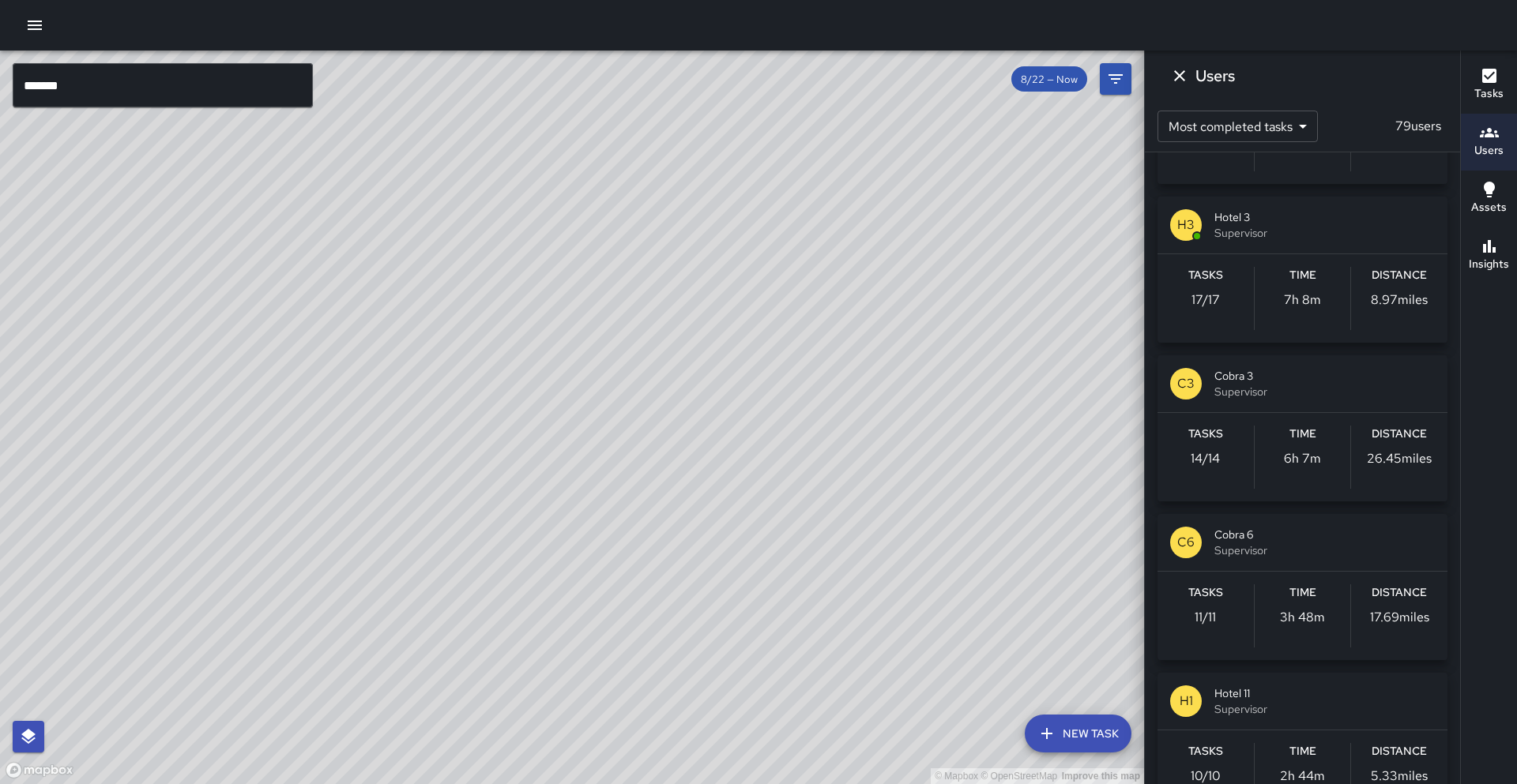
scroll to position [2529, 0]
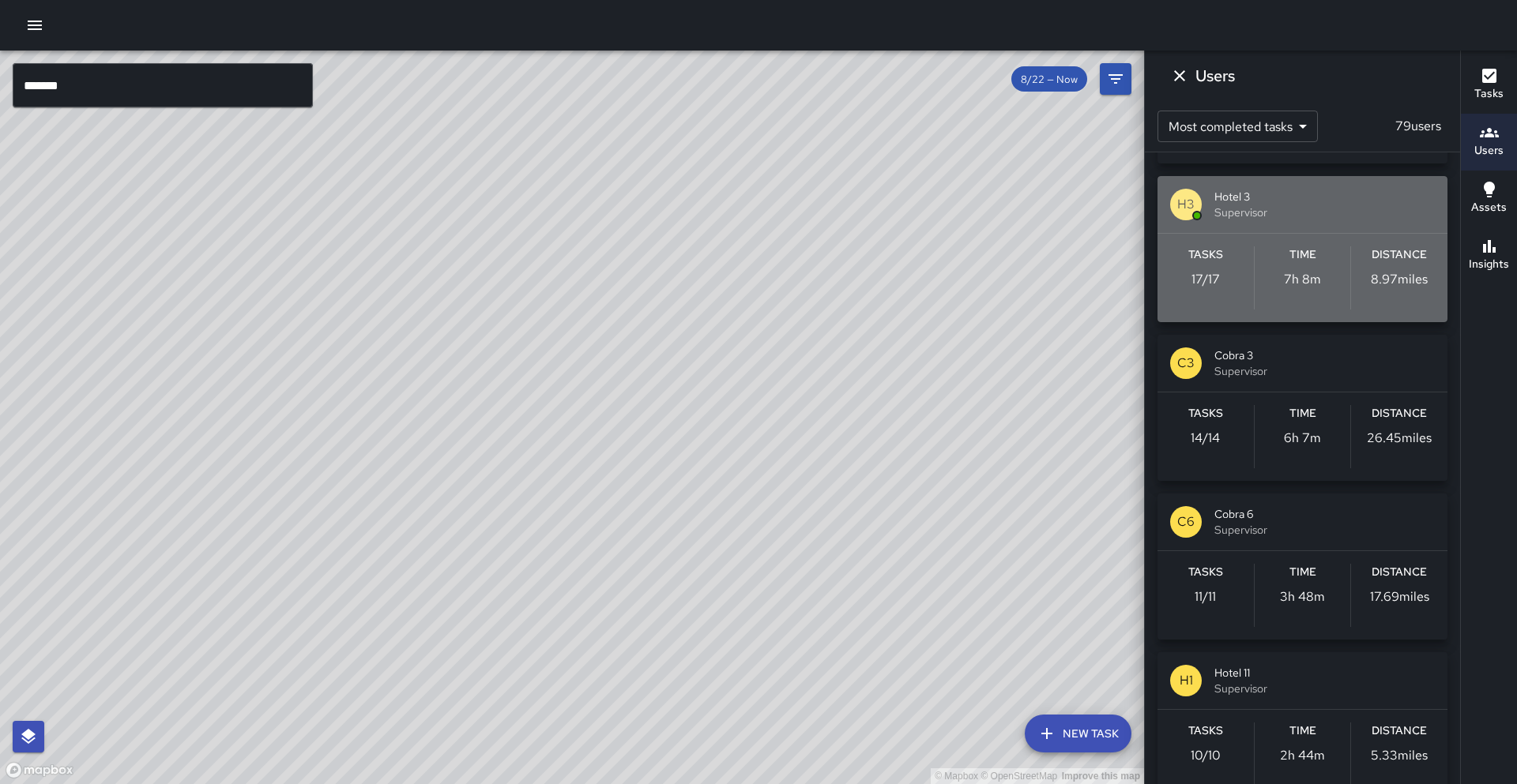
click at [1278, 269] on div "Time 7h 8m" at bounding box center [1303, 277] width 96 height 63
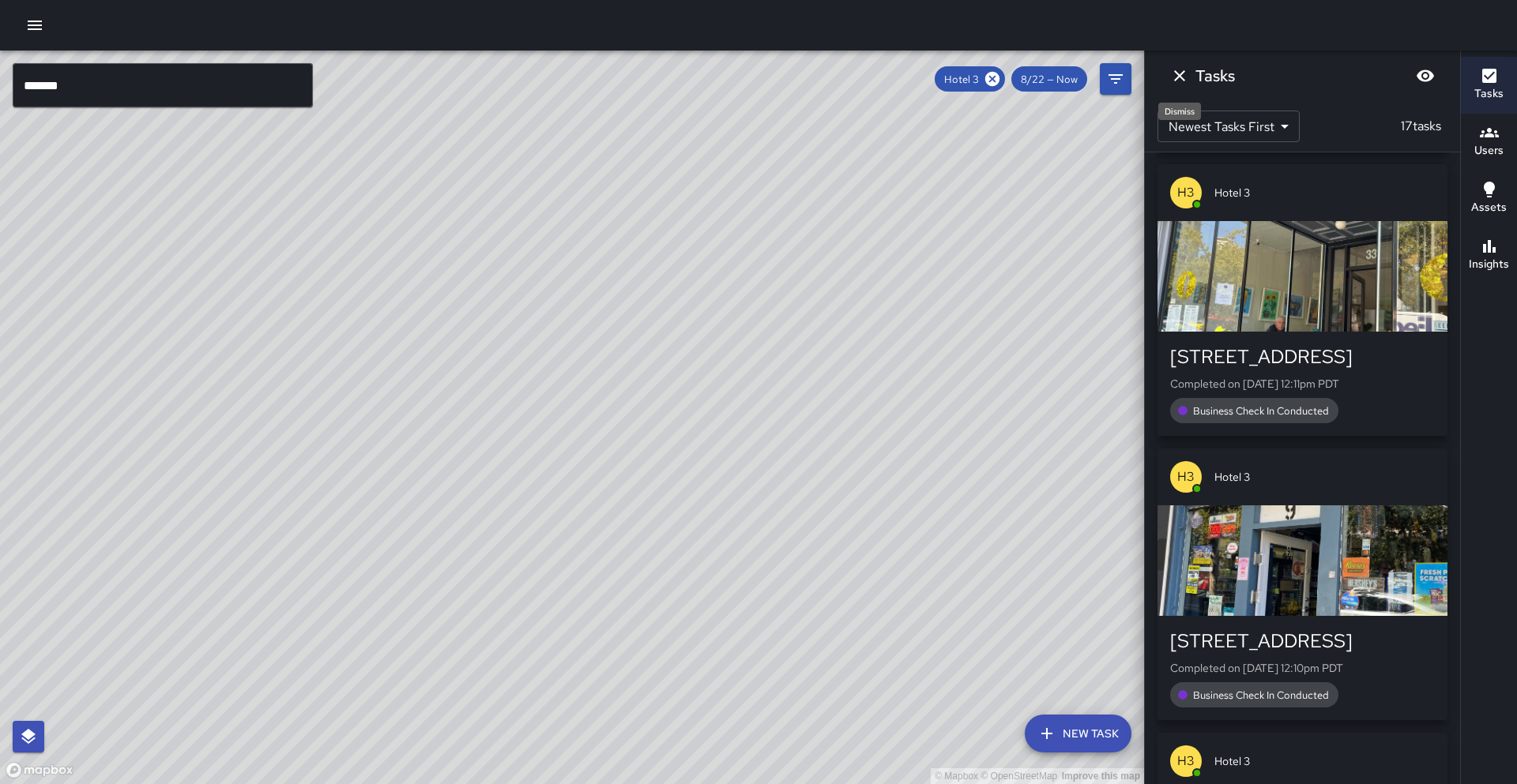
click at [1183, 79] on icon "Dismiss" at bounding box center [1179, 75] width 11 height 11
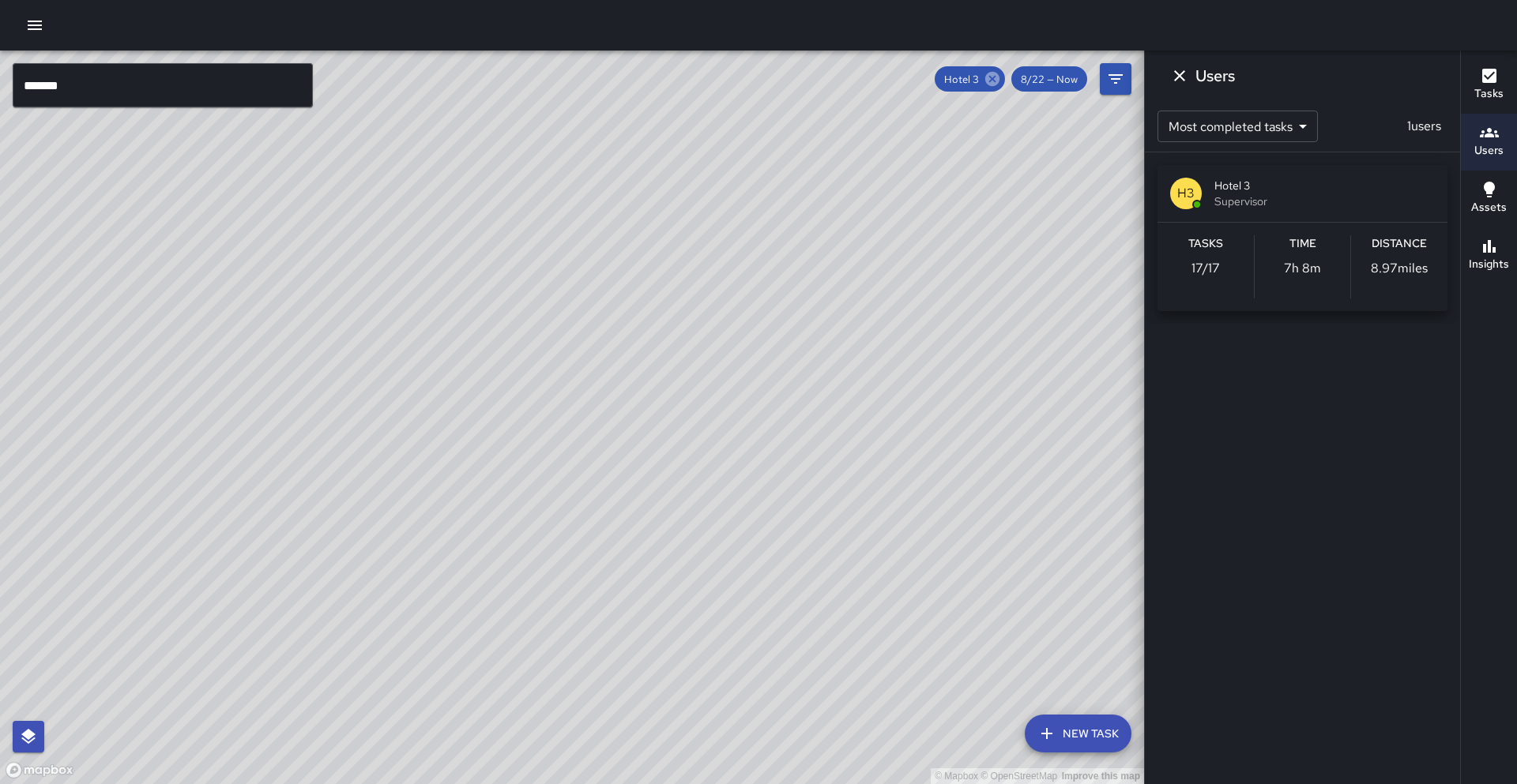
click at [996, 76] on icon at bounding box center [992, 79] width 18 height 18
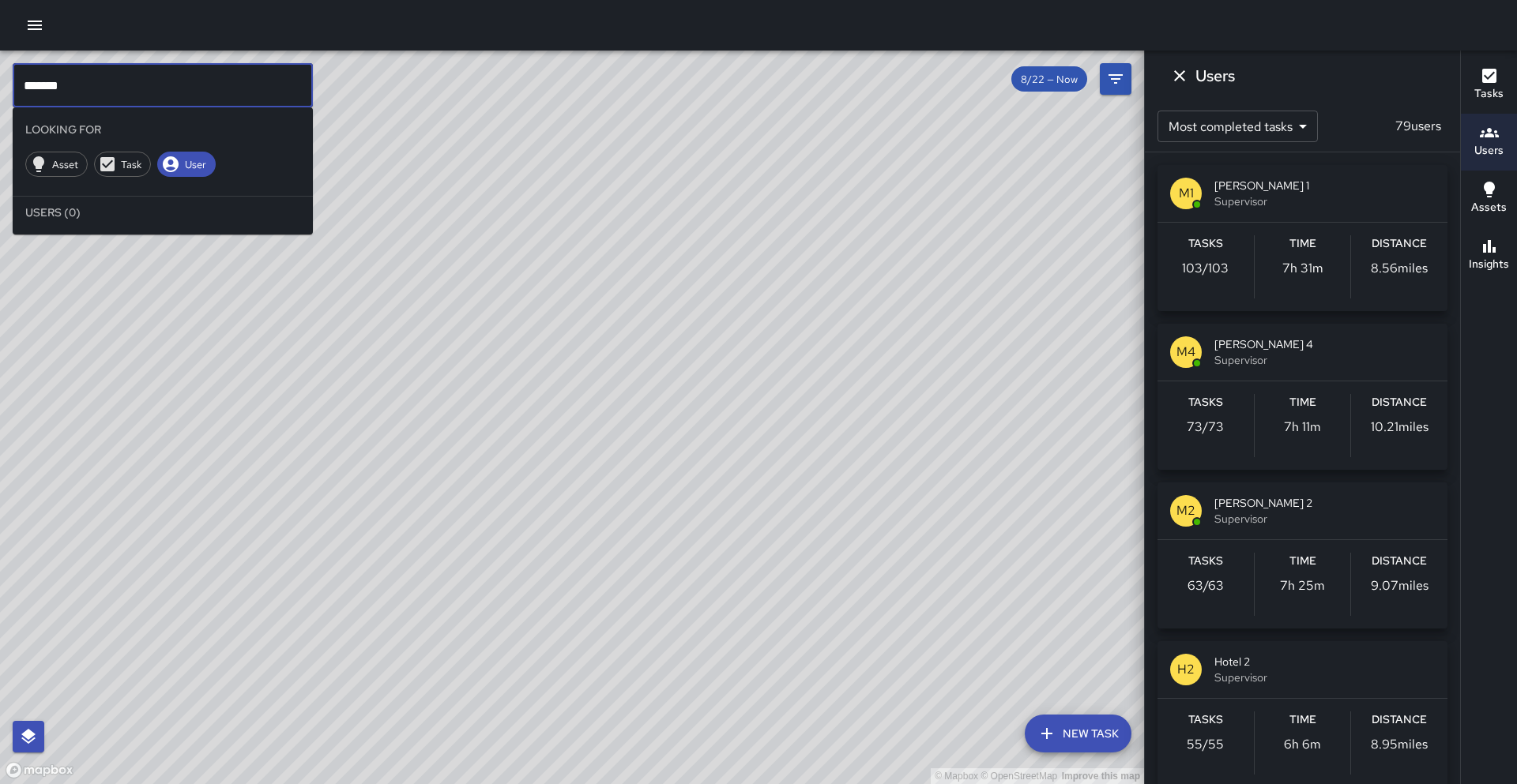
click at [143, 90] on input "******" at bounding box center [162, 85] width 301 height 44
click at [36, 90] on input "******" at bounding box center [162, 85] width 301 height 44
click at [104, 95] on input "*****" at bounding box center [162, 85] width 301 height 44
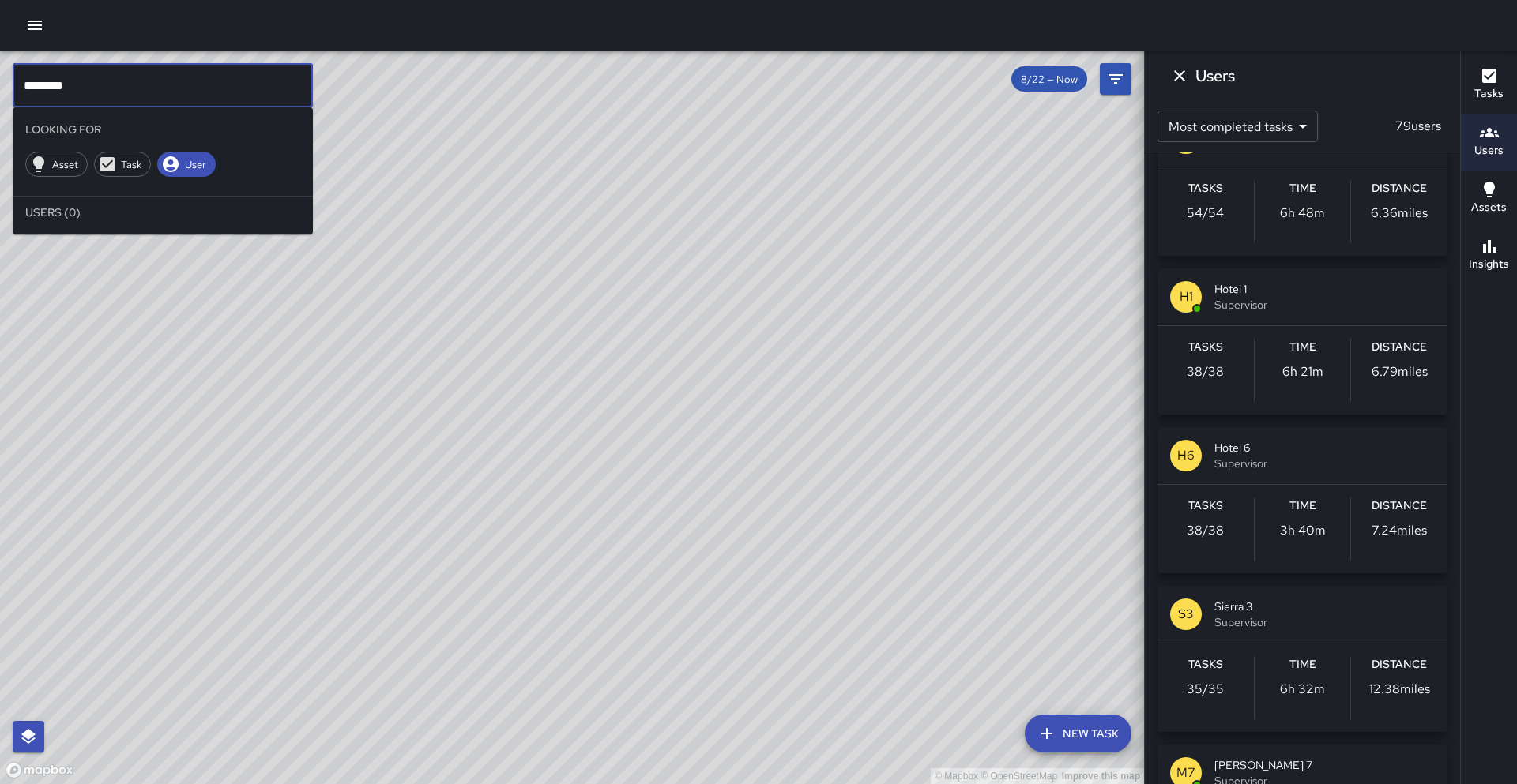
scroll to position [723, 0]
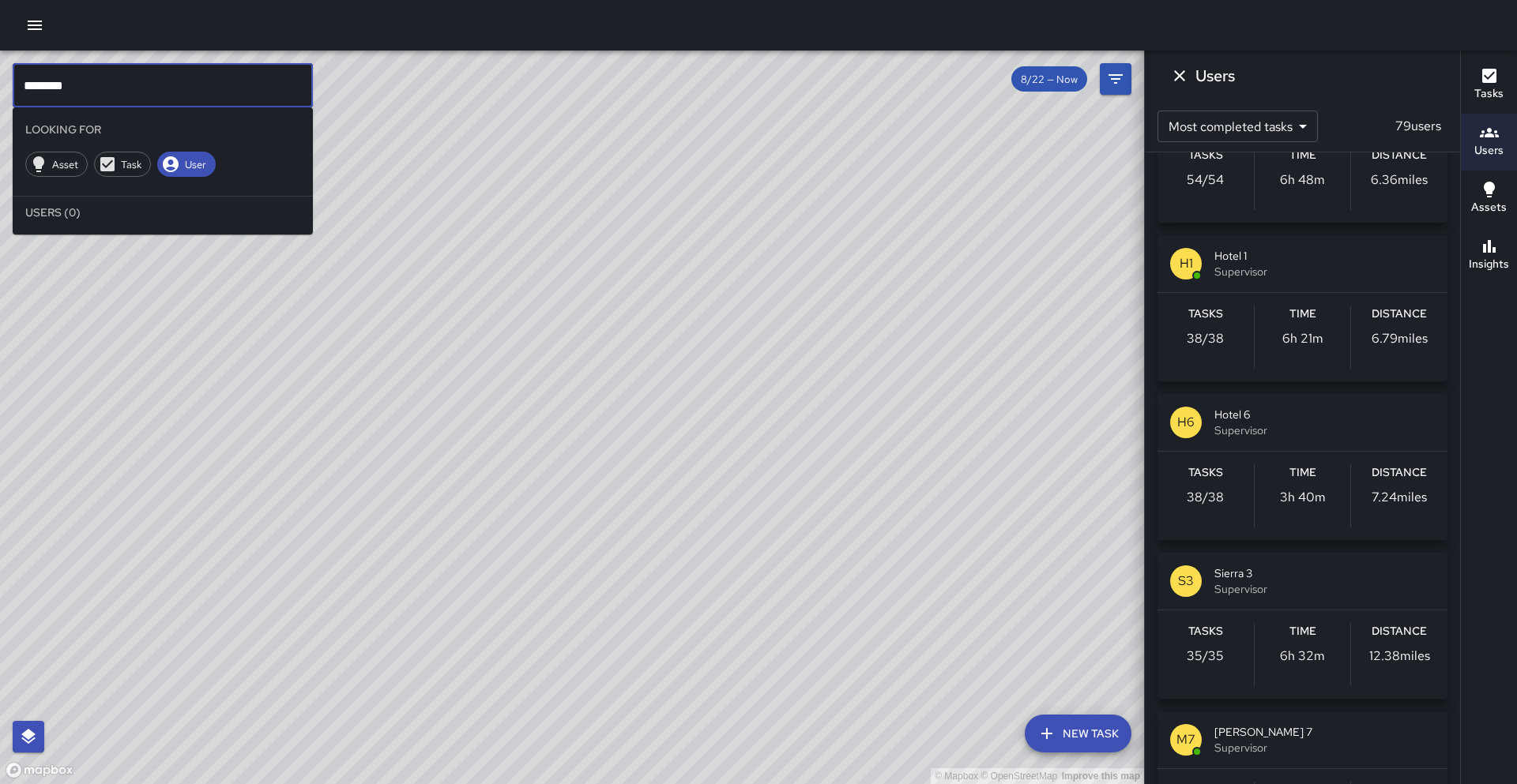
click at [1281, 269] on span "Supervisor" at bounding box center [1324, 271] width 220 height 16
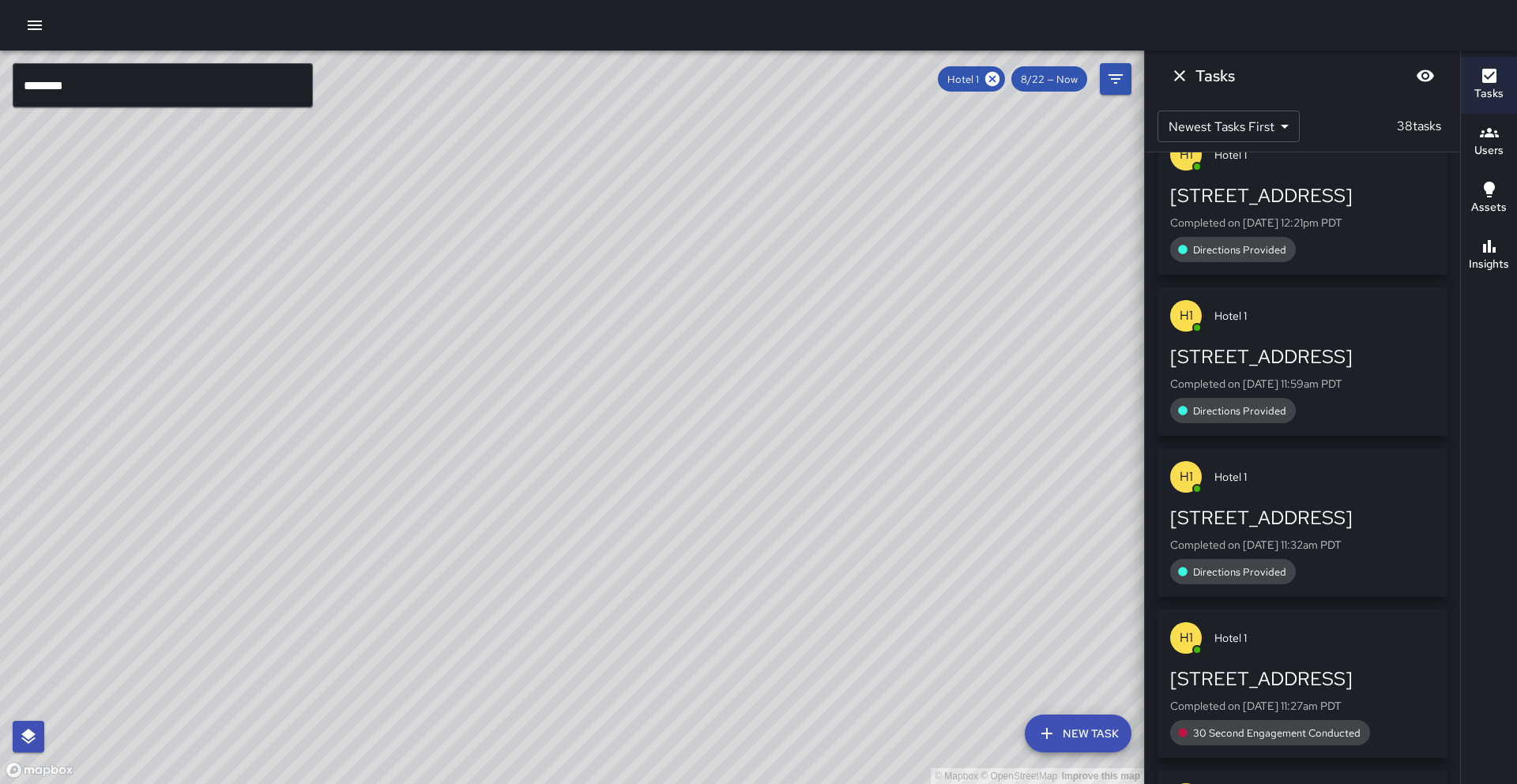
scroll to position [0, 0]
click at [994, 78] on icon at bounding box center [992, 79] width 18 height 18
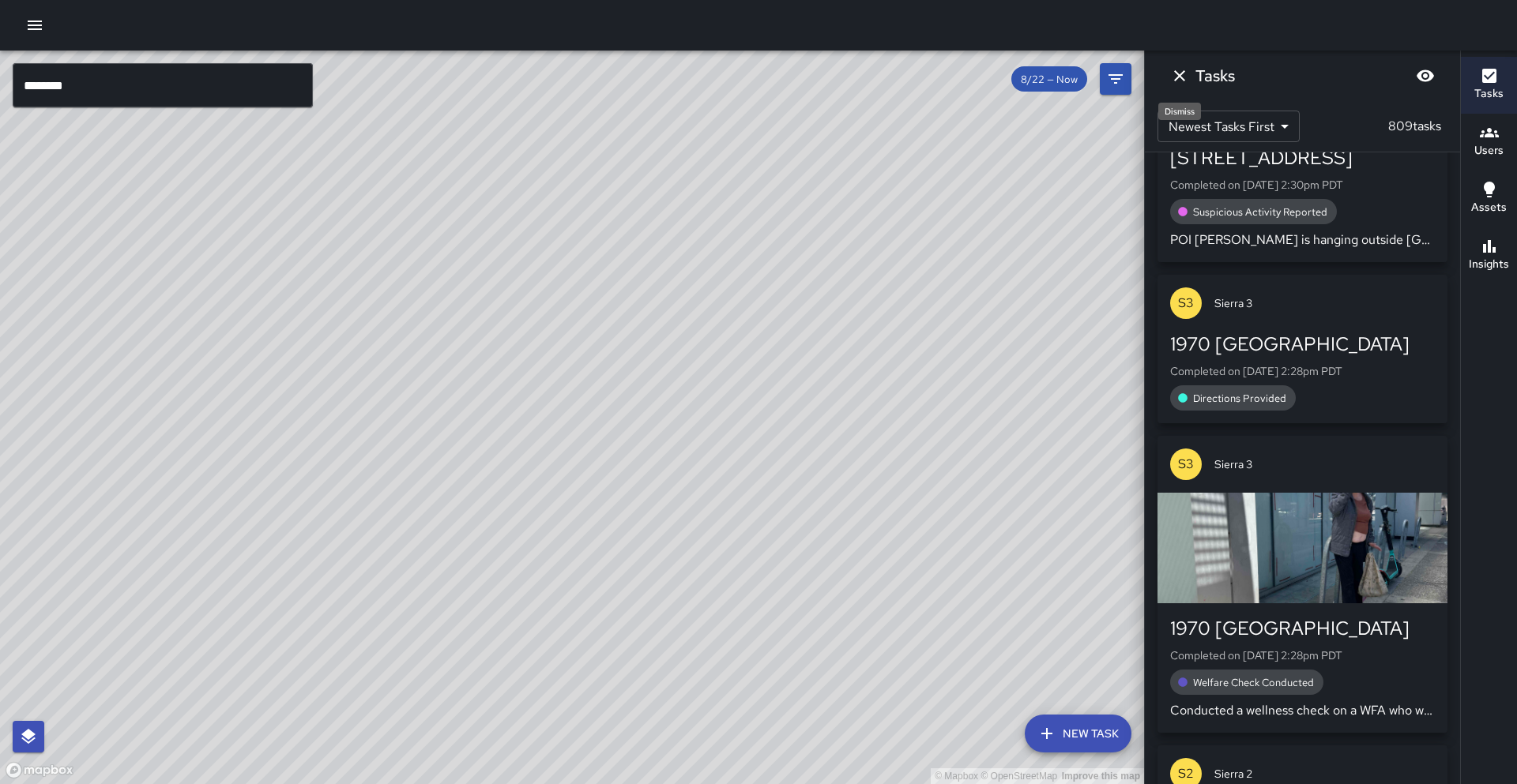
click at [1180, 76] on icon "Dismiss" at bounding box center [1179, 75] width 11 height 11
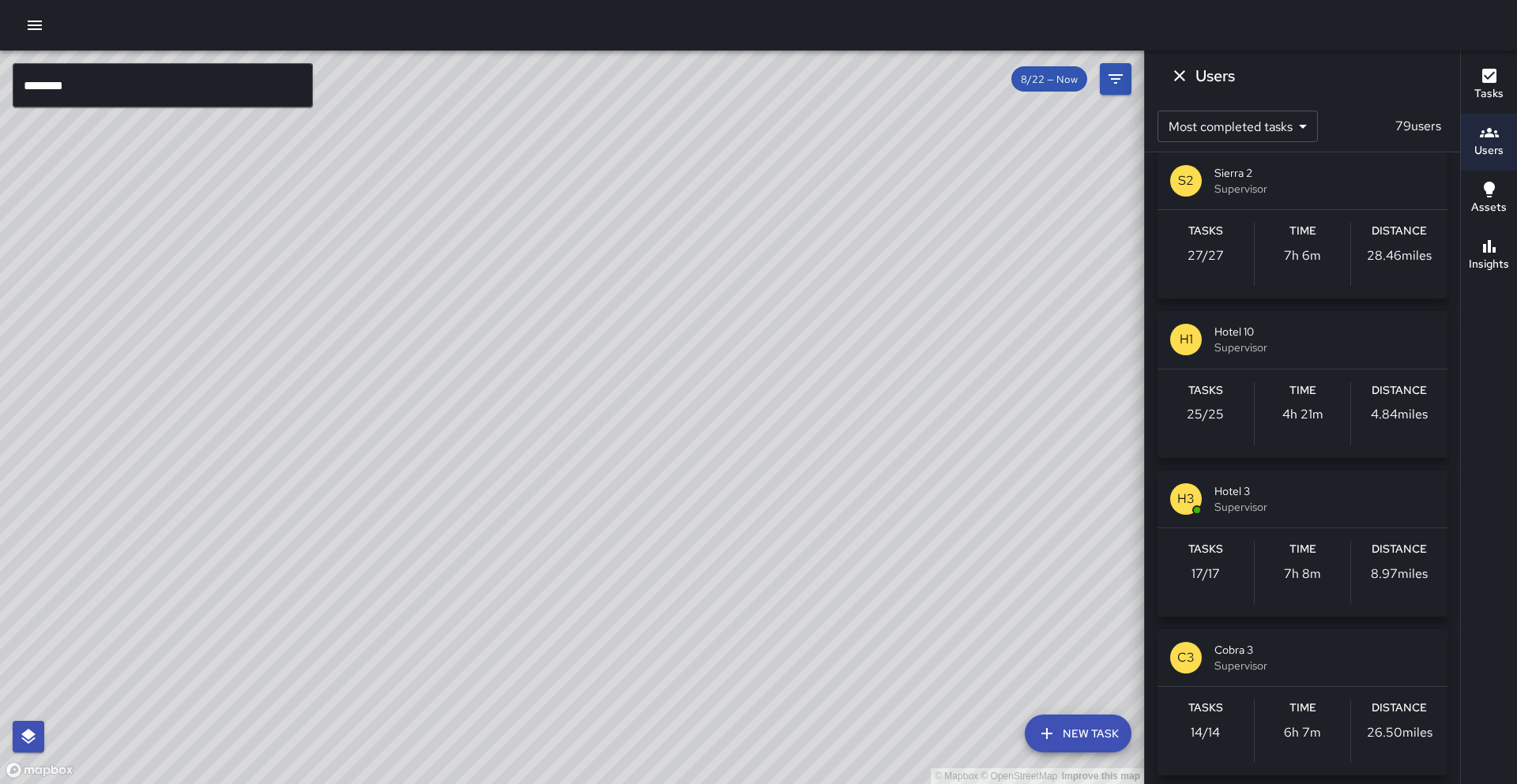
scroll to position [2309, 0]
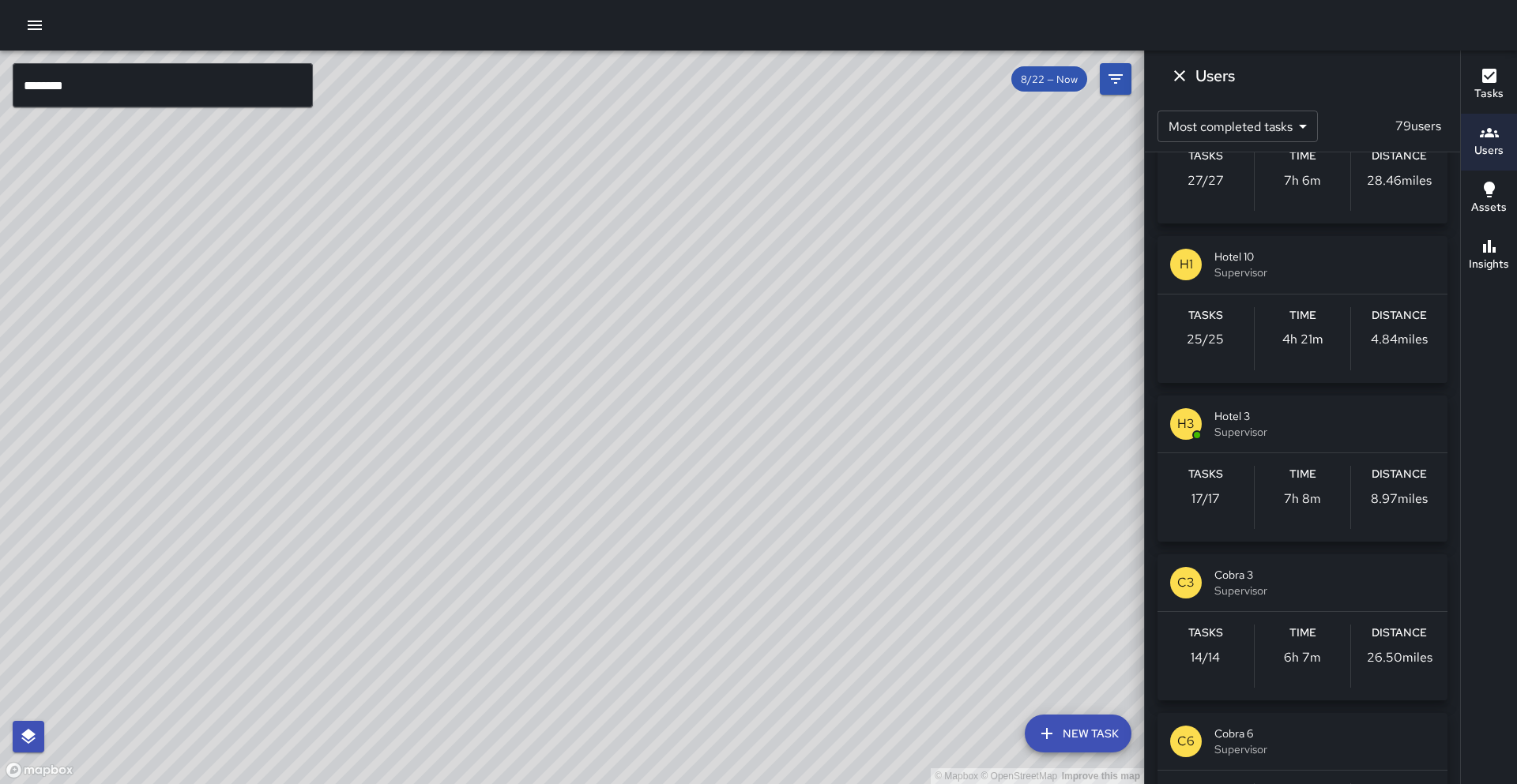
click at [1193, 77] on button "Dismiss" at bounding box center [1180, 76] width 32 height 32
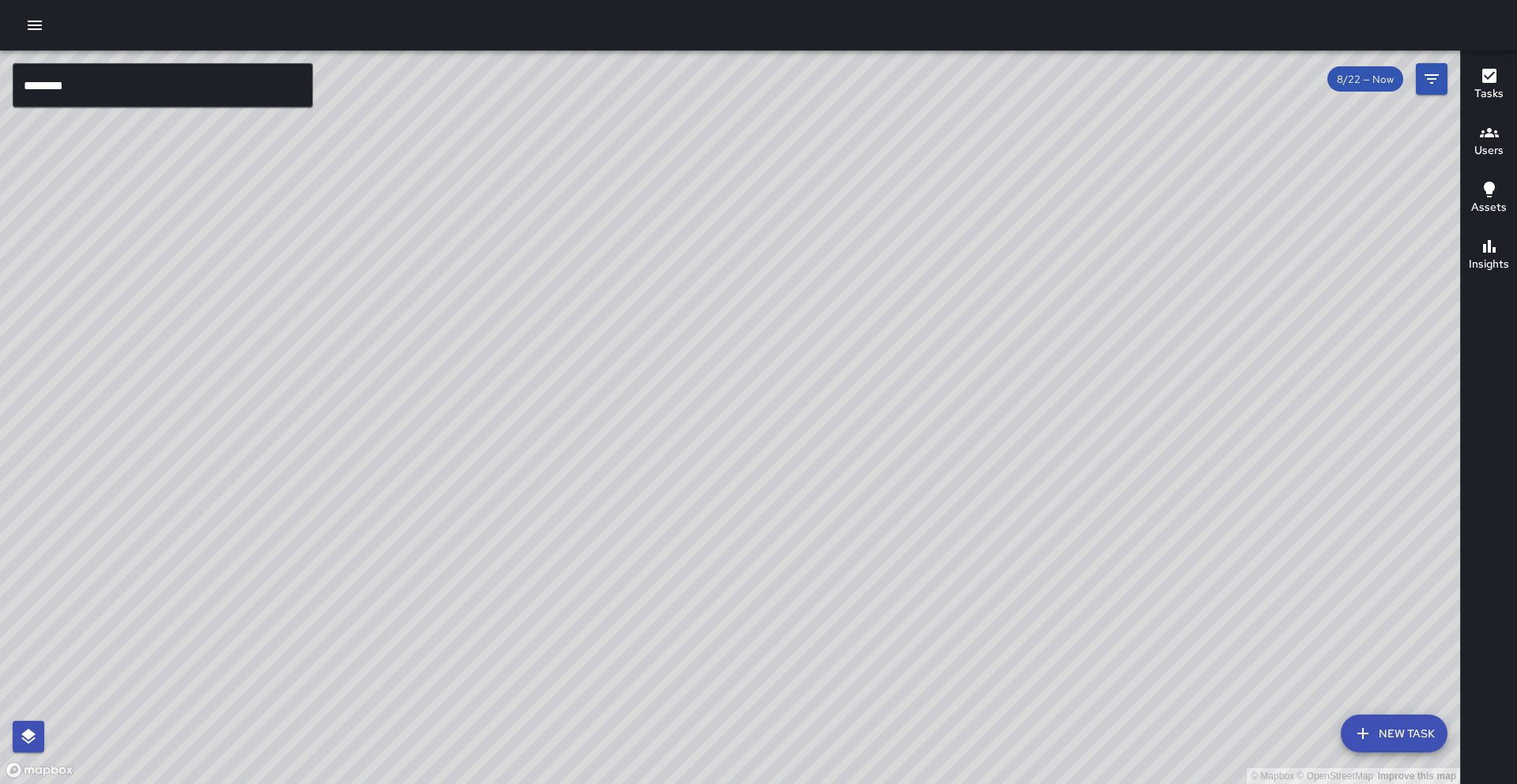
click at [1173, 74] on div "© Mapbox © OpenStreetMap Improve this map" at bounding box center [730, 417] width 1460 height 734
click at [1485, 136] on icon "button" at bounding box center [1489, 132] width 19 height 9
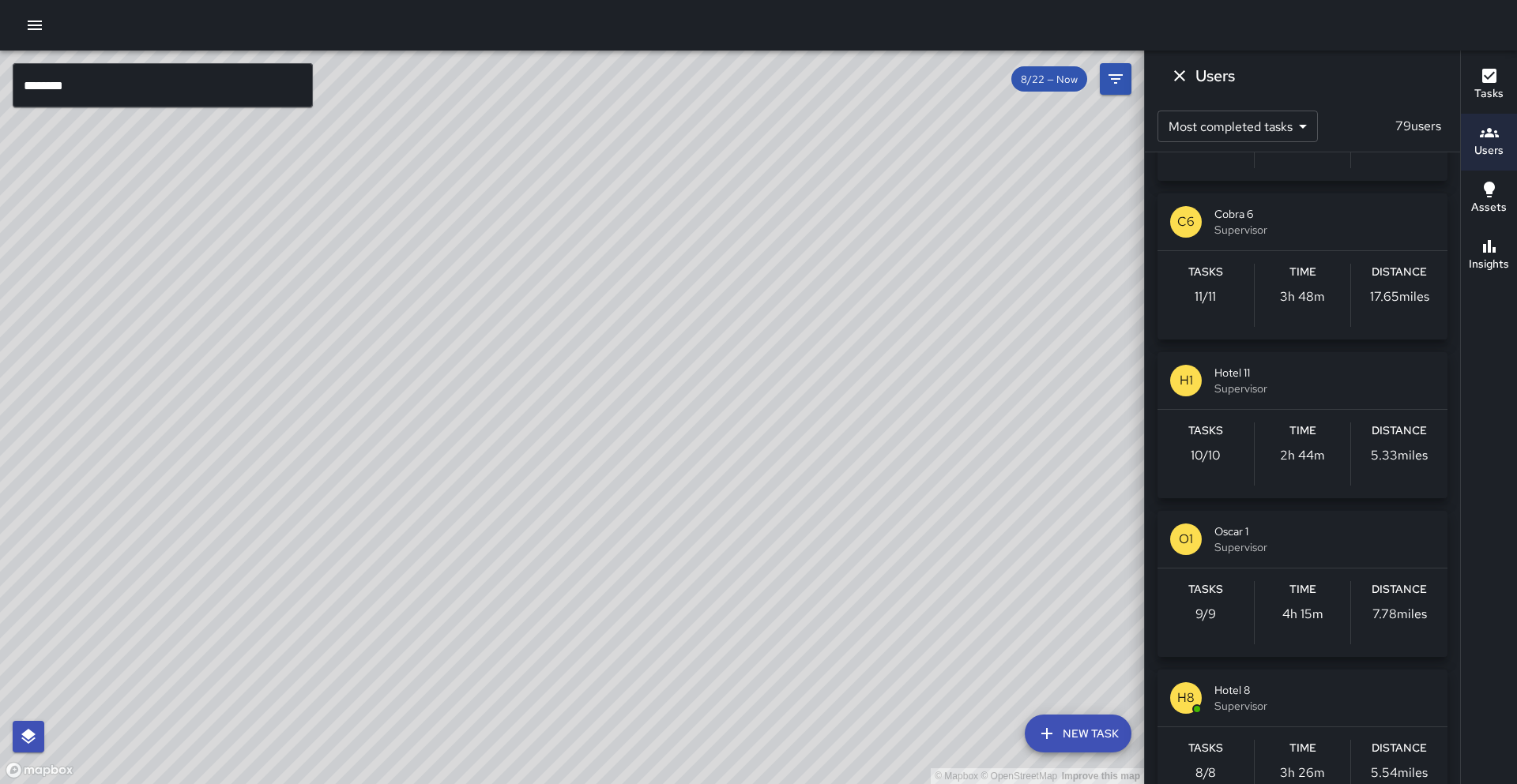
scroll to position [2833, 0]
click at [1212, 419] on h6 "Tasks" at bounding box center [1206, 427] width 35 height 18
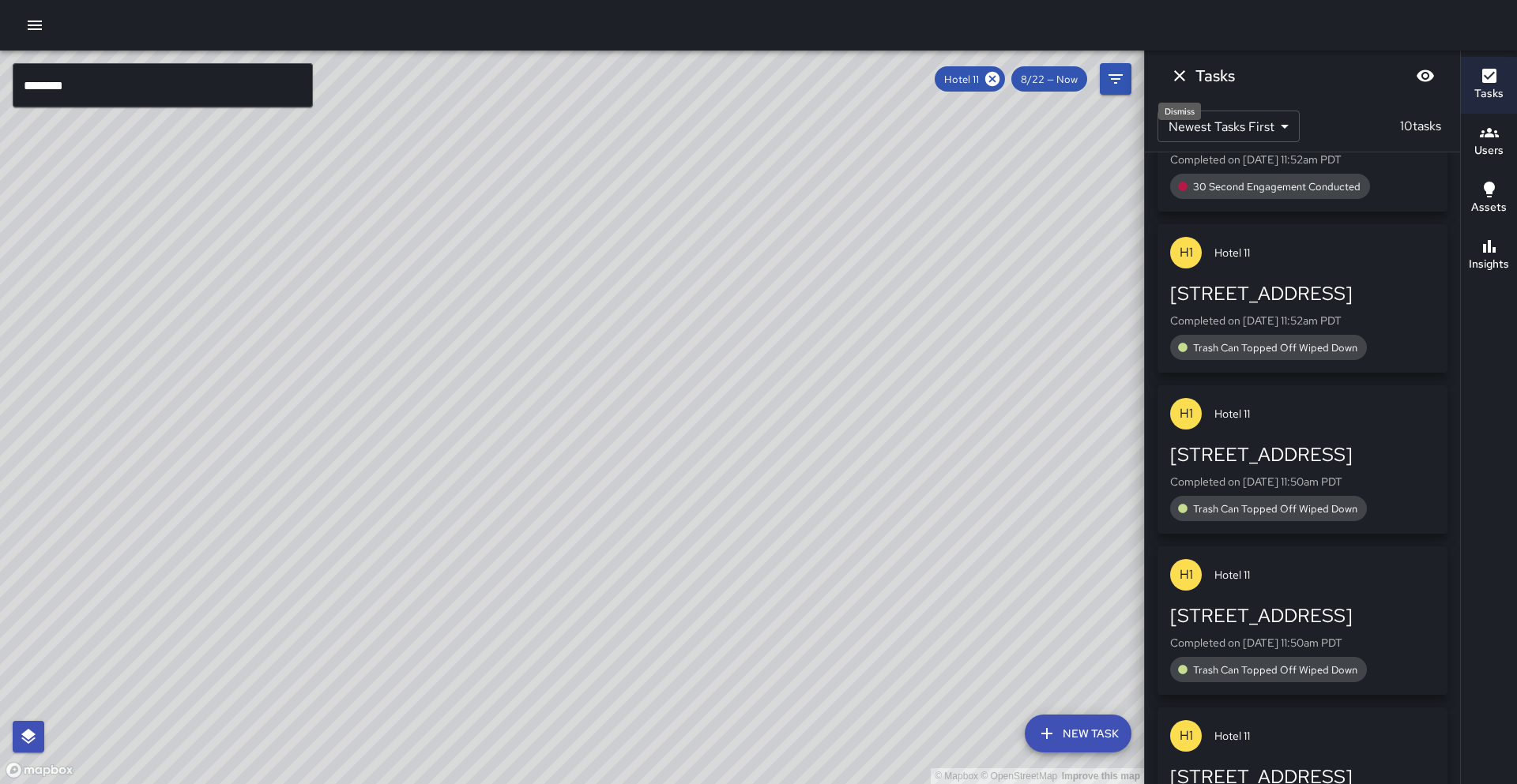
click at [1185, 74] on icon "Dismiss" at bounding box center [1180, 75] width 19 height 19
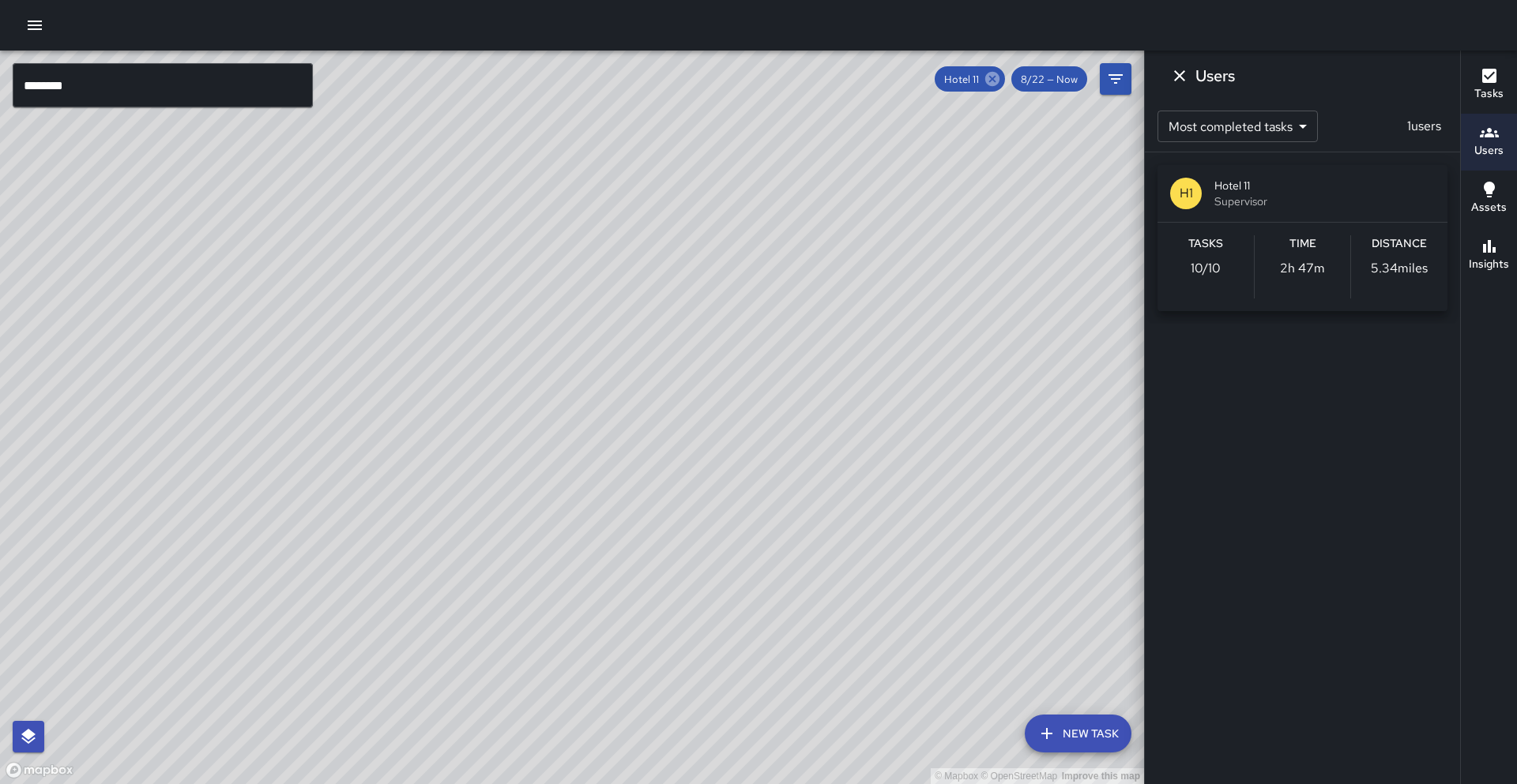
click at [998, 79] on icon at bounding box center [992, 79] width 14 height 14
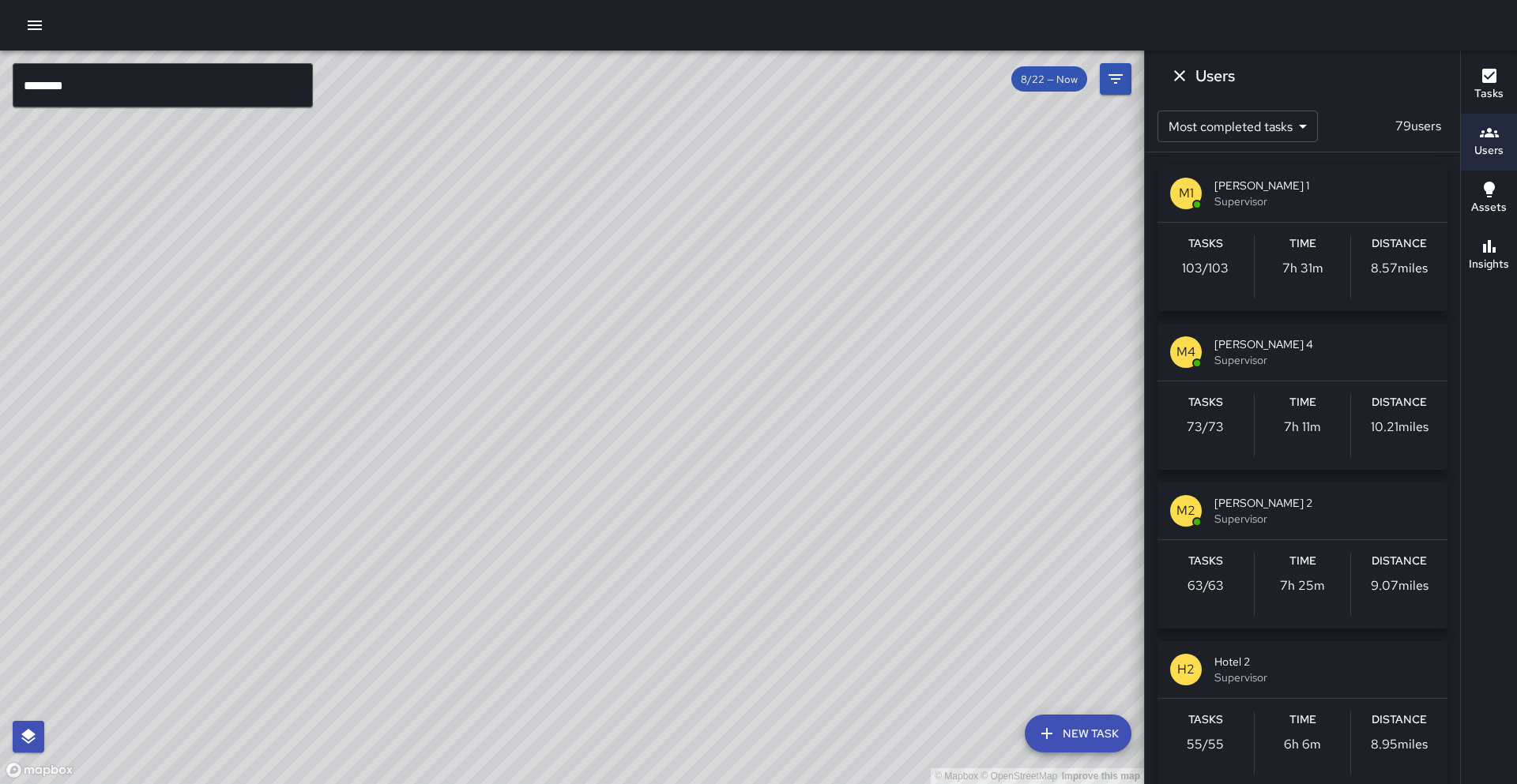
click at [126, 91] on input "*******" at bounding box center [162, 85] width 301 height 44
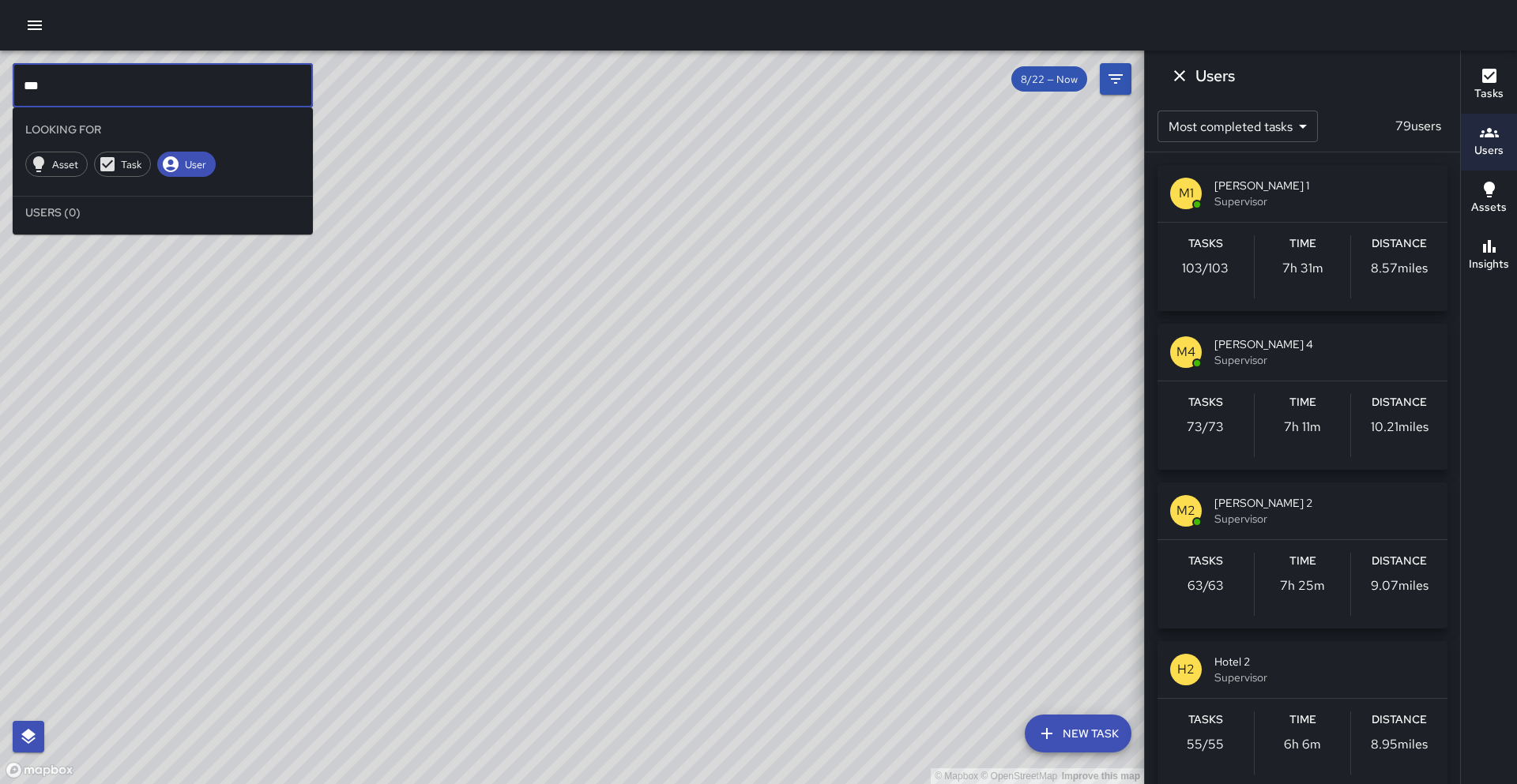
type input "*"
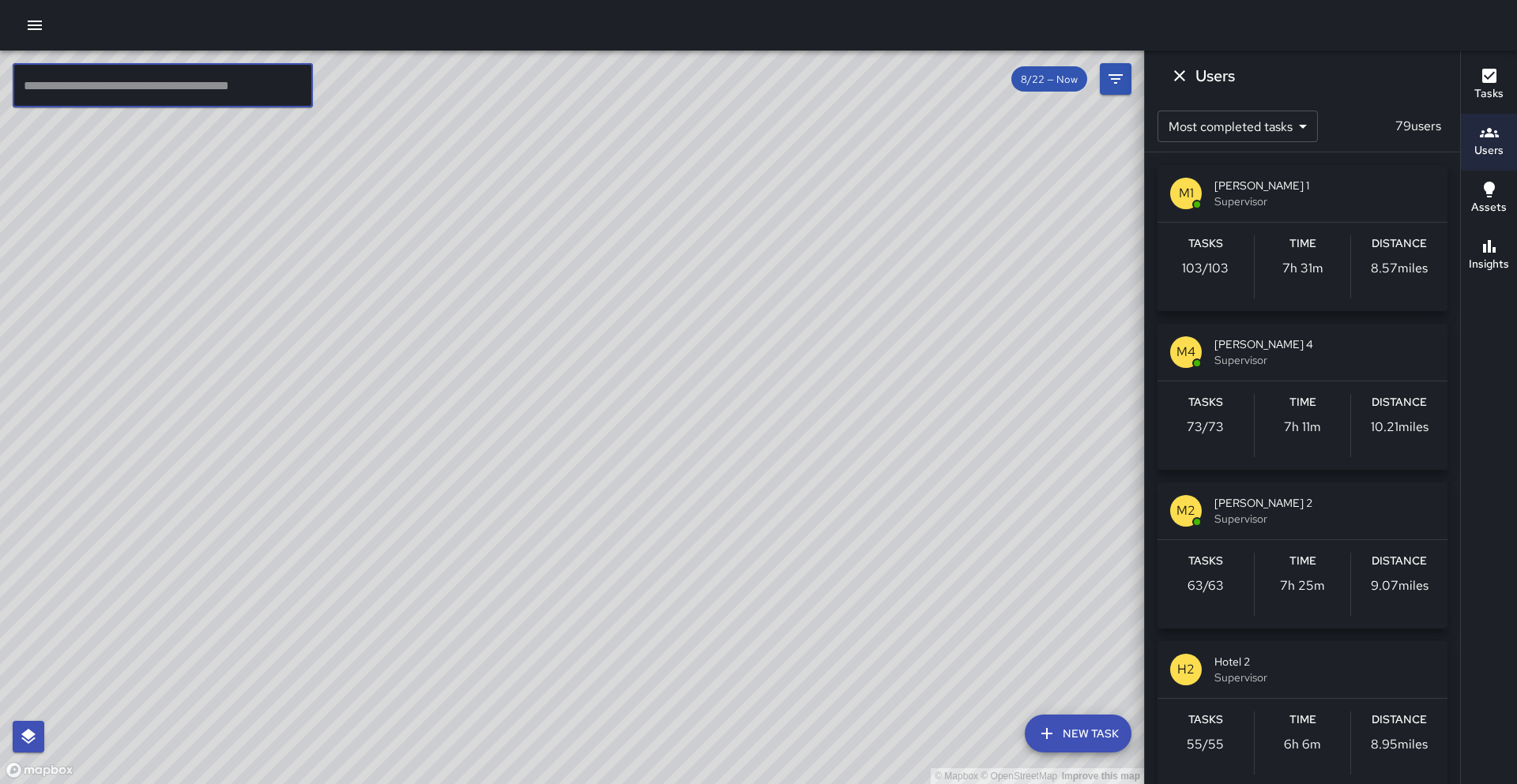
click at [91, 81] on input "text" at bounding box center [162, 85] width 301 height 44
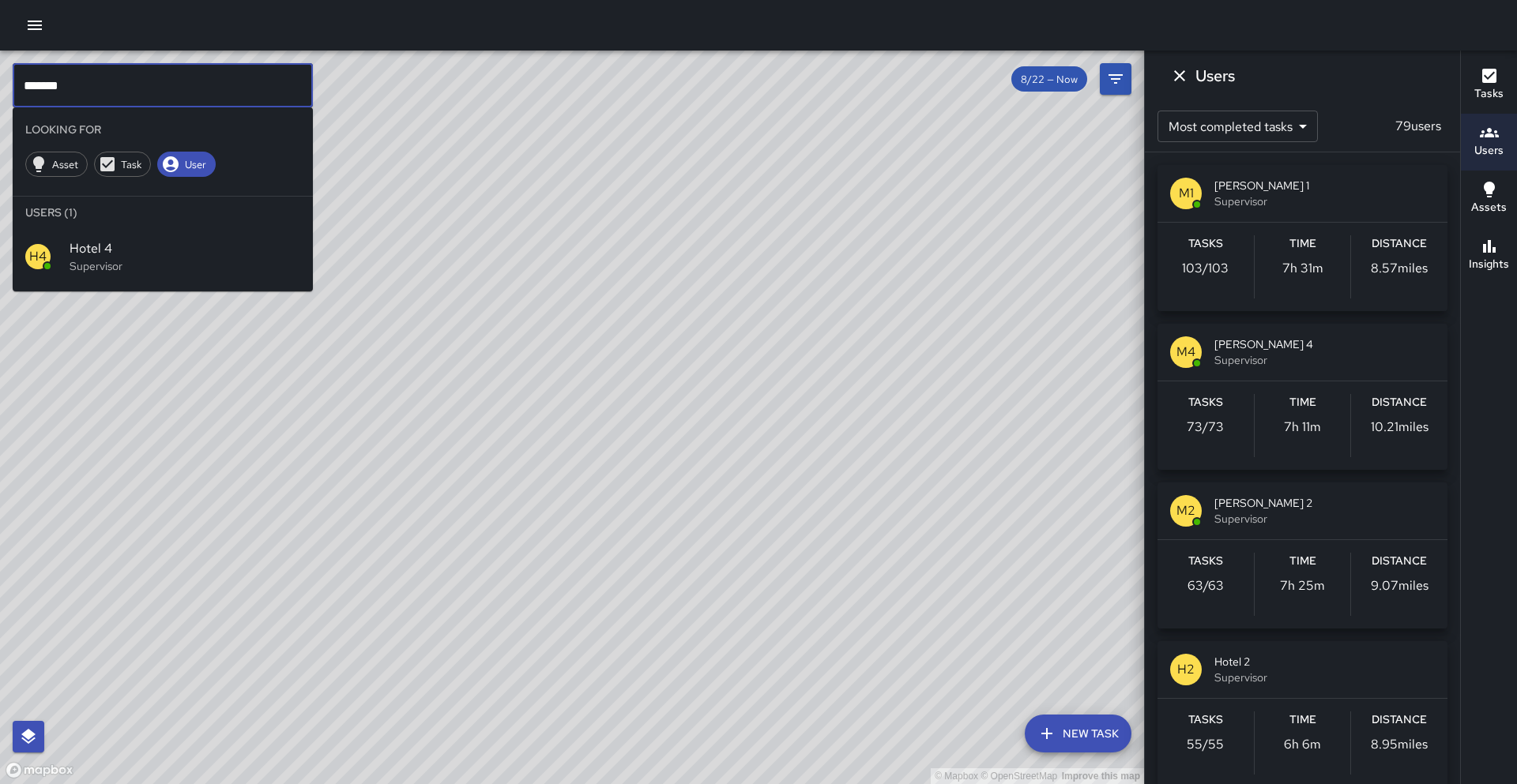
click at [126, 254] on span "Hotel 4" at bounding box center [185, 249] width 231 height 19
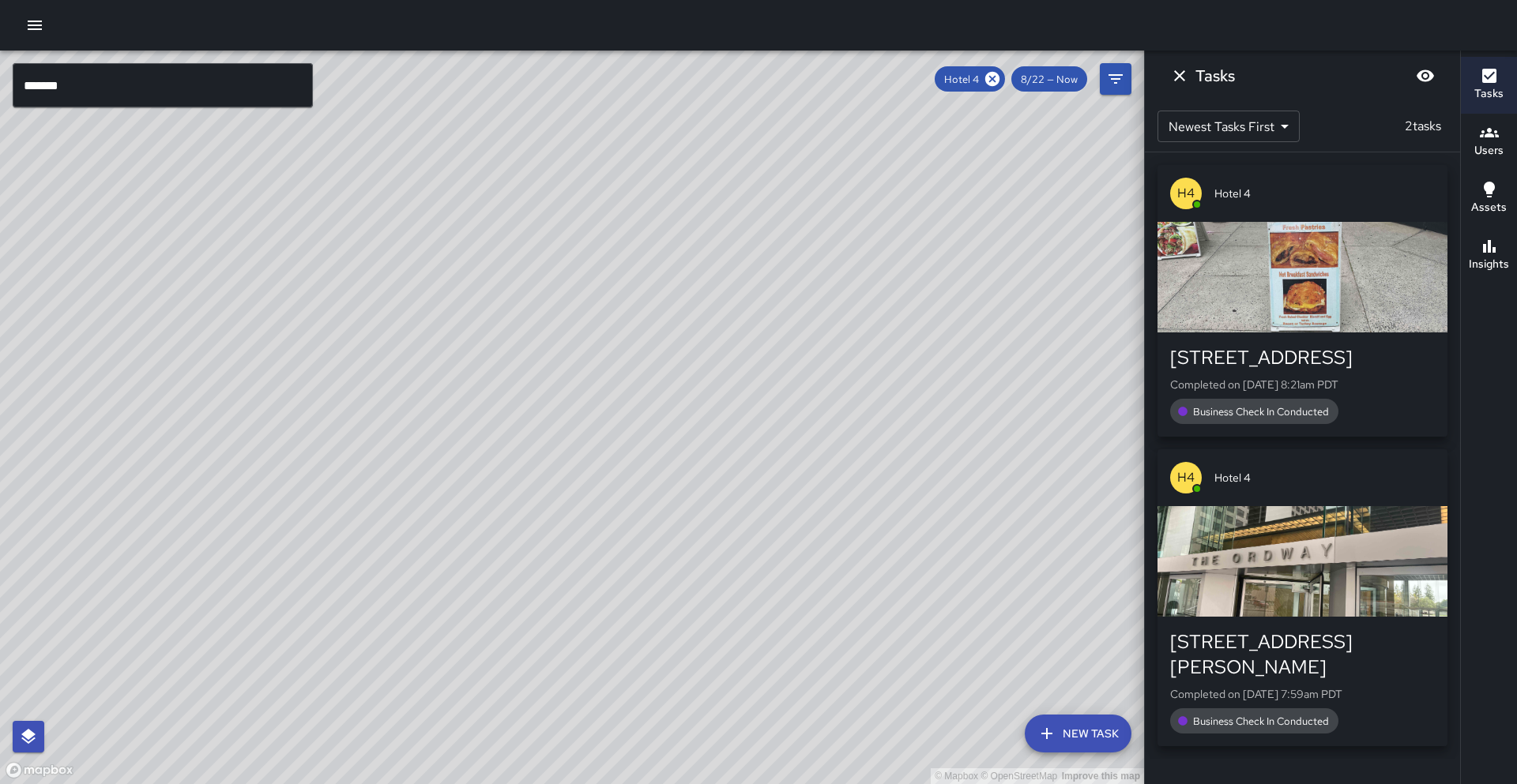
click at [54, 88] on input "*******" at bounding box center [162, 85] width 301 height 44
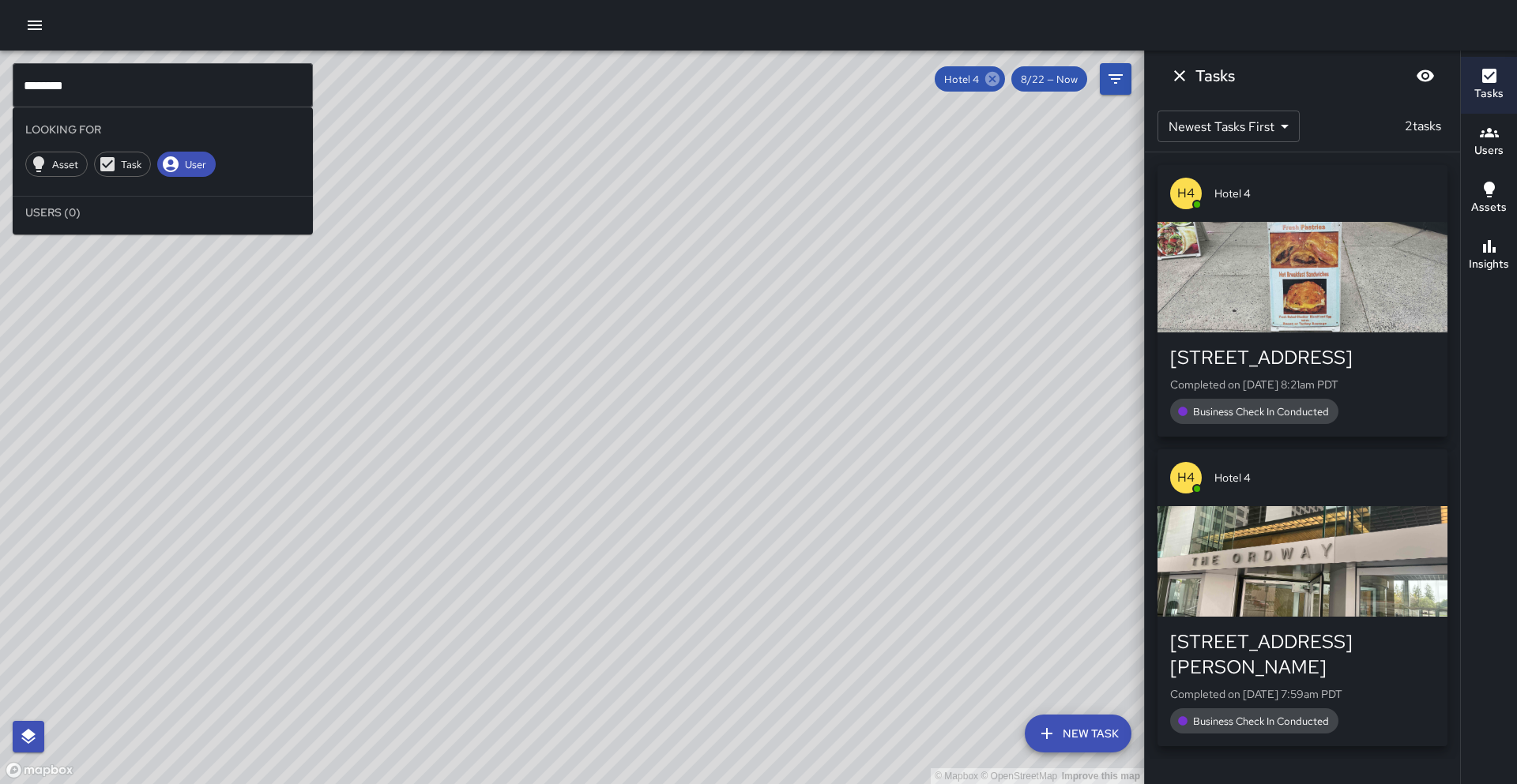
click at [999, 82] on icon at bounding box center [992, 79] width 14 height 14
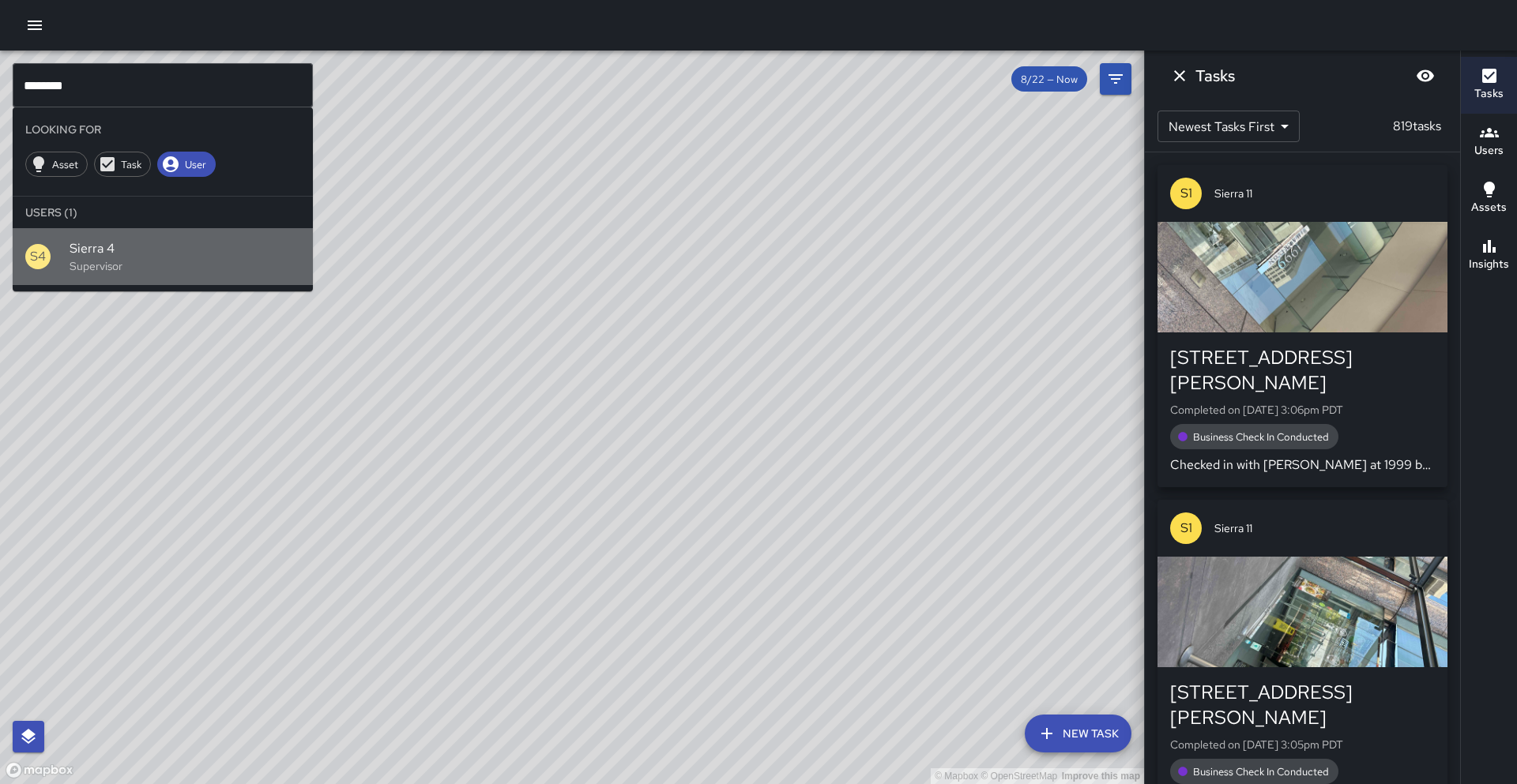
click at [105, 252] on span "Sierra 4" at bounding box center [185, 249] width 231 height 19
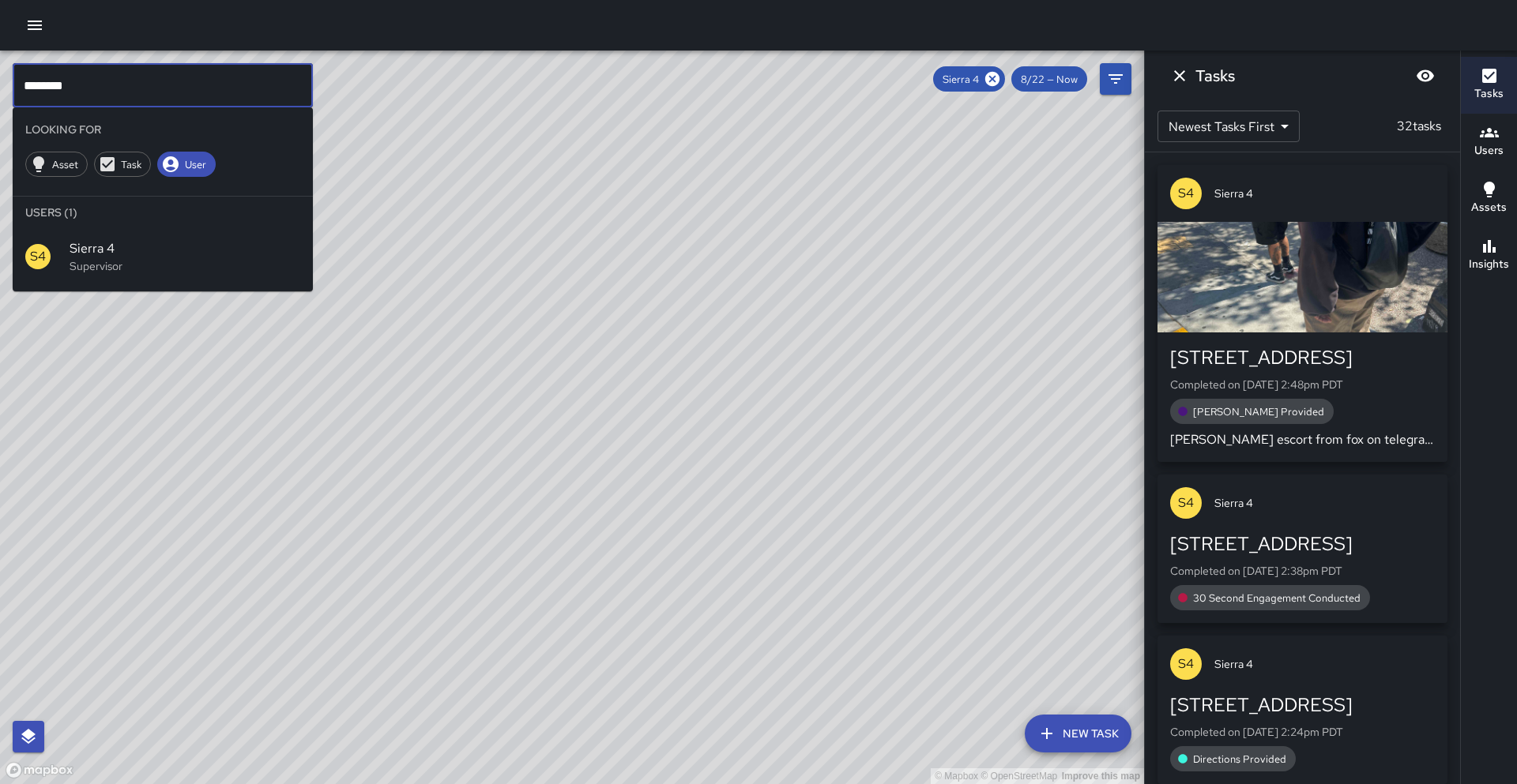
click at [161, 100] on input "********" at bounding box center [162, 85] width 301 height 44
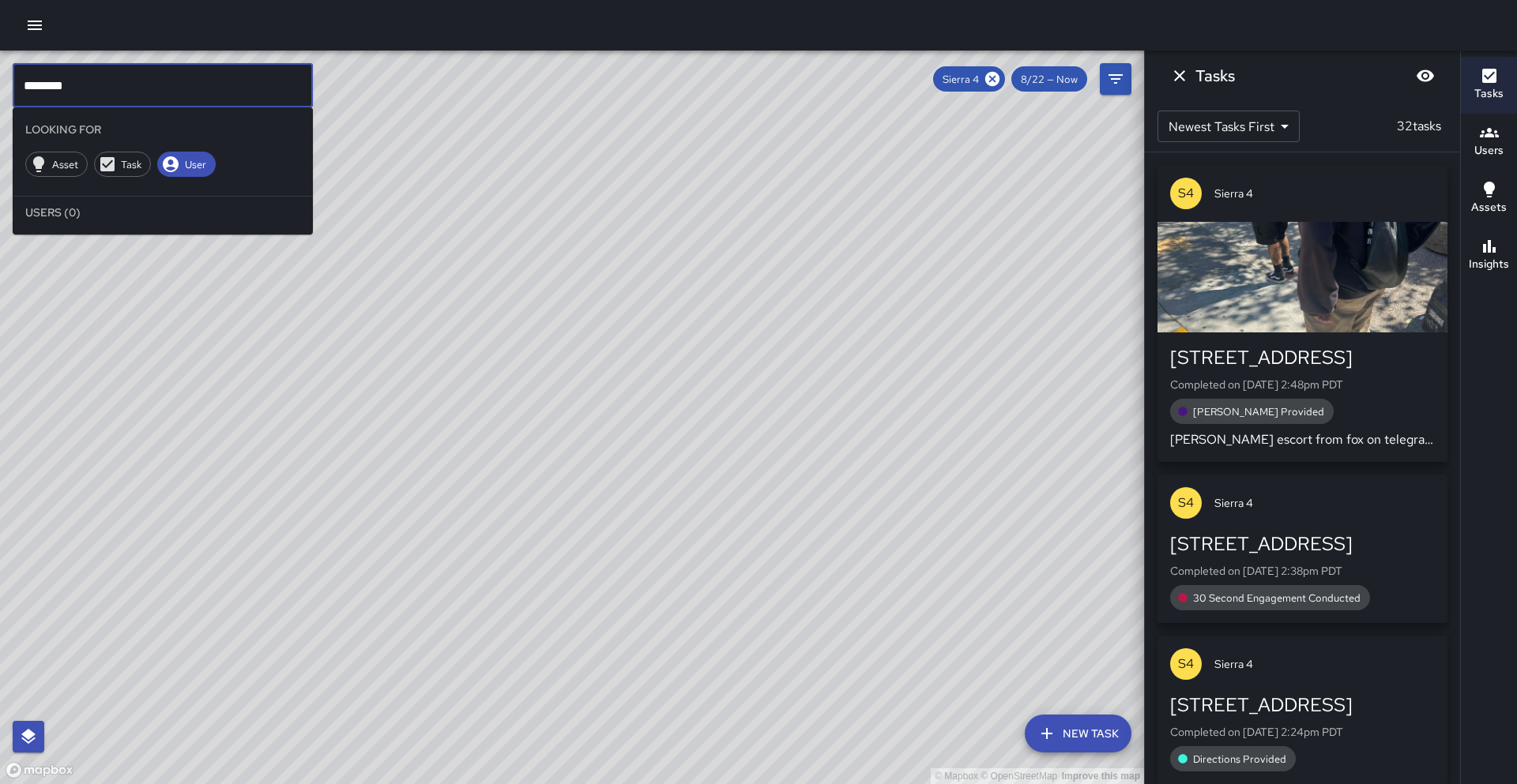
type input "********"
click at [995, 79] on icon at bounding box center [992, 79] width 18 height 18
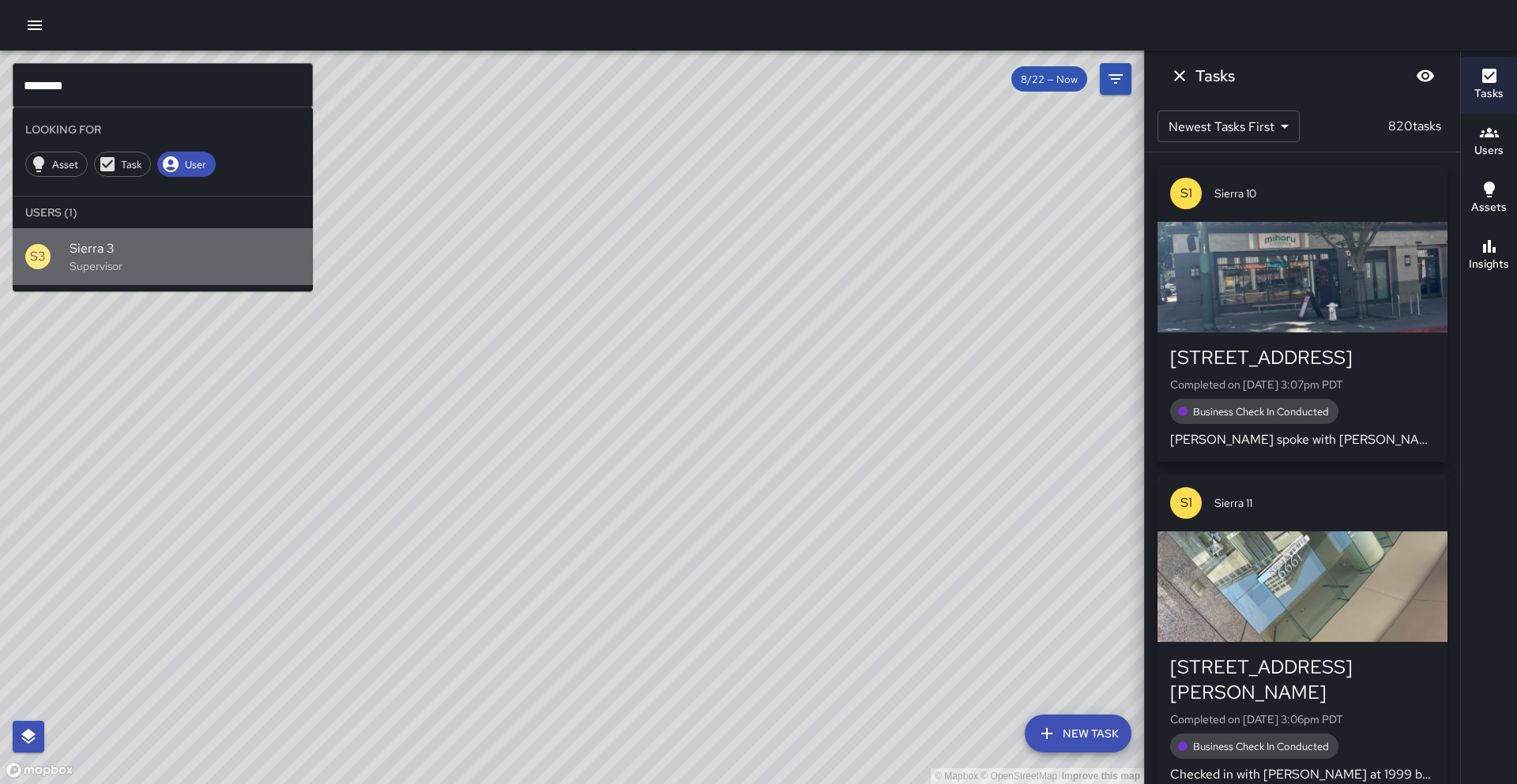
click at [116, 282] on div "S3 Sierra 3 Supervisor" at bounding box center [162, 257] width 301 height 57
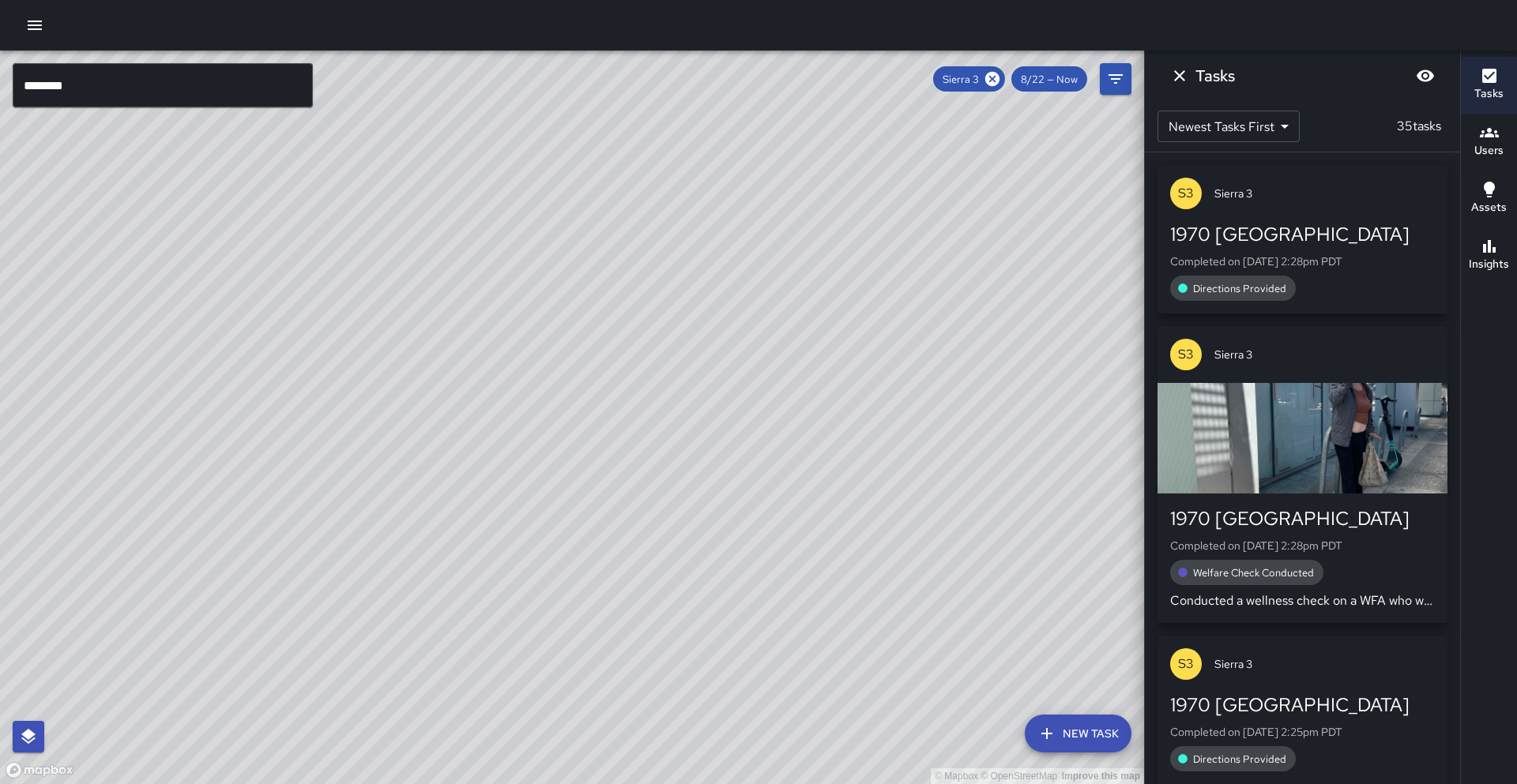
drag, startPoint x: 1117, startPoint y: 308, endPoint x: 837, endPoint y: 264, distance: 283.4
click at [845, 254] on div "© Mapbox © OpenStreetMap Improve this map" at bounding box center [572, 417] width 1144 height 734
drag, startPoint x: 871, startPoint y: 418, endPoint x: 718, endPoint y: 337, distance: 173.1
click at [718, 337] on div "© Mapbox © OpenStreetMap Improve this map" at bounding box center [572, 417] width 1144 height 734
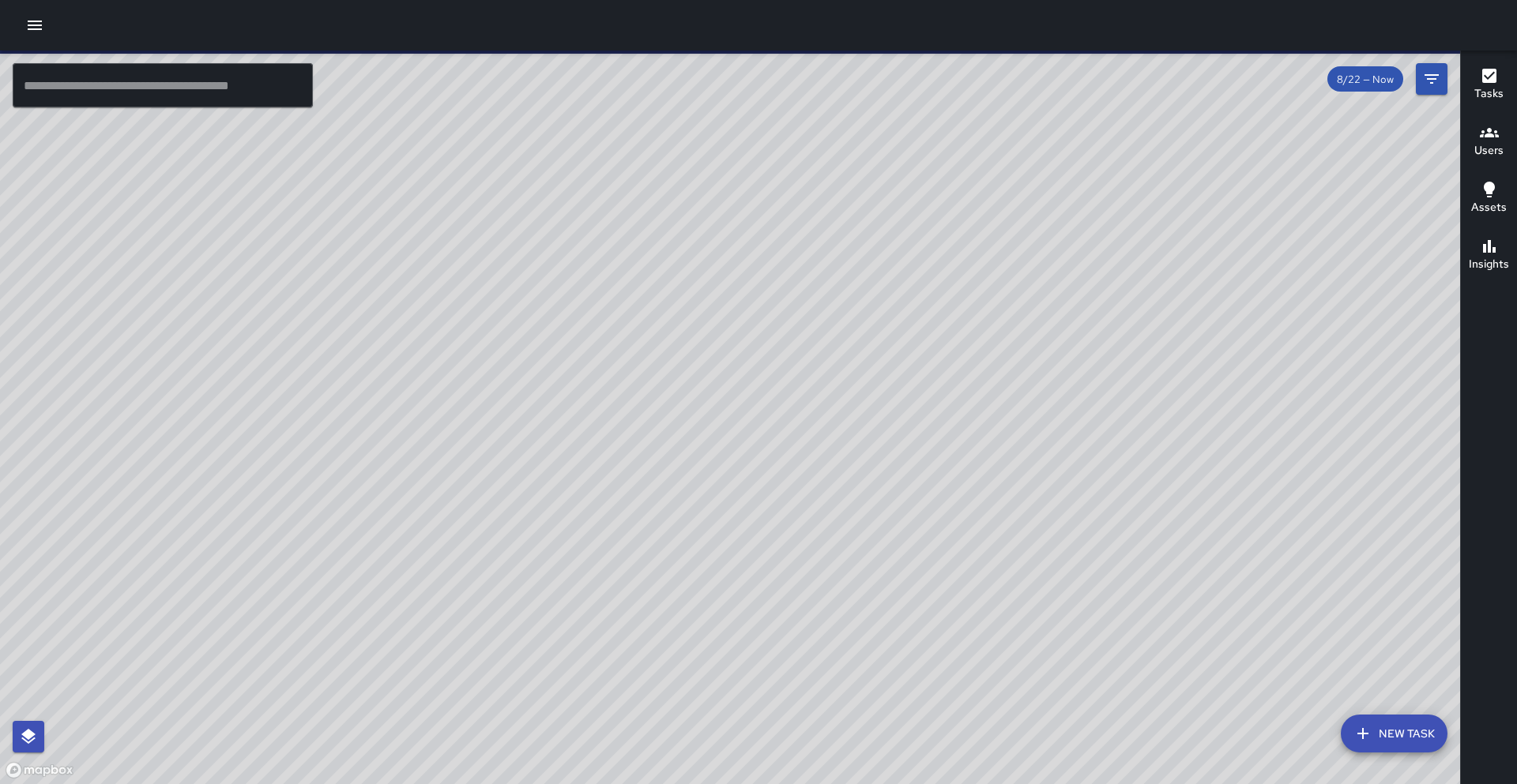
drag, startPoint x: 776, startPoint y: 388, endPoint x: 781, endPoint y: 498, distance: 110.1
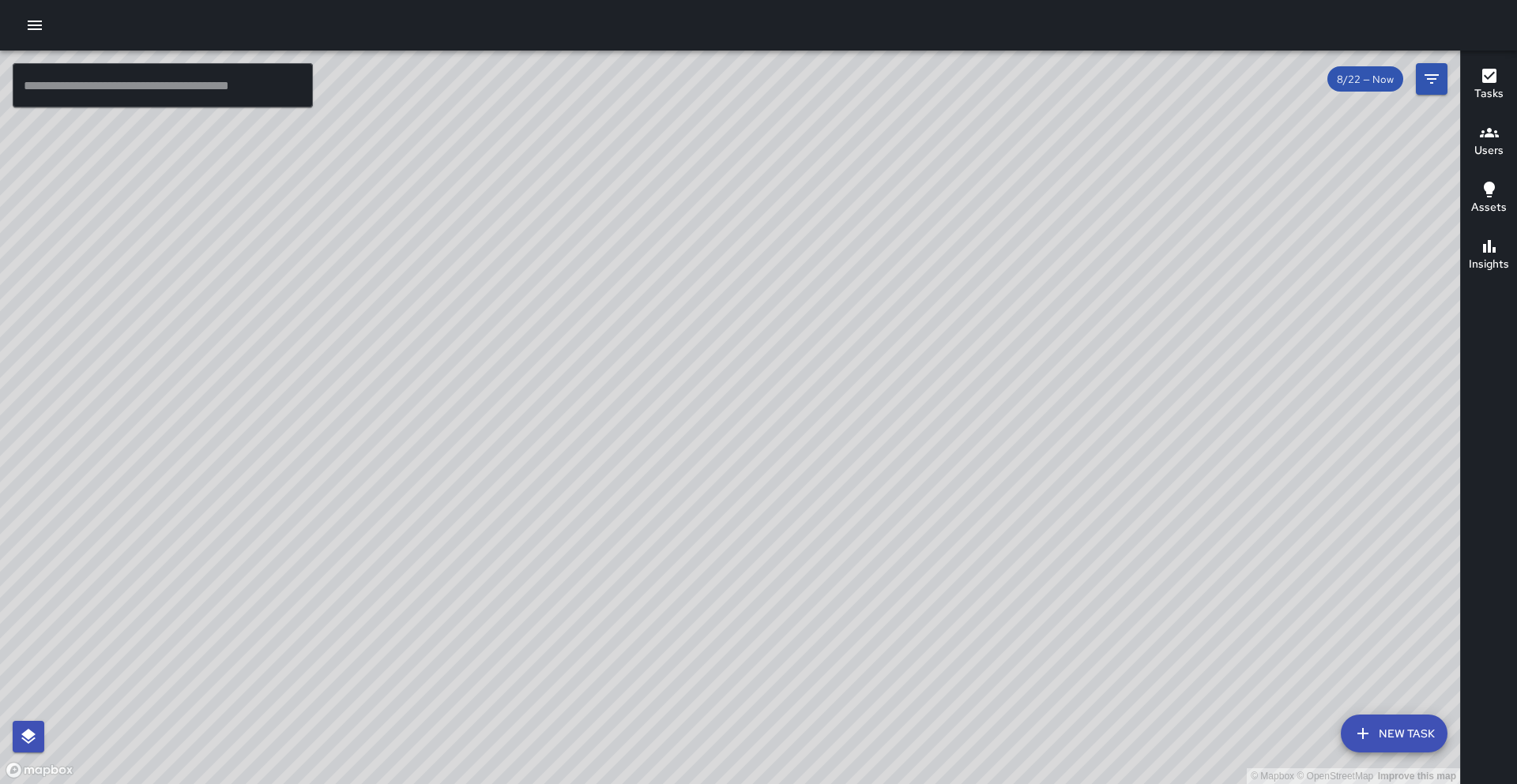
drag, startPoint x: 527, startPoint y: 397, endPoint x: 493, endPoint y: 467, distance: 77.8
click at [493, 467] on div "© Mapbox © OpenStreetMap Improve this map" at bounding box center [730, 417] width 1460 height 734
drag, startPoint x: 779, startPoint y: 334, endPoint x: 774, endPoint y: 441, distance: 107.1
click at [774, 441] on div "© Mapbox © OpenStreetMap Improve this map" at bounding box center [730, 417] width 1460 height 734
click at [1480, 136] on icon "button" at bounding box center [1489, 132] width 19 height 9
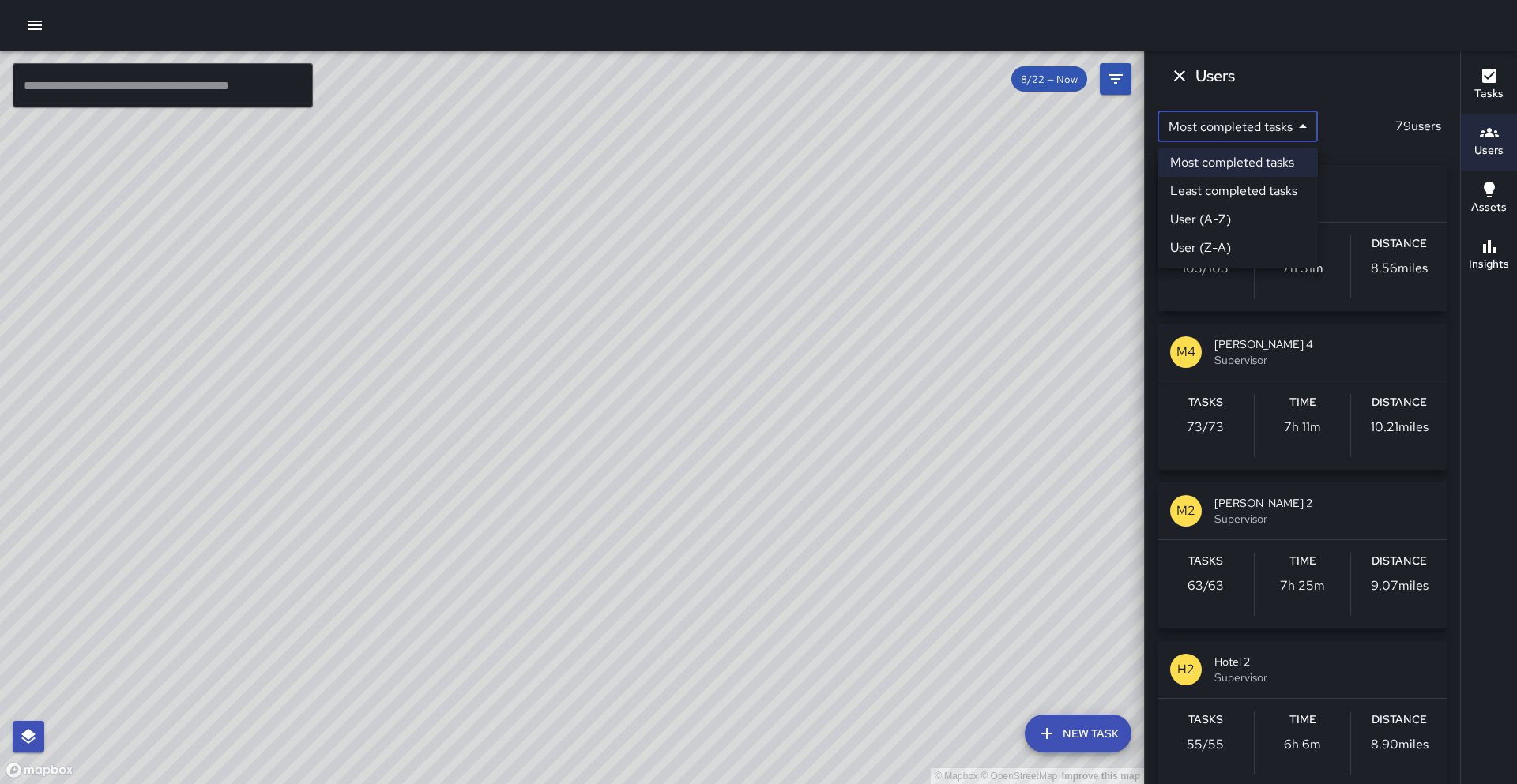
click at [1311, 131] on body "© Mapbox © OpenStreetMap Improve this map ​ New Task 8/22 — Now Map Layers Task…" at bounding box center [758, 392] width 1517 height 784
click at [1234, 230] on li "User (A-Z)" at bounding box center [1237, 219] width 161 height 28
type input "*"
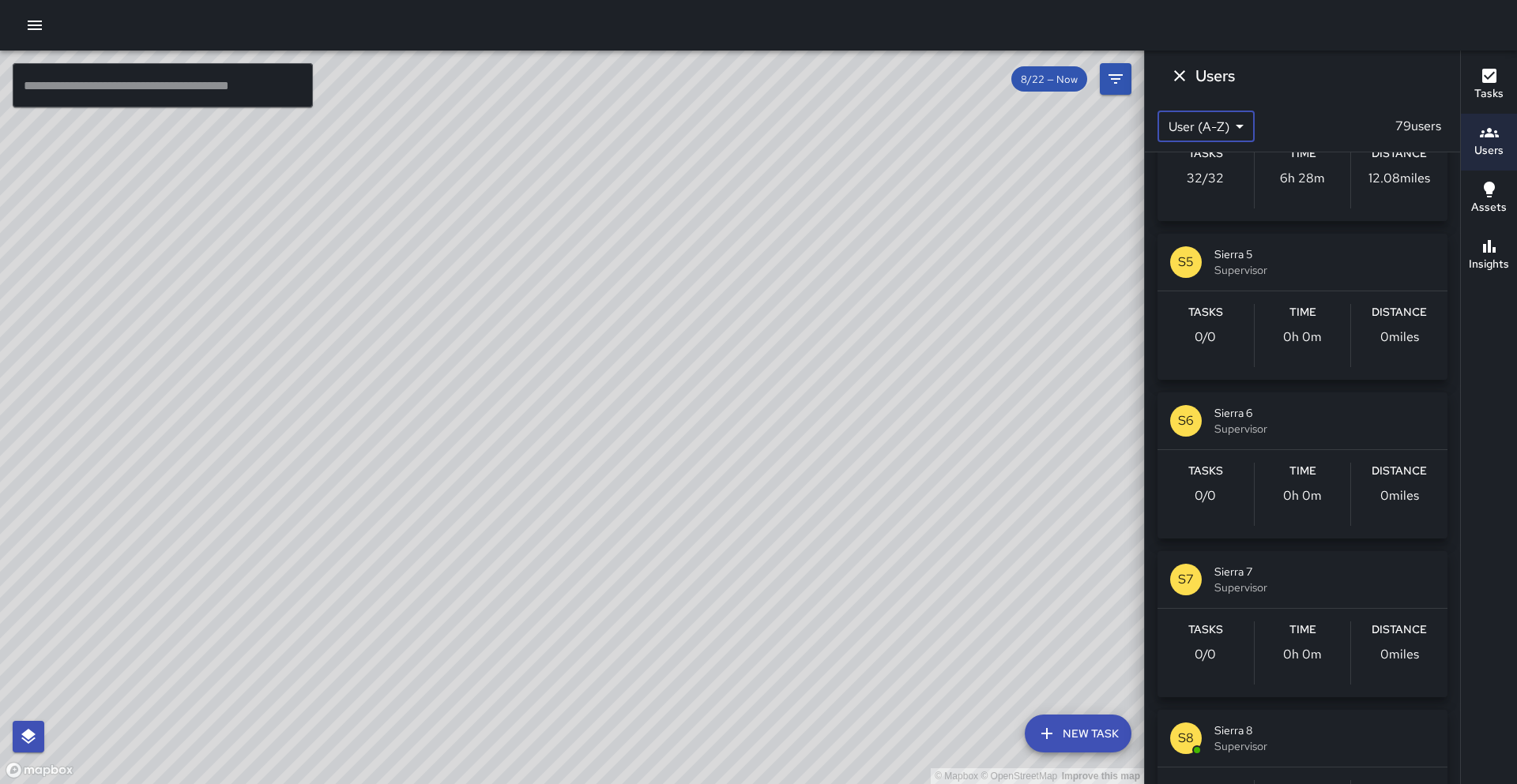
scroll to position [11225, 0]
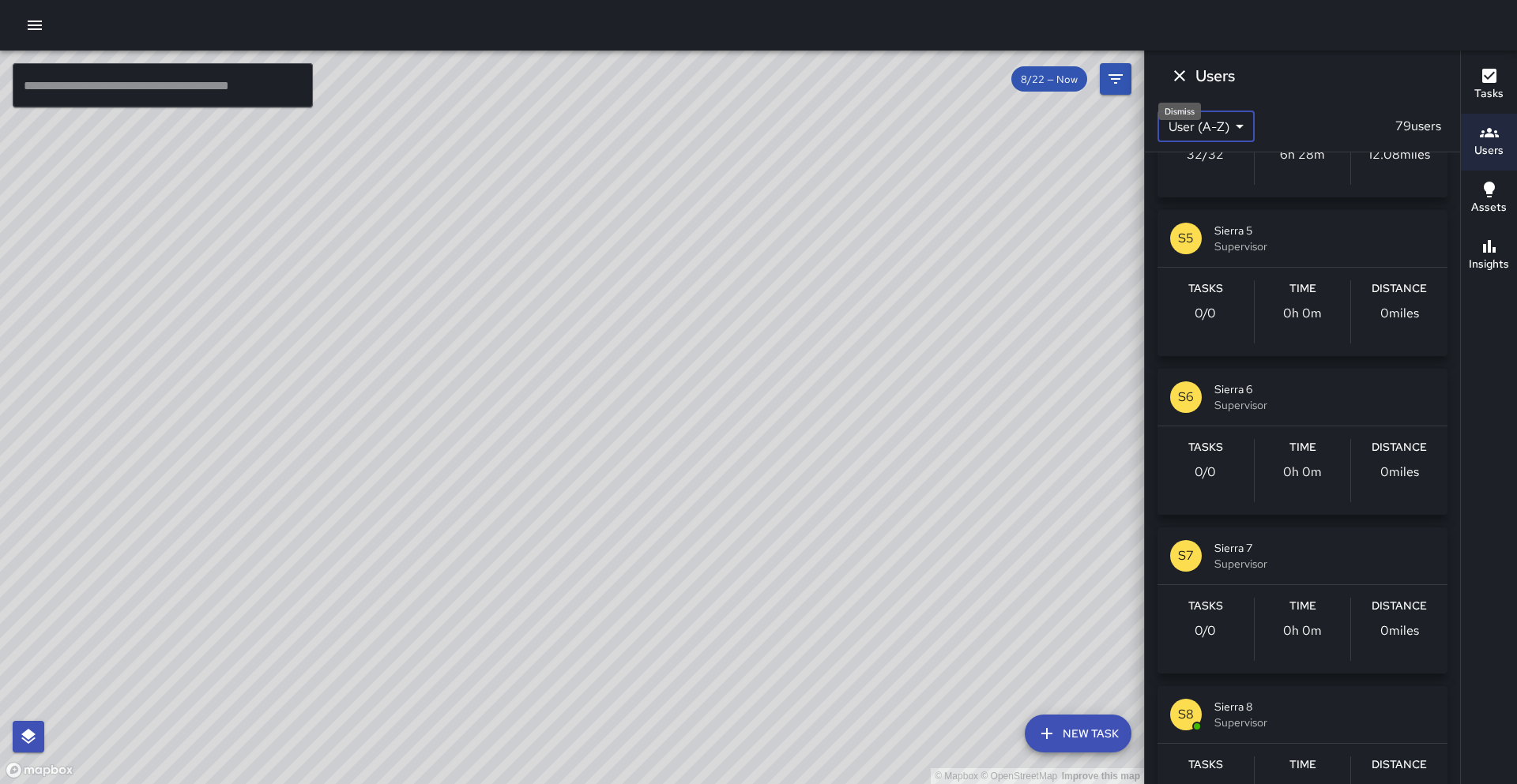
click at [1176, 74] on icon "Dismiss" at bounding box center [1179, 75] width 11 height 11
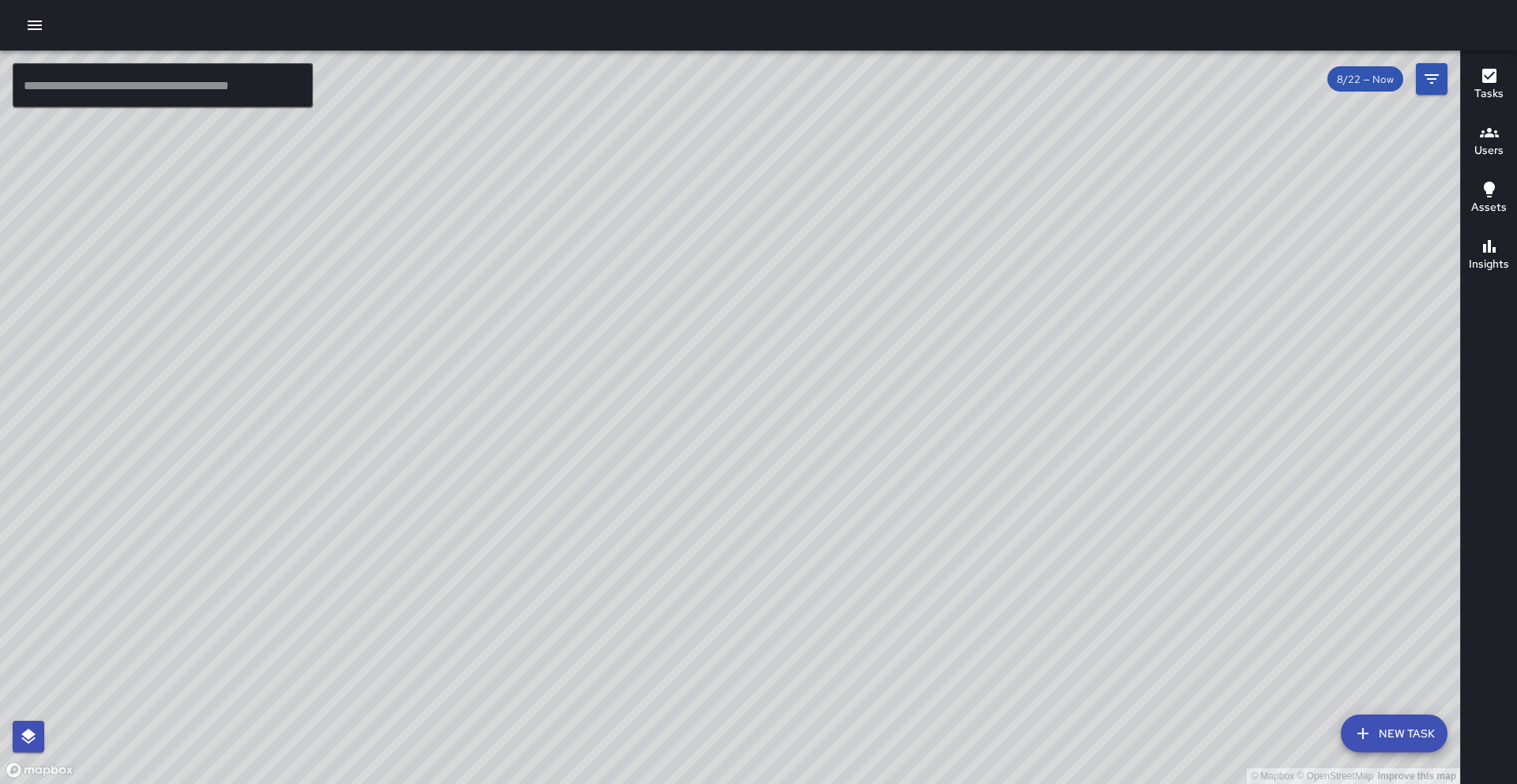
drag, startPoint x: 888, startPoint y: 333, endPoint x: 968, endPoint y: 322, distance: 80.8
click at [968, 322] on div "© Mapbox © OpenStreetMap Improve this map" at bounding box center [730, 417] width 1460 height 734
drag, startPoint x: 652, startPoint y: 342, endPoint x: 597, endPoint y: 218, distance: 135.7
click at [597, 218] on div "© Mapbox © OpenStreetMap Improve this map" at bounding box center [730, 417] width 1460 height 734
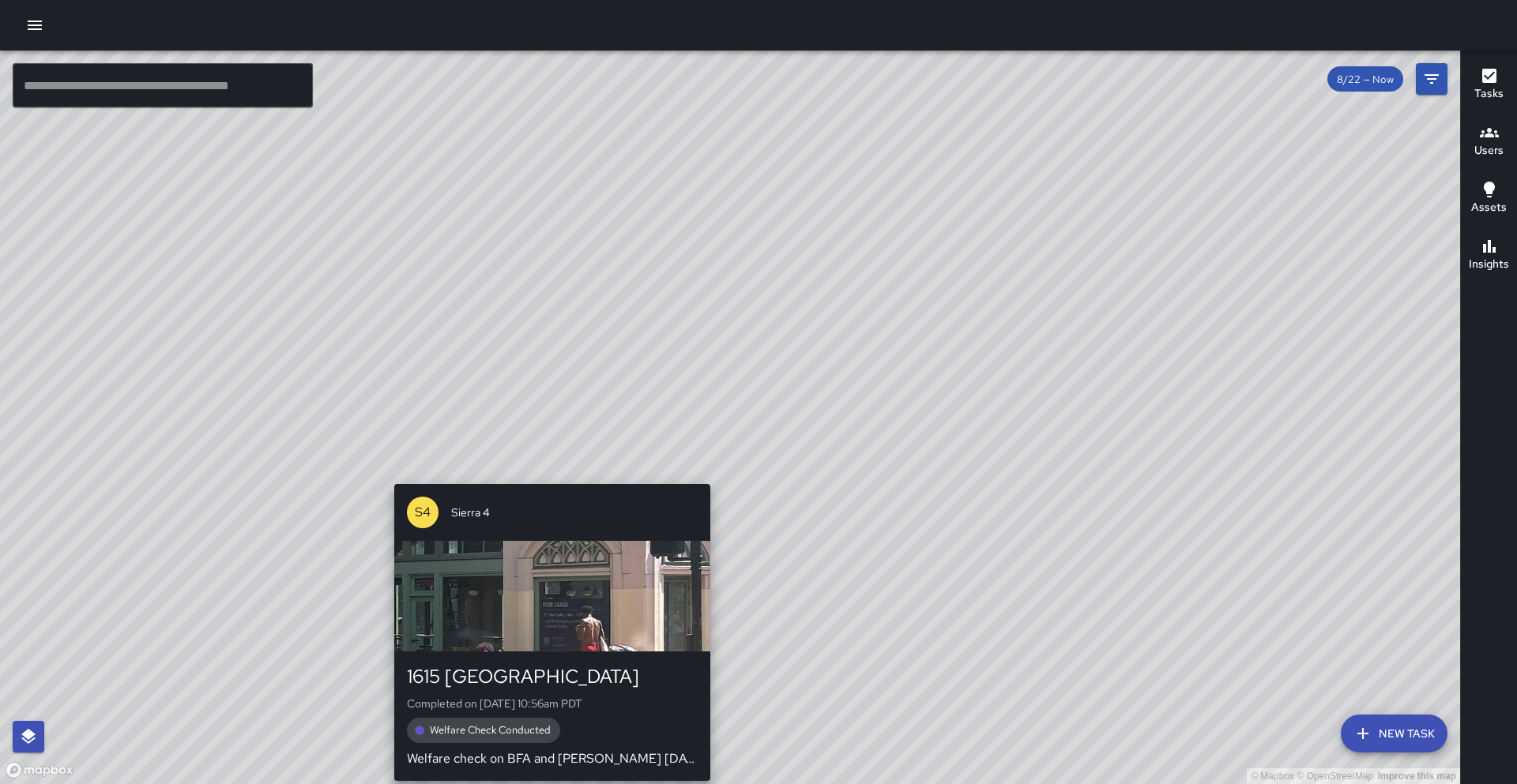
click at [545, 476] on div "© Mapbox © OpenStreetMap Improve this map S4 Sierra 4 [GEOGRAPHIC_DATA] Complet…" at bounding box center [730, 417] width 1460 height 734
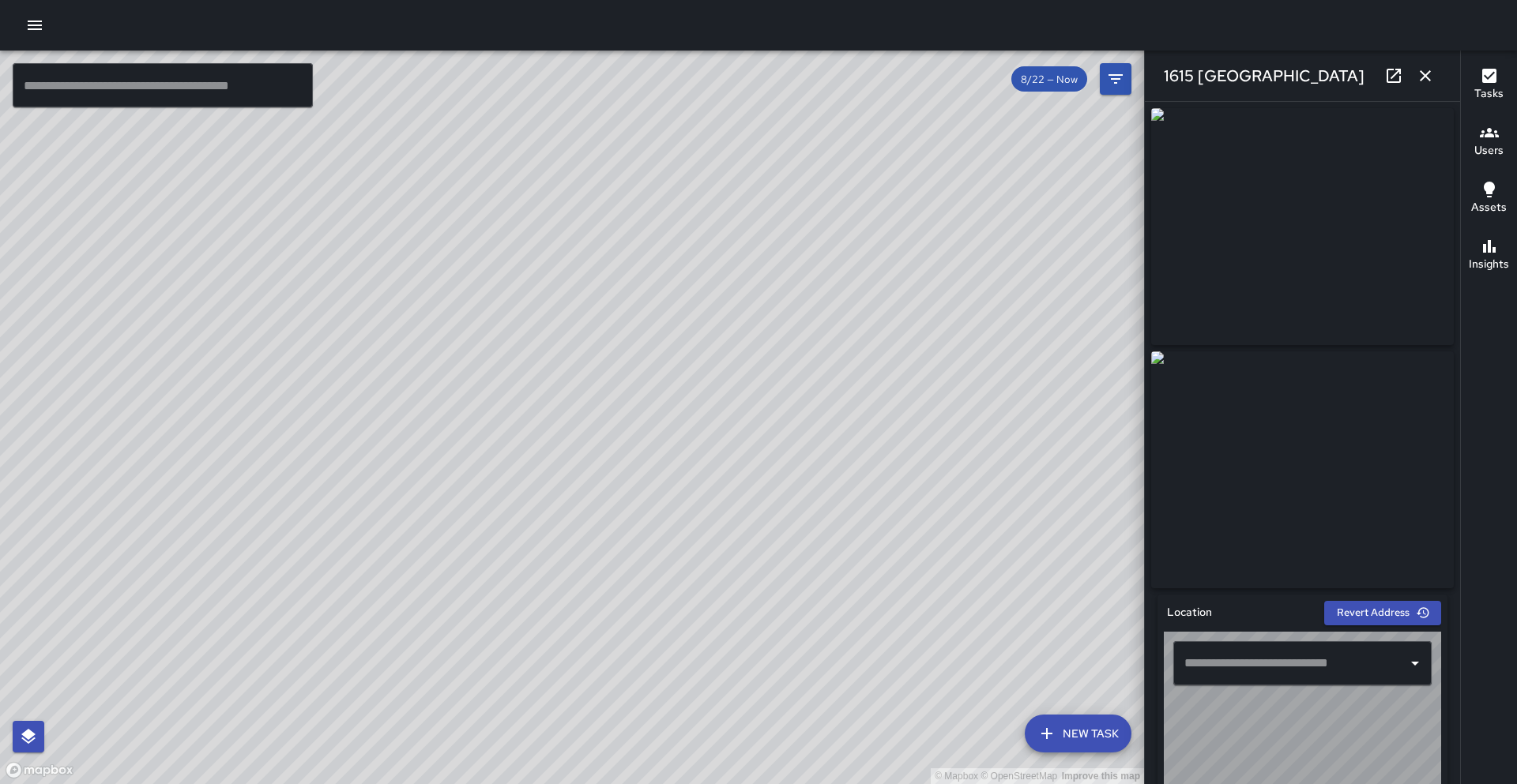
type input "**********"
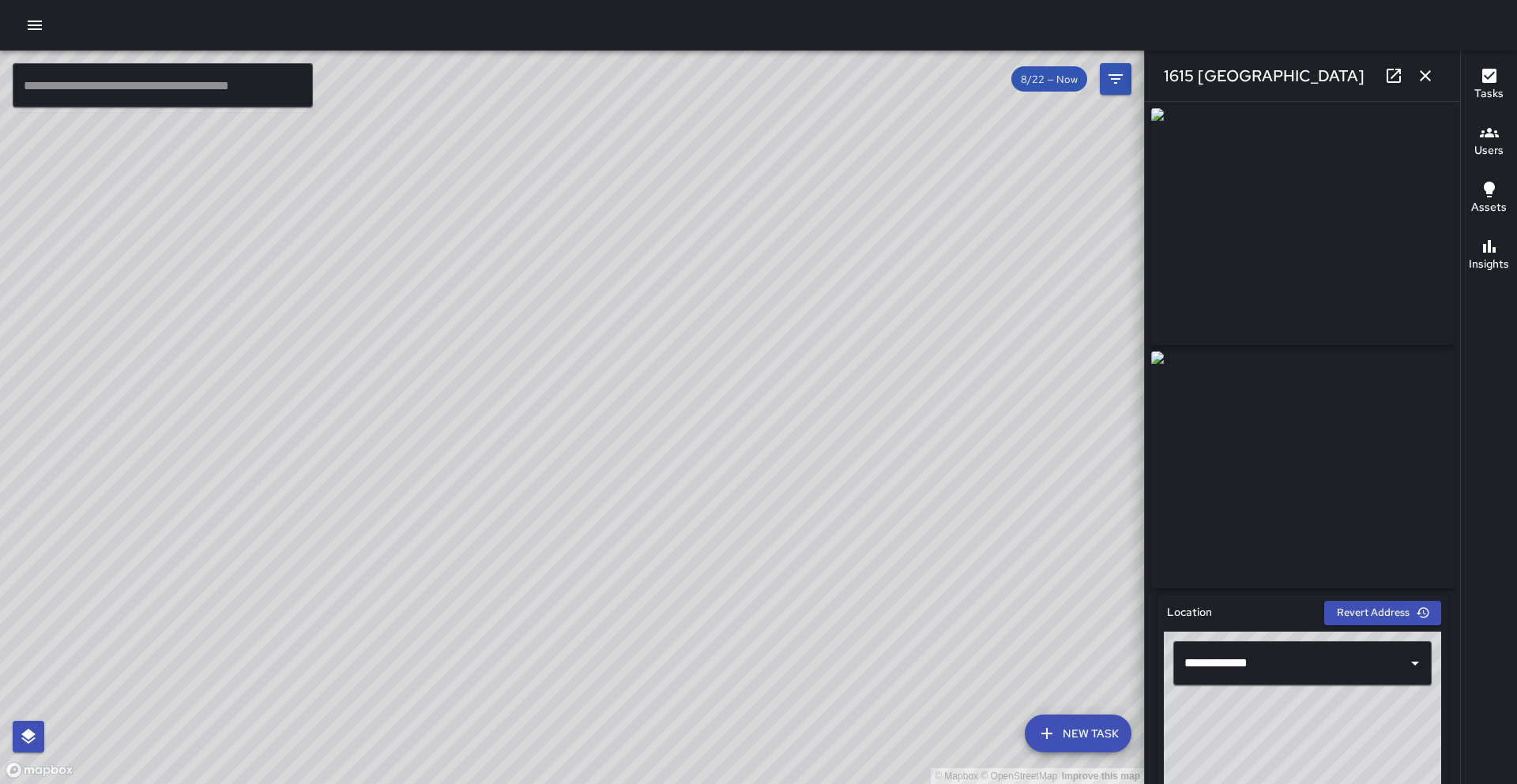
click at [1391, 78] on icon at bounding box center [1393, 75] width 14 height 14
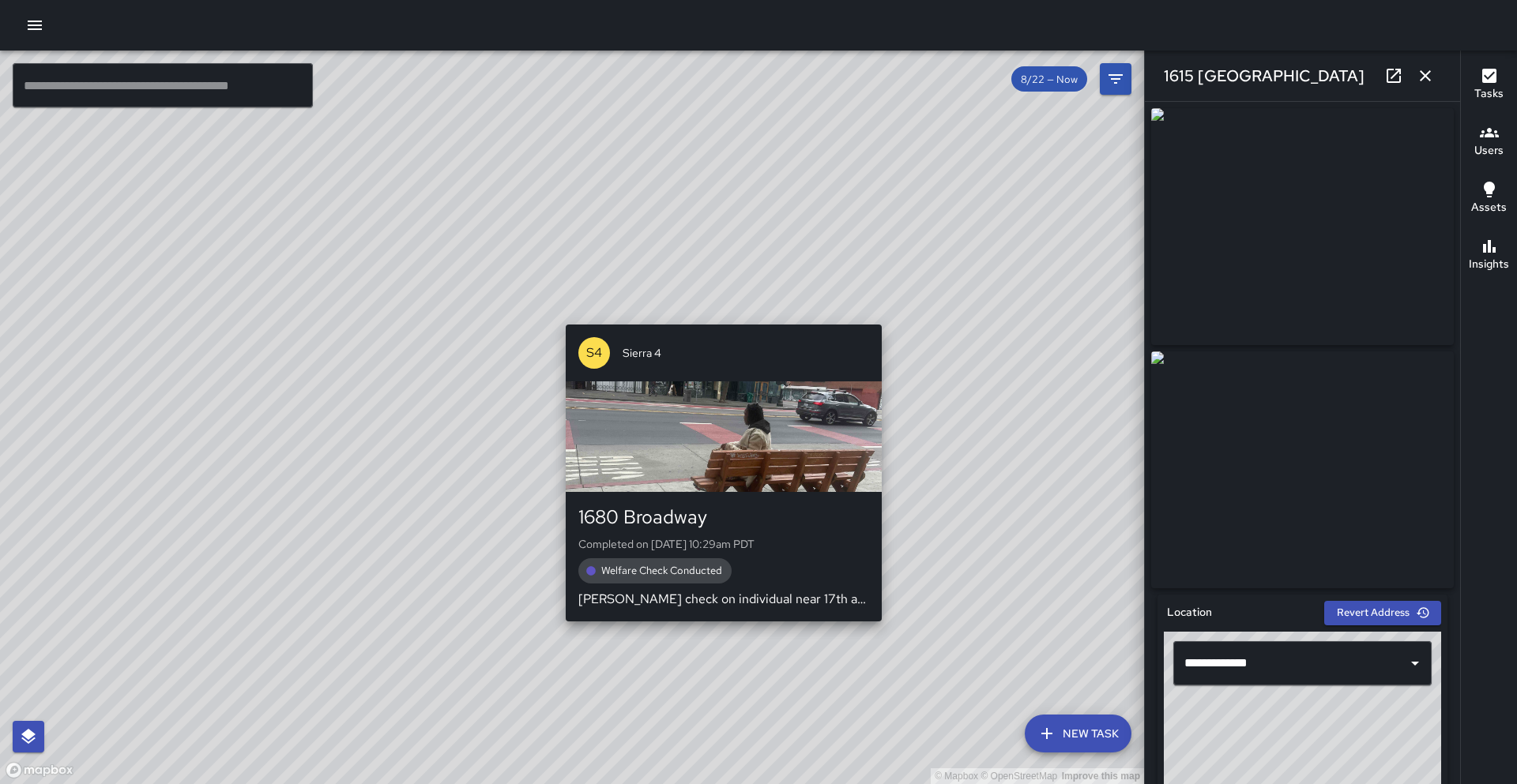
click at [723, 312] on div "© Mapbox © OpenStreetMap Improve this map S4 [GEOGRAPHIC_DATA] Completed on [DA…" at bounding box center [572, 417] width 1144 height 734
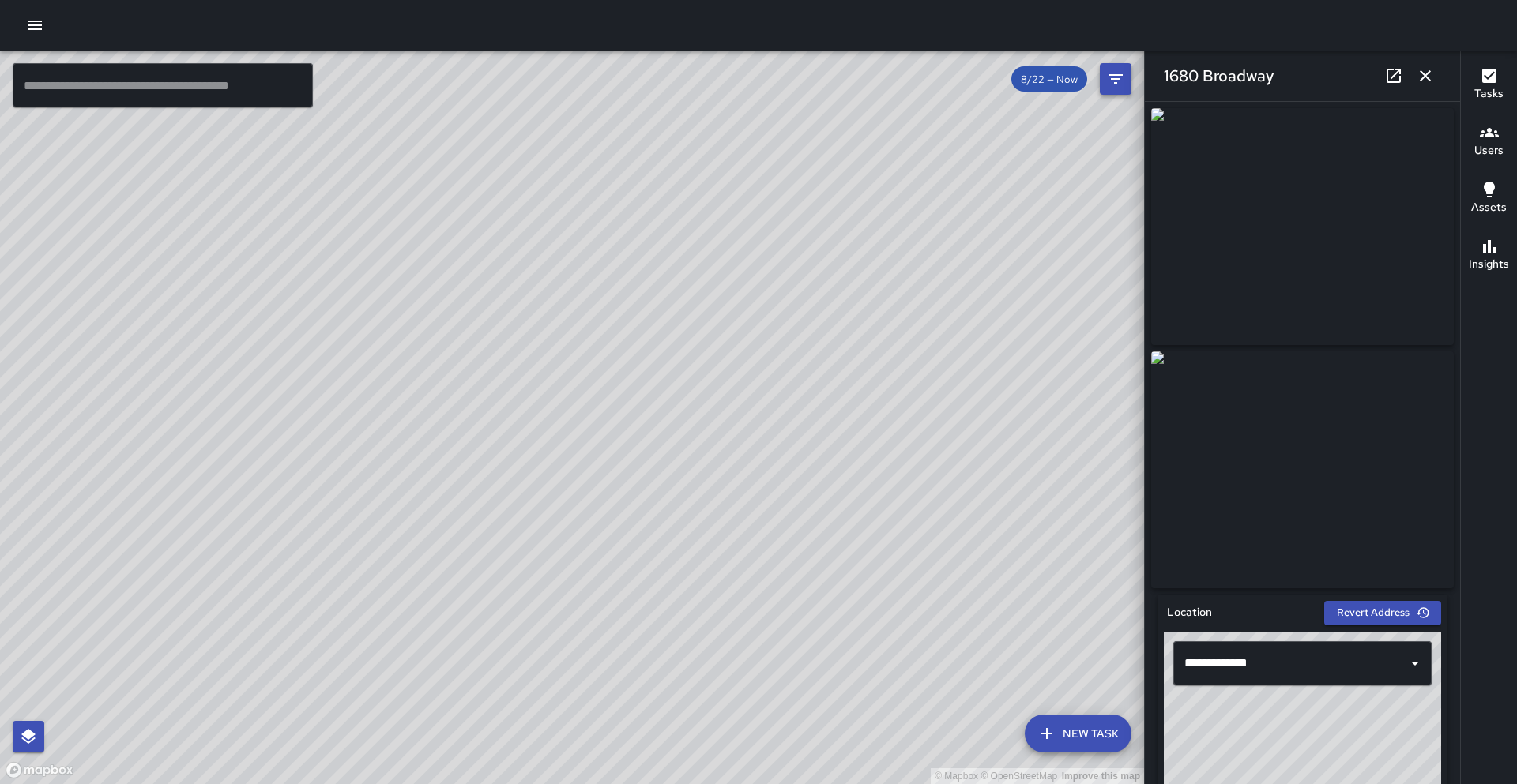
click at [1424, 79] on icon "button" at bounding box center [1425, 75] width 19 height 19
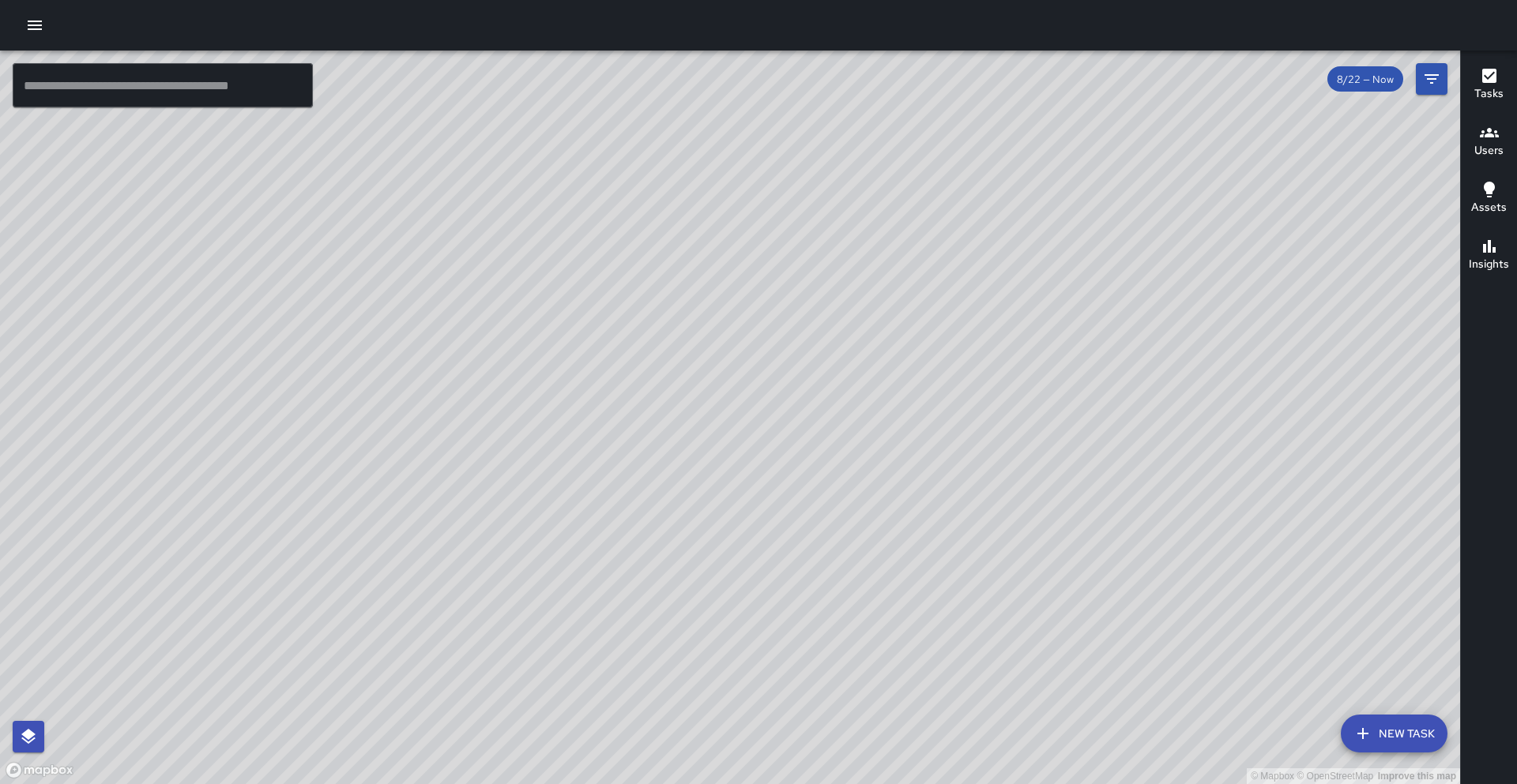
drag, startPoint x: 1210, startPoint y: 151, endPoint x: 1034, endPoint y: 250, distance: 201.9
click at [1034, 250] on div "© Mapbox © OpenStreetMap Improve this map" at bounding box center [730, 417] width 1460 height 734
drag, startPoint x: 1111, startPoint y: 202, endPoint x: 1083, endPoint y: 273, distance: 76.3
click at [1083, 273] on div "© Mapbox © OpenStreetMap Improve this map" at bounding box center [730, 417] width 1460 height 734
drag, startPoint x: 702, startPoint y: 486, endPoint x: 720, endPoint y: 408, distance: 80.0
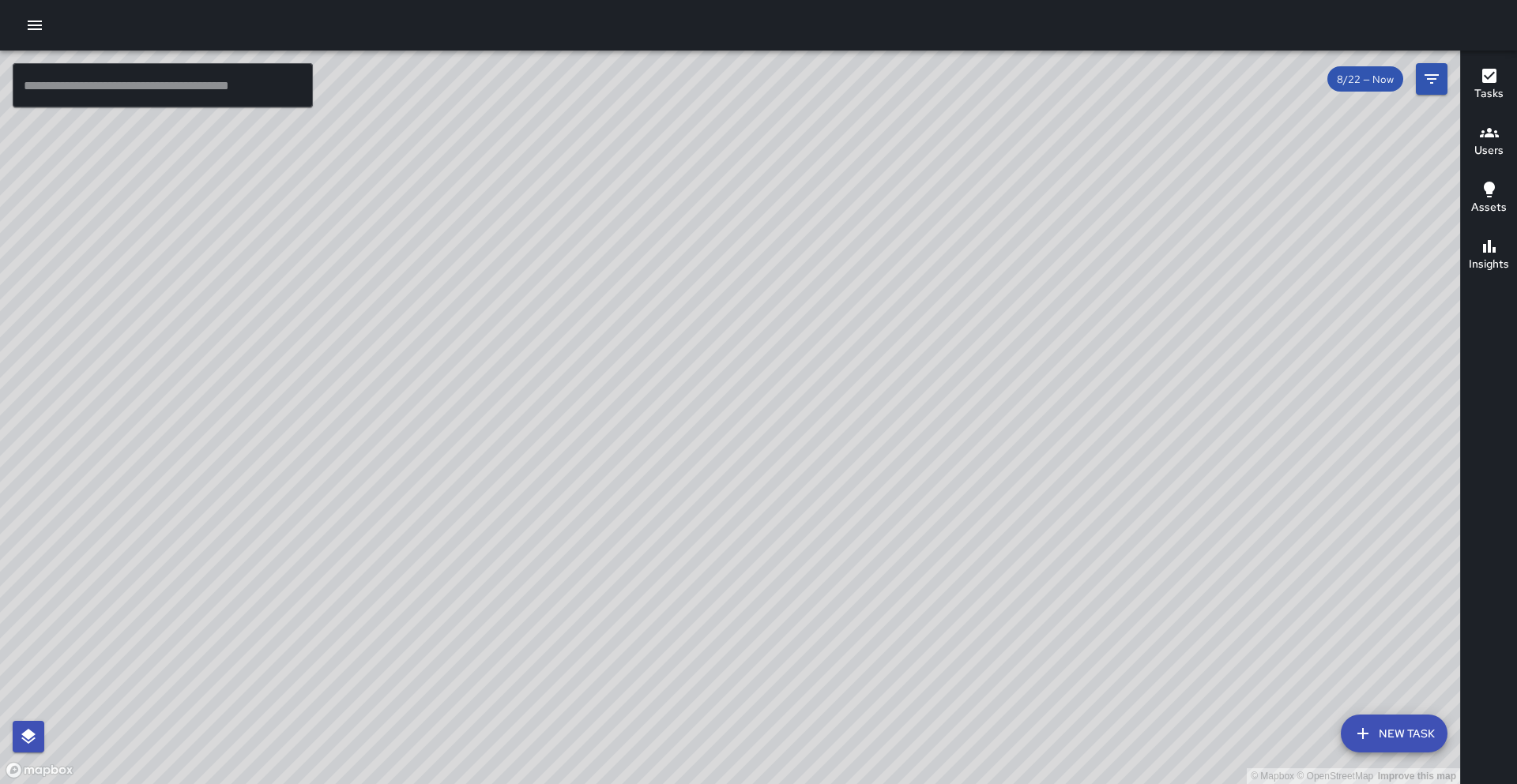
click at [720, 408] on div "© Mapbox © OpenStreetMap Improve this map" at bounding box center [730, 417] width 1460 height 734
drag, startPoint x: 657, startPoint y: 532, endPoint x: 766, endPoint y: 306, distance: 250.9
click at [766, 306] on div "© Mapbox © OpenStreetMap Improve this map" at bounding box center [730, 417] width 1460 height 734
